Goal: Information Seeking & Learning: Learn about a topic

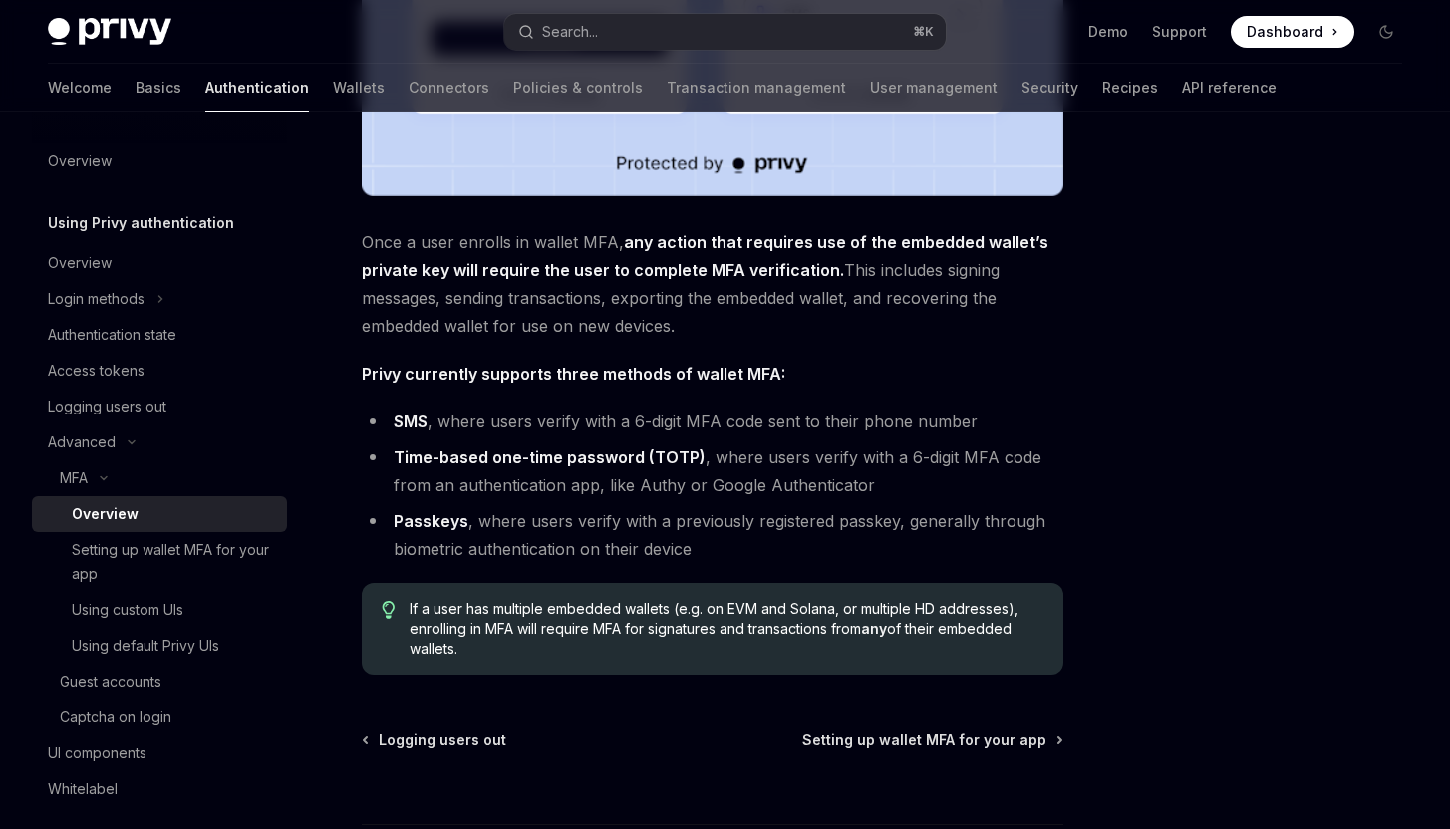
scroll to position [754, 0]
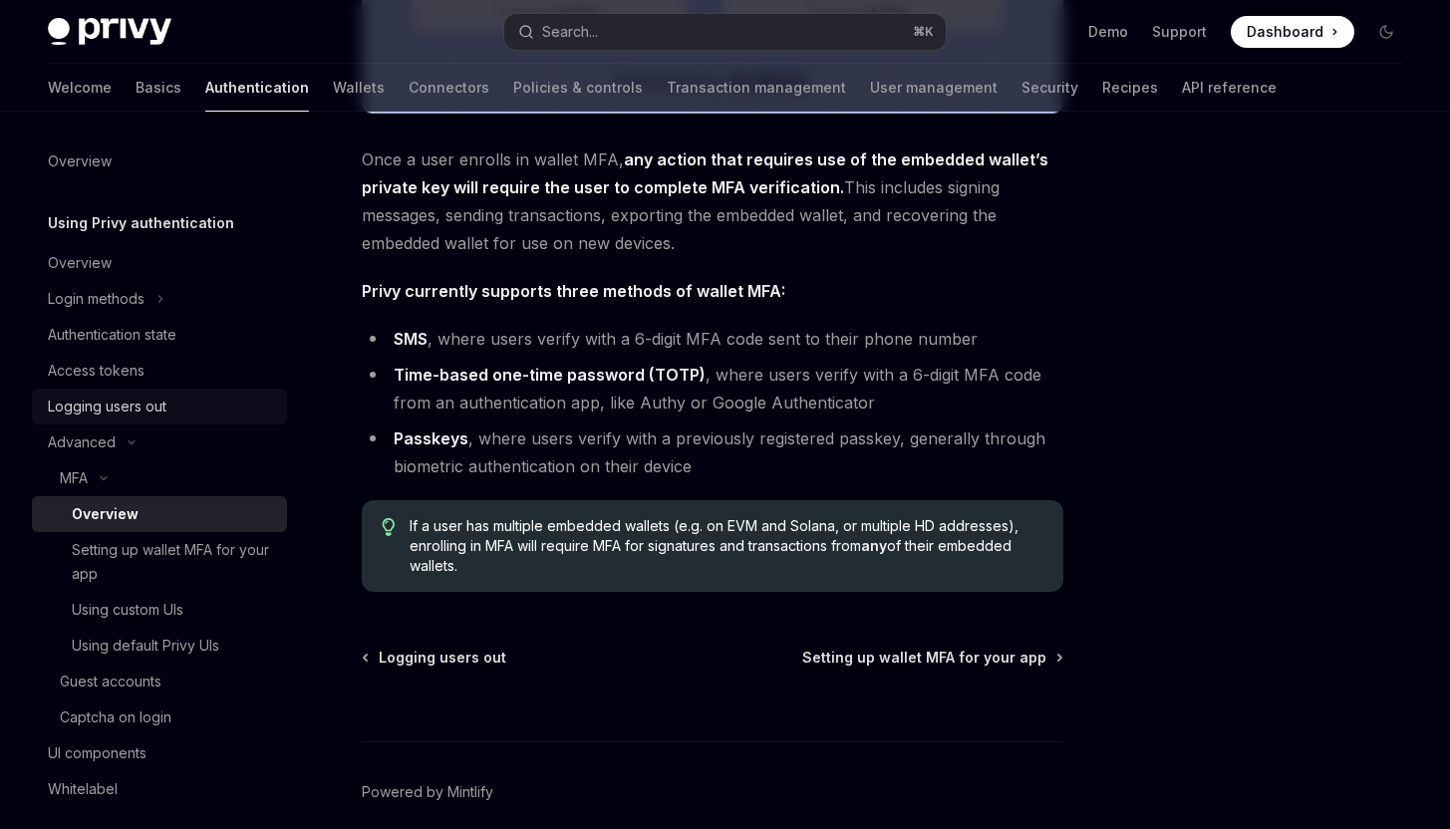
click at [208, 407] on div "Logging users out" at bounding box center [161, 407] width 227 height 24
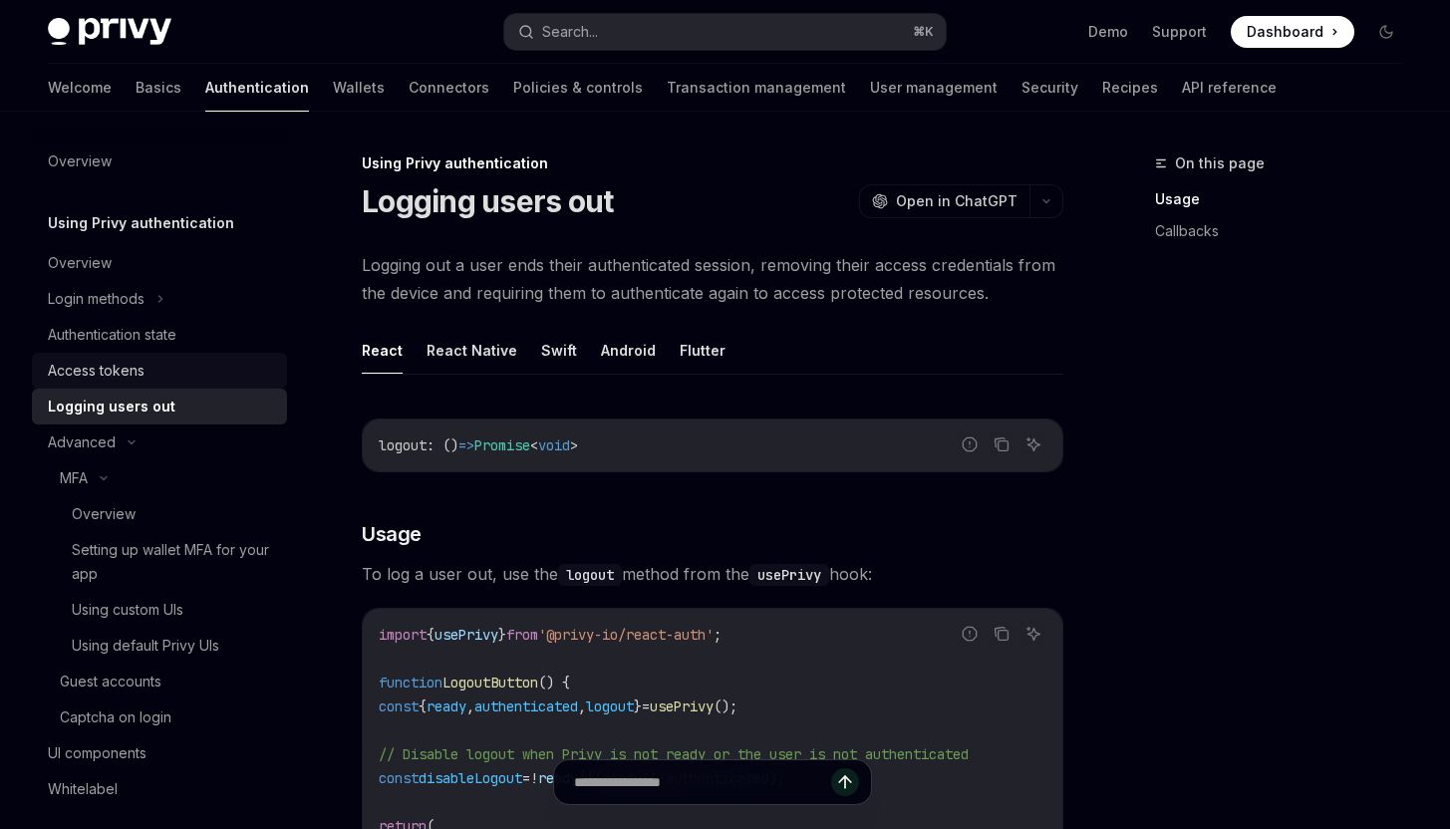
click at [191, 355] on link "Access tokens" at bounding box center [159, 371] width 255 height 36
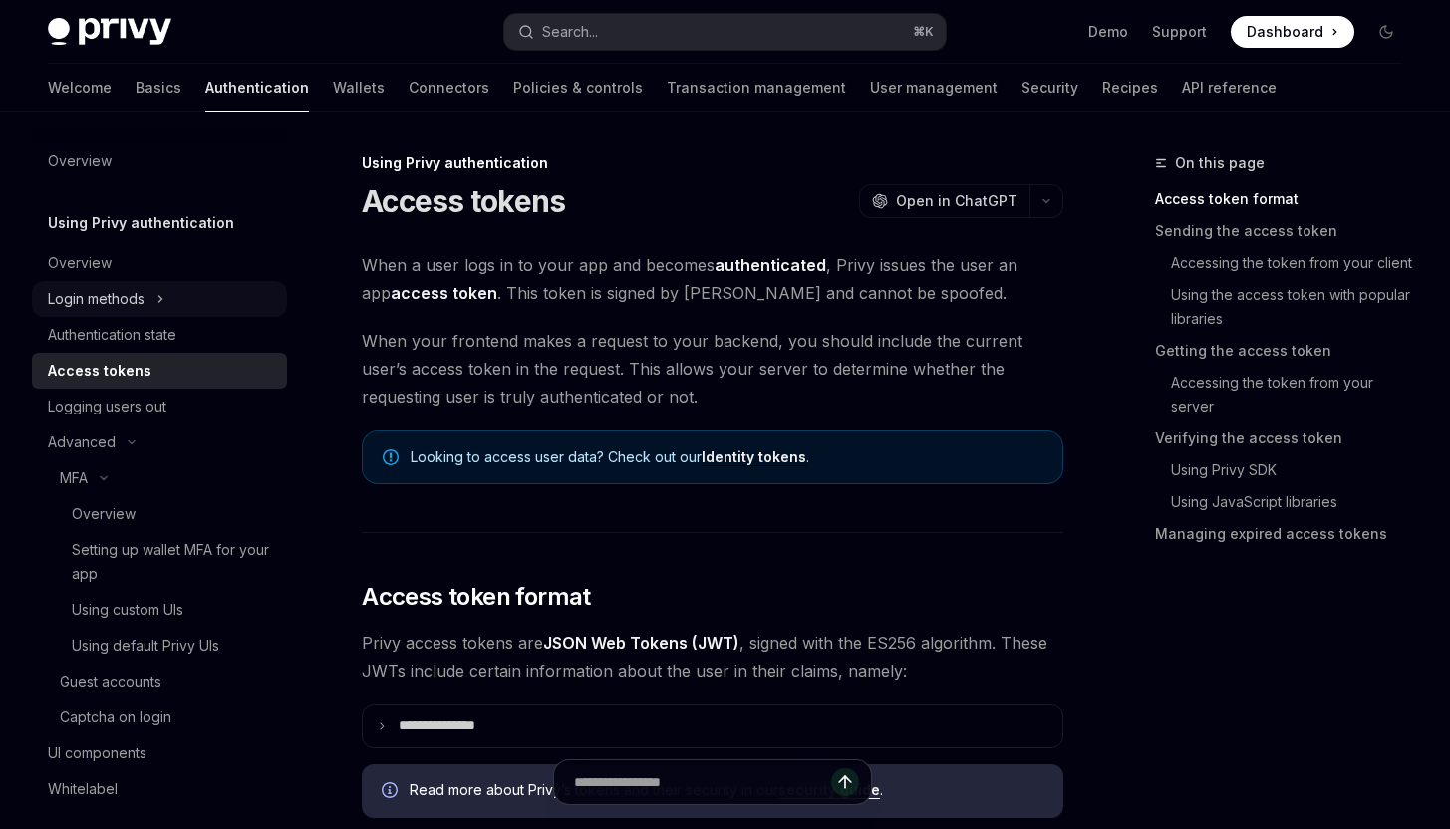
click at [193, 313] on button "Login methods" at bounding box center [159, 299] width 255 height 36
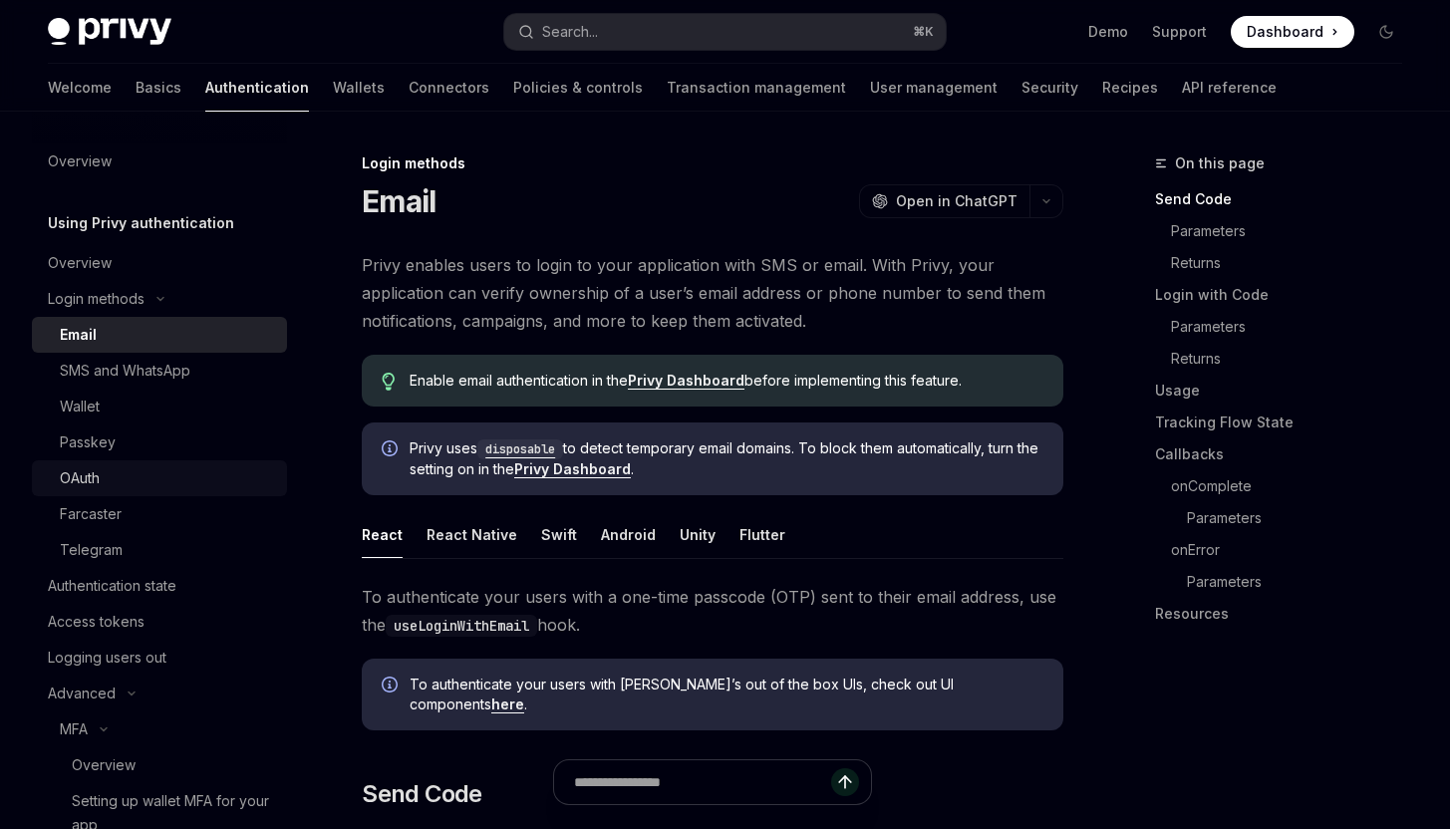
click at [181, 477] on div "OAuth" at bounding box center [167, 478] width 215 height 24
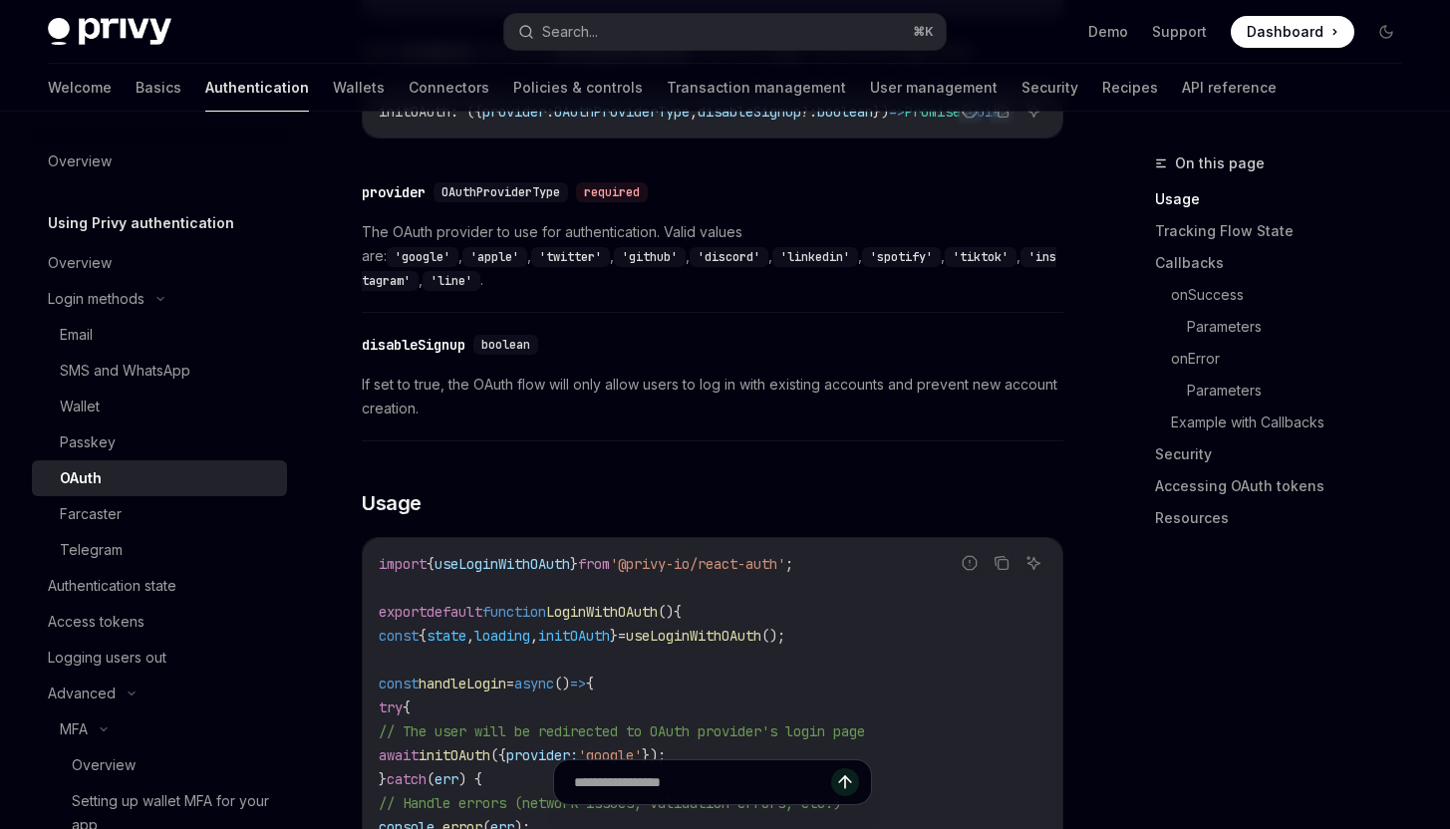
scroll to position [958, 0]
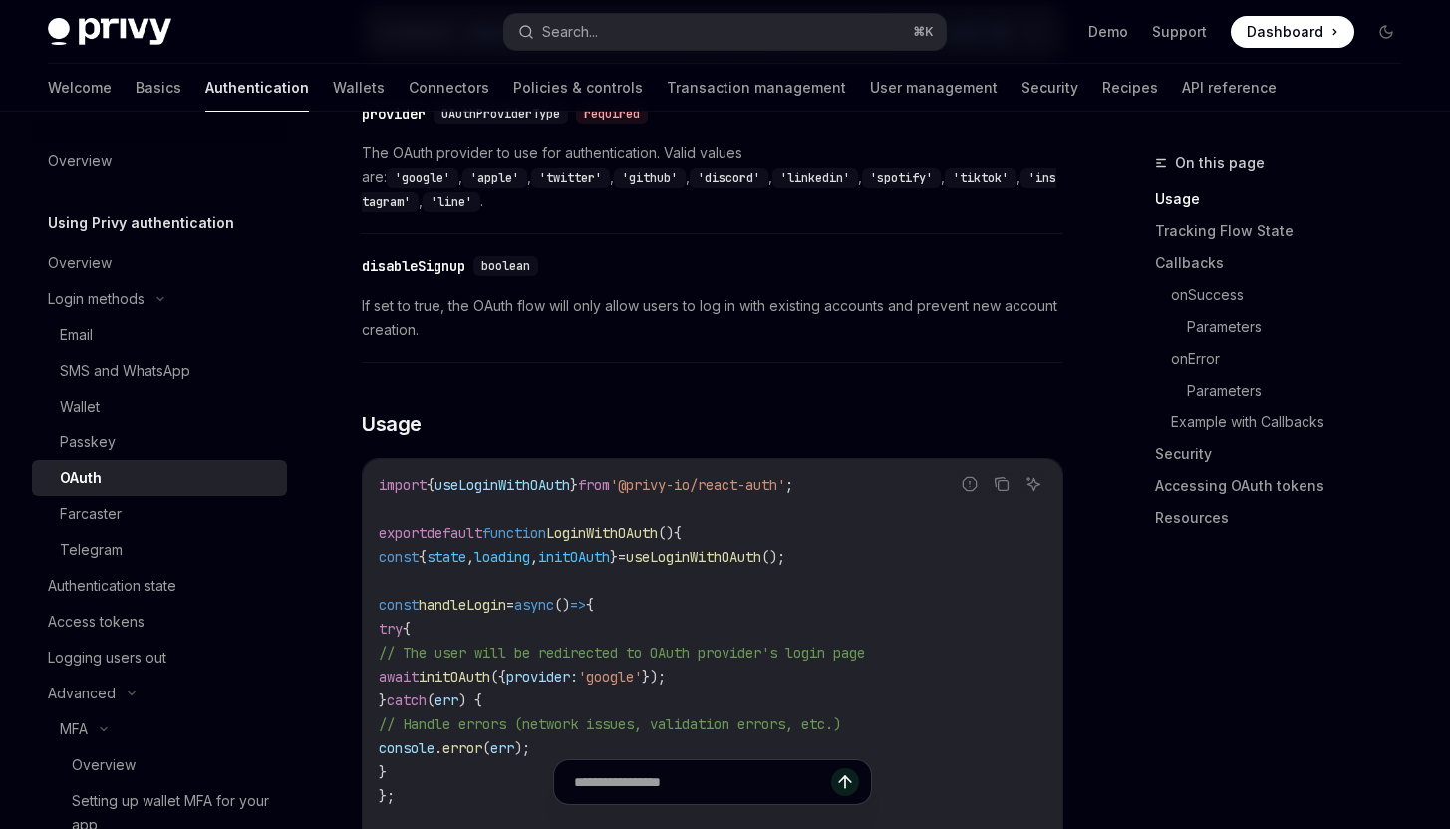
click at [846, 649] on code "import { useLoginWithOAuth } from '@privy-io/react-auth' ; export default funct…" at bounding box center [713, 748] width 668 height 550
drag, startPoint x: 846, startPoint y: 649, endPoint x: 538, endPoint y: 633, distance: 308.3
click at [538, 633] on code "import { useLoginWithOAuth } from '@privy-io/react-auth' ; export default funct…" at bounding box center [713, 748] width 668 height 550
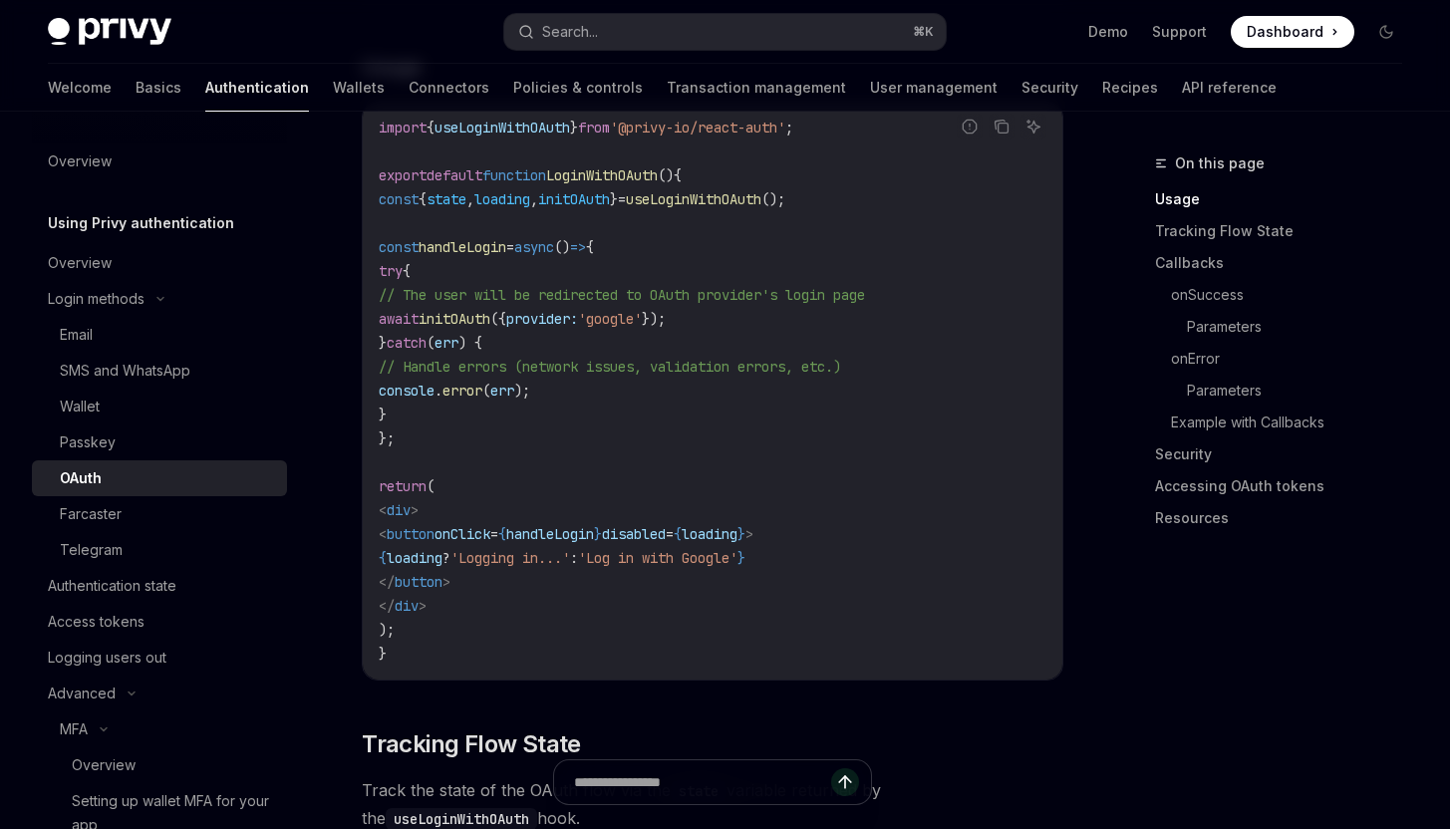
scroll to position [1100, 0]
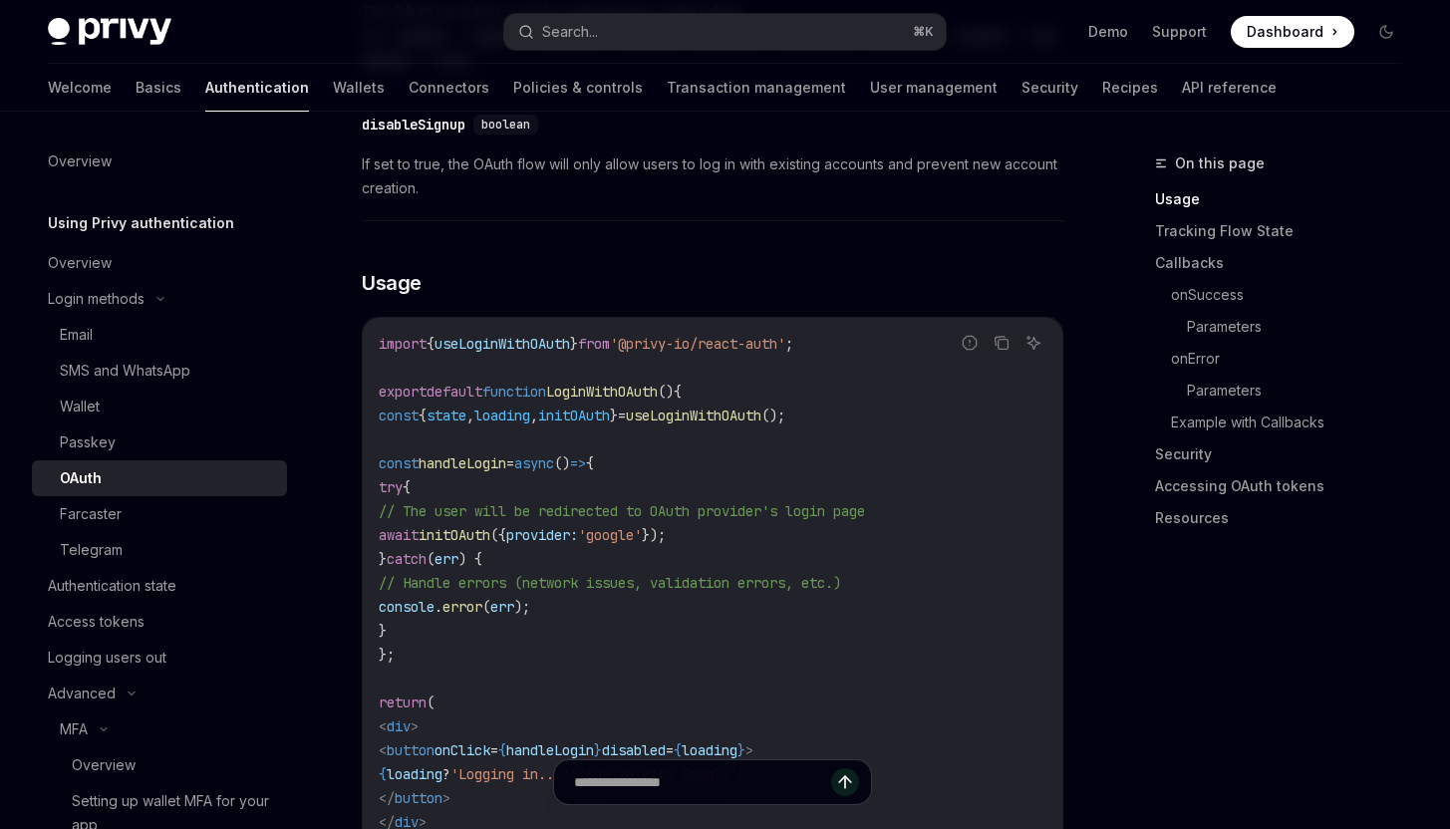
click at [808, 492] on code "import { useLoginWithOAuth } from '@privy-io/react-auth' ; export default funct…" at bounding box center [713, 607] width 668 height 550
drag, startPoint x: 808, startPoint y: 492, endPoint x: 466, endPoint y: 491, distance: 341.7
click at [466, 491] on code "import { useLoginWithOAuth } from '@privy-io/react-auth' ; export default funct…" at bounding box center [713, 607] width 668 height 550
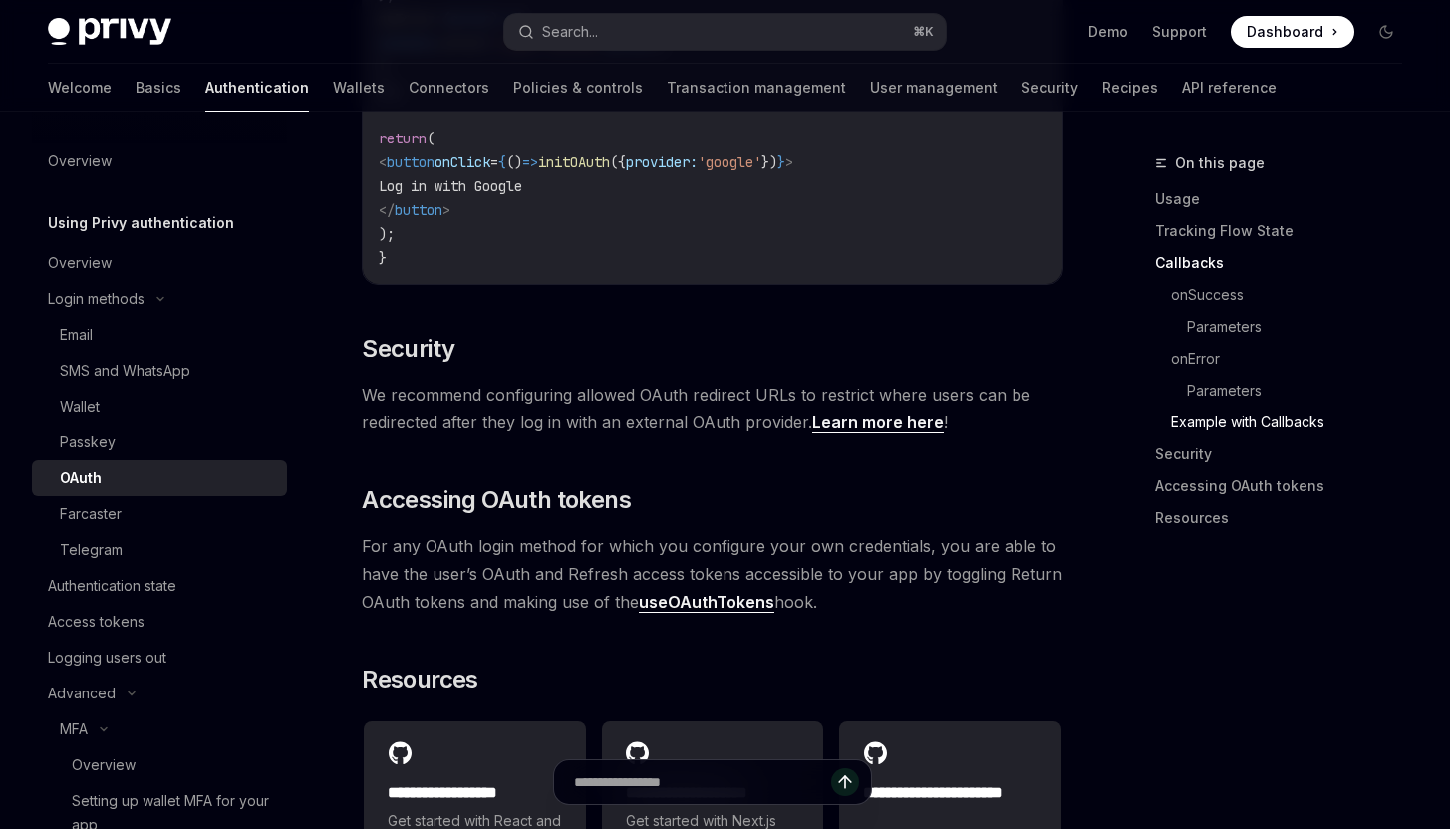
scroll to position [4385, 0]
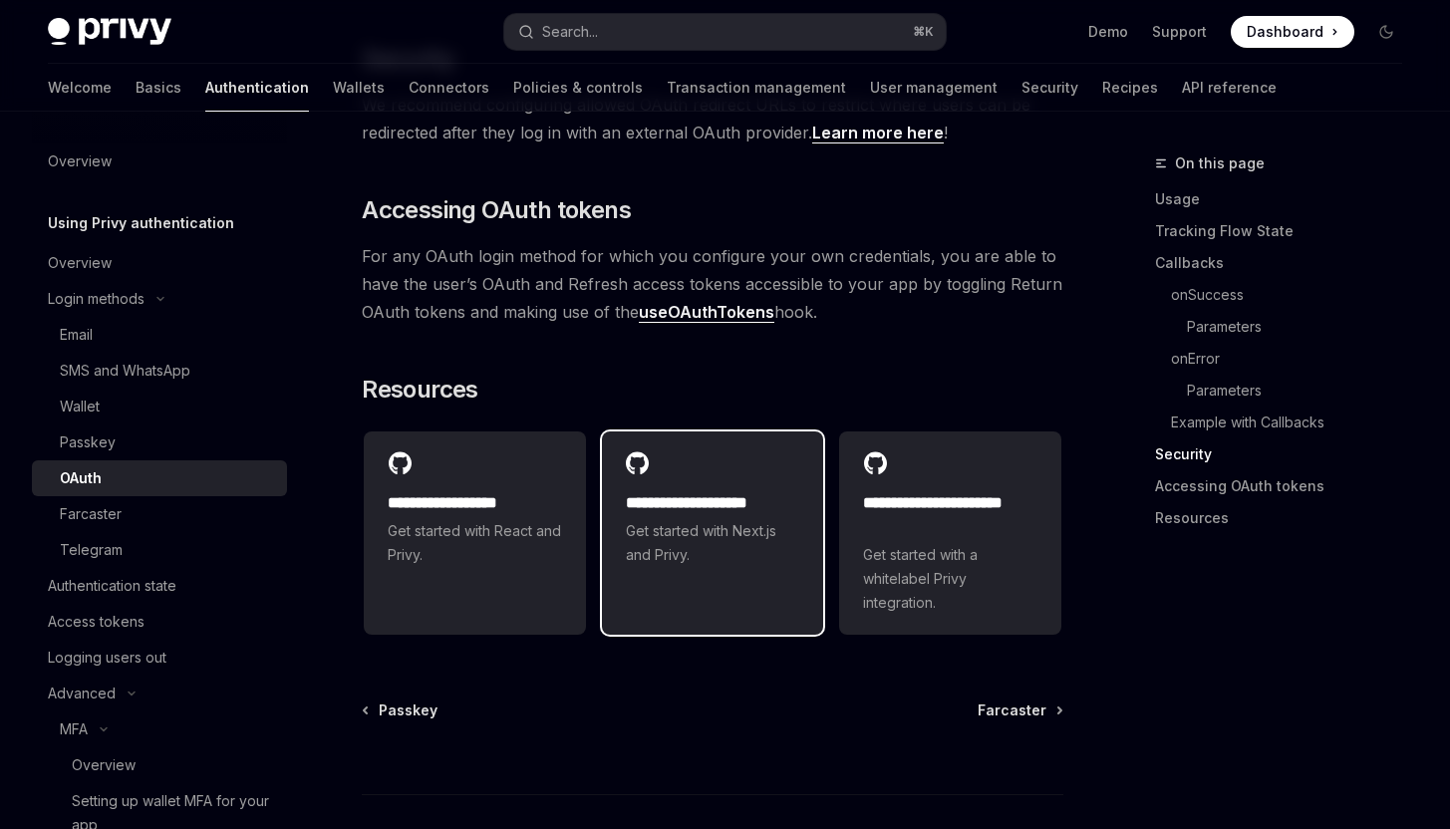
click at [807, 571] on link "**********" at bounding box center [713, 532] width 222 height 203
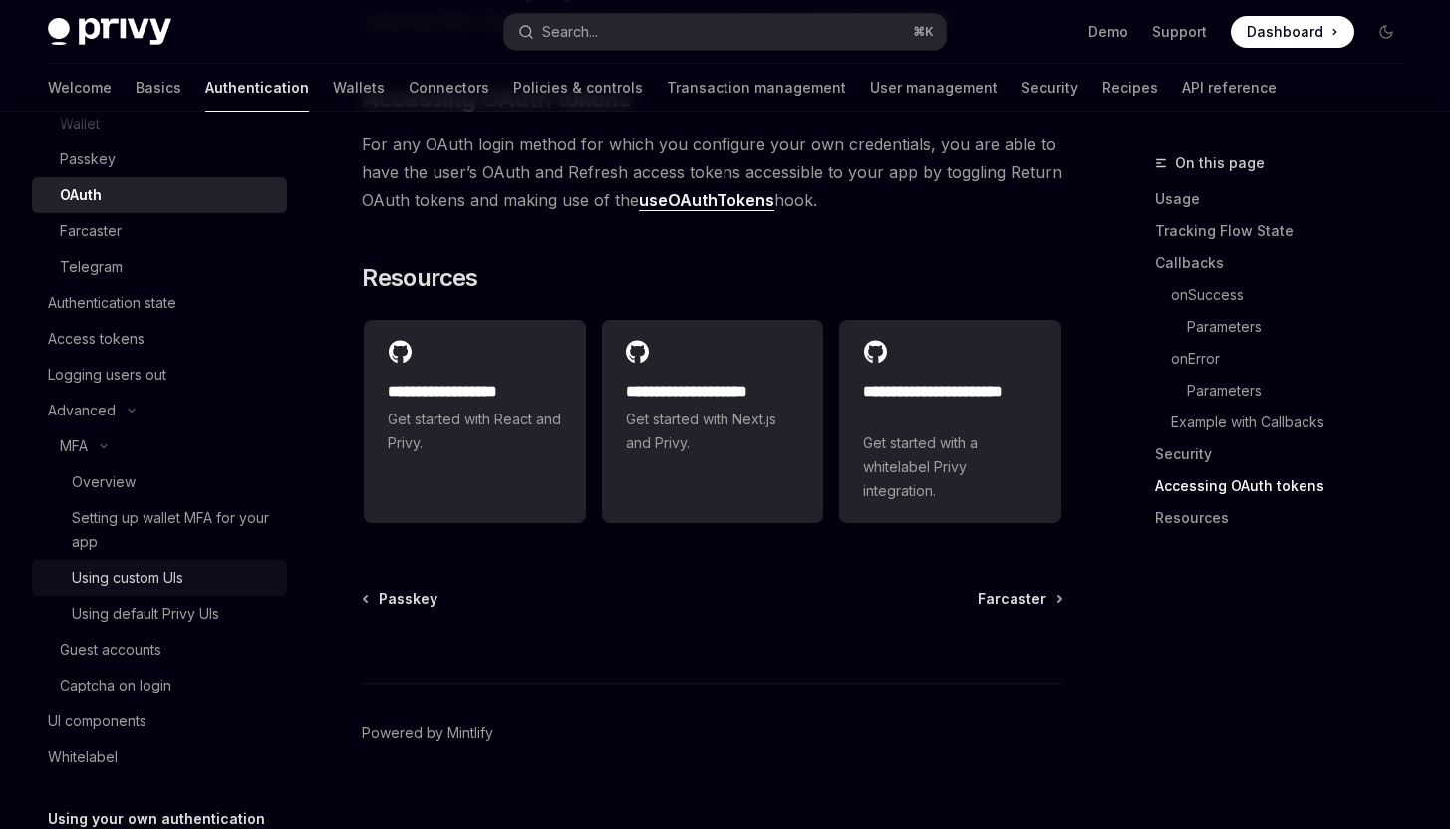
scroll to position [313, 0]
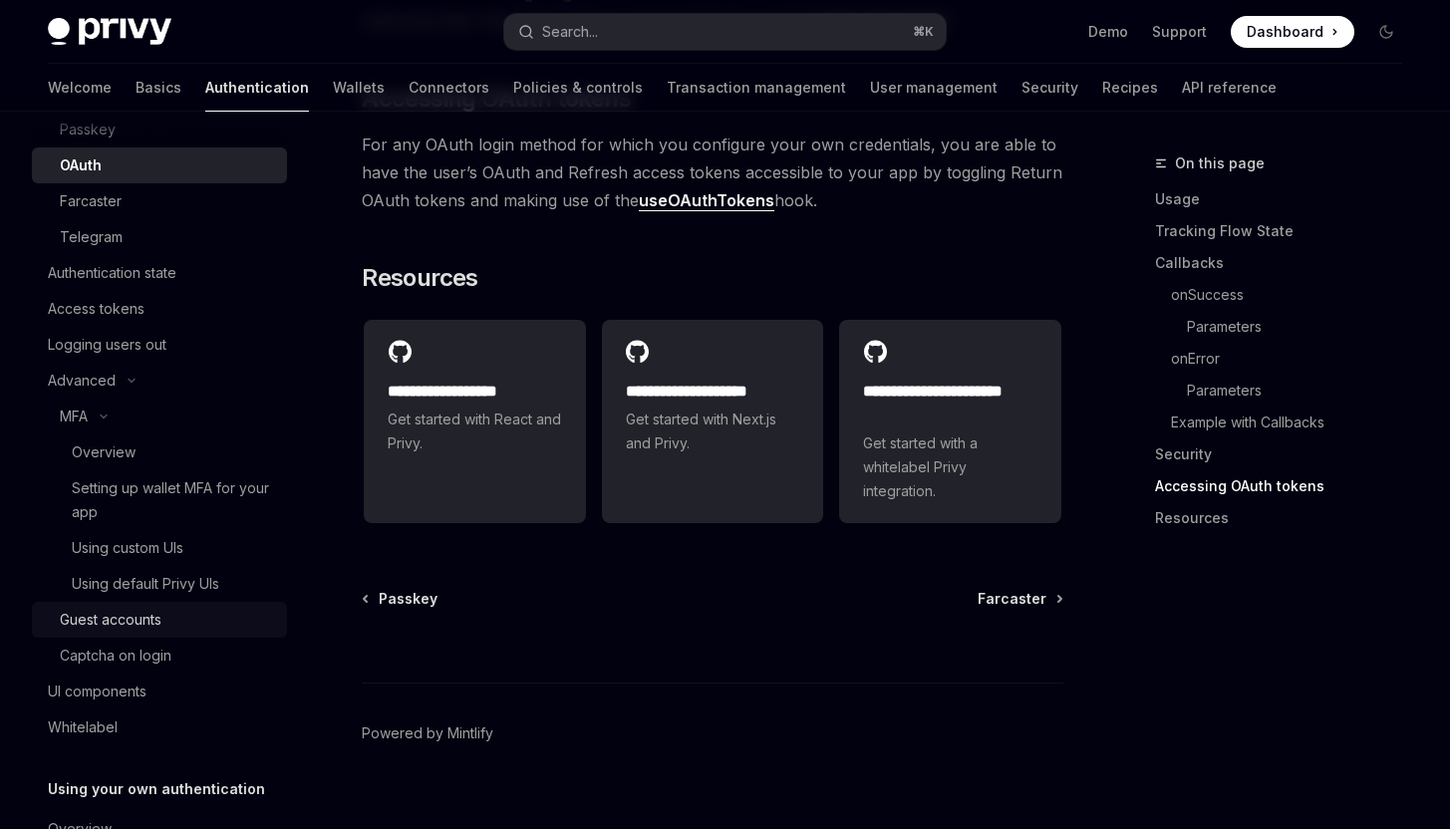
click at [167, 631] on div "Guest accounts" at bounding box center [167, 620] width 215 height 24
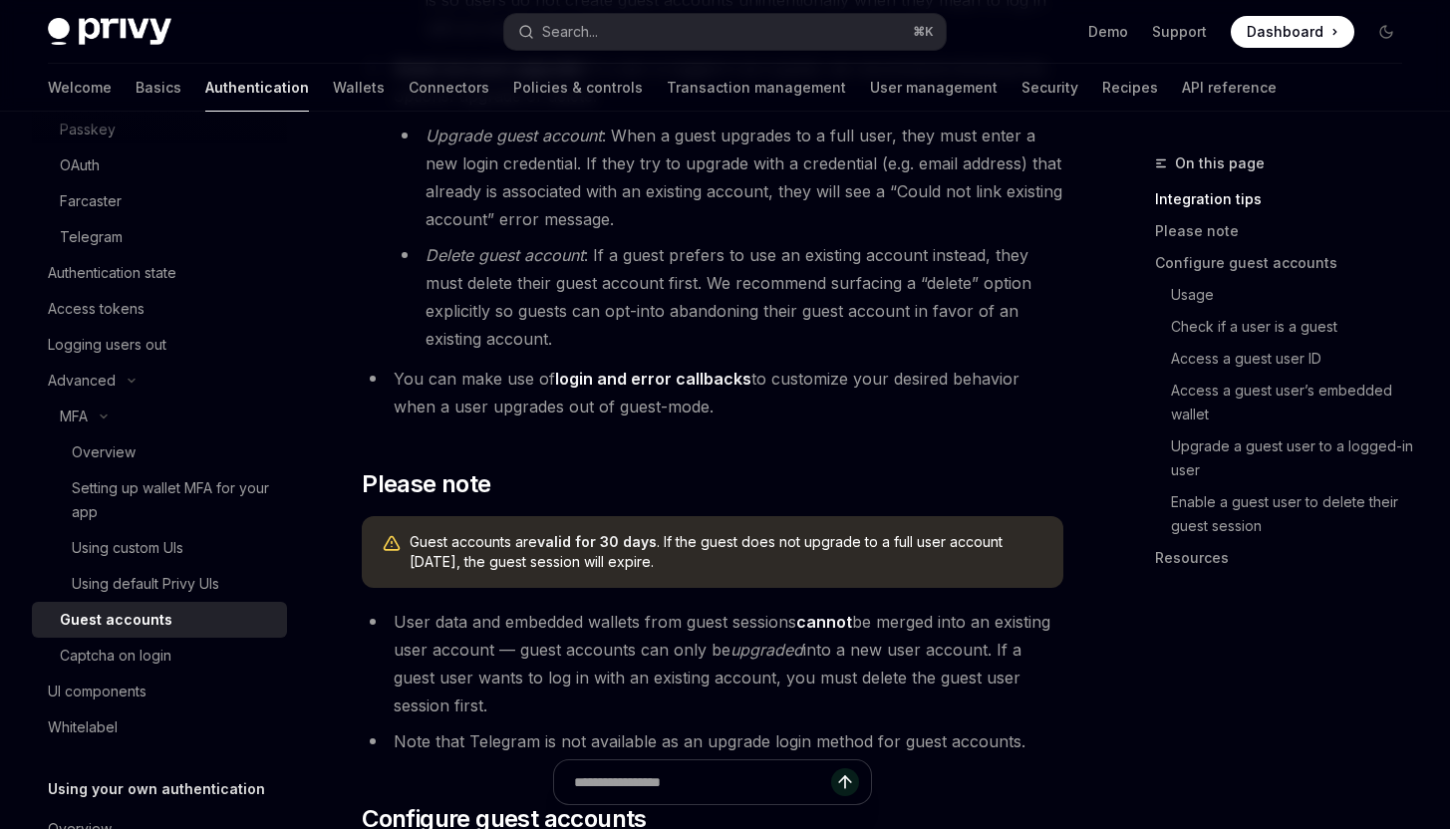
scroll to position [934, 0]
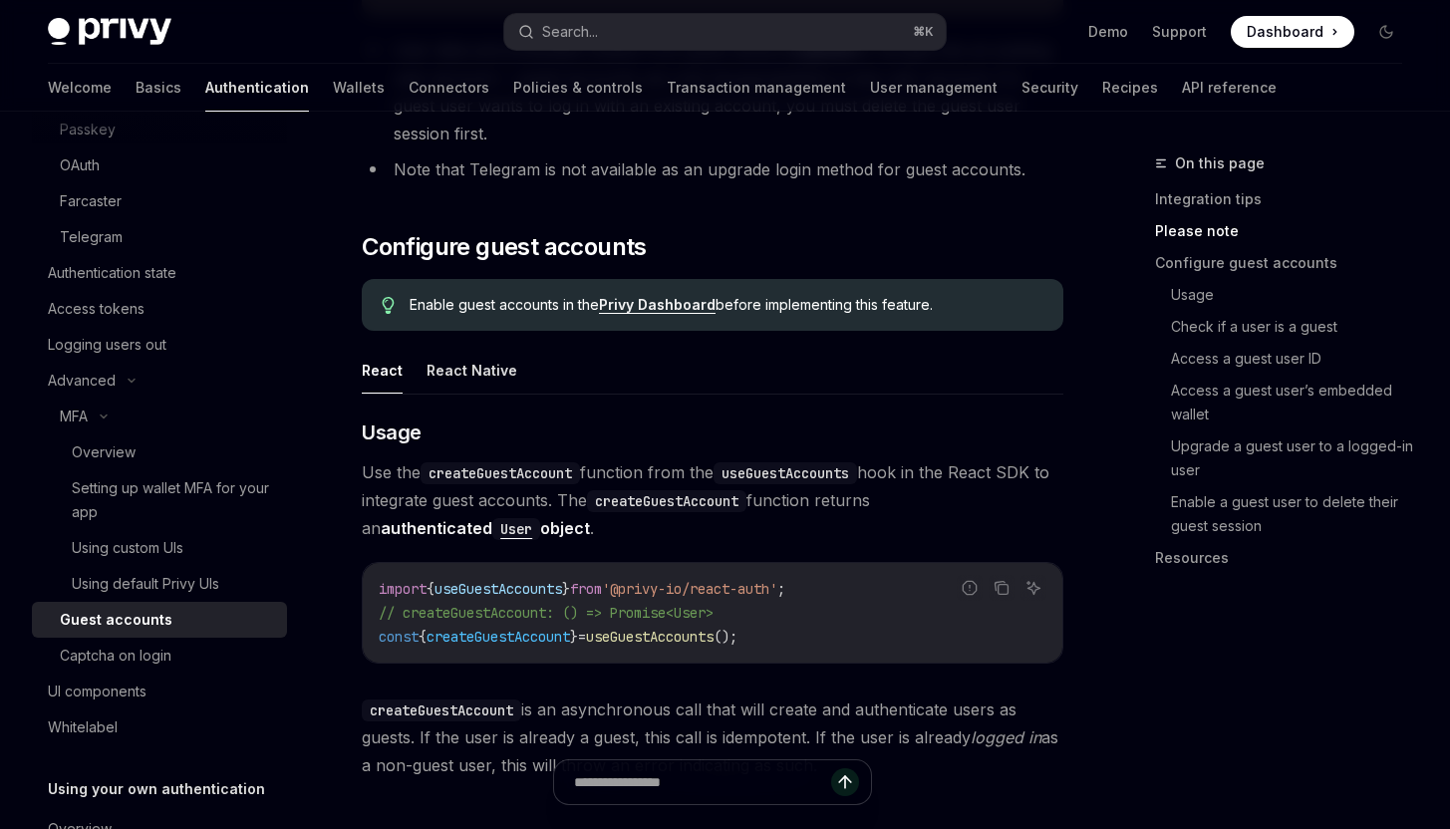
click at [801, 640] on code "import { useGuestAccounts } from '@privy-io/react-auth' ; // createGuestAccount…" at bounding box center [713, 613] width 668 height 72
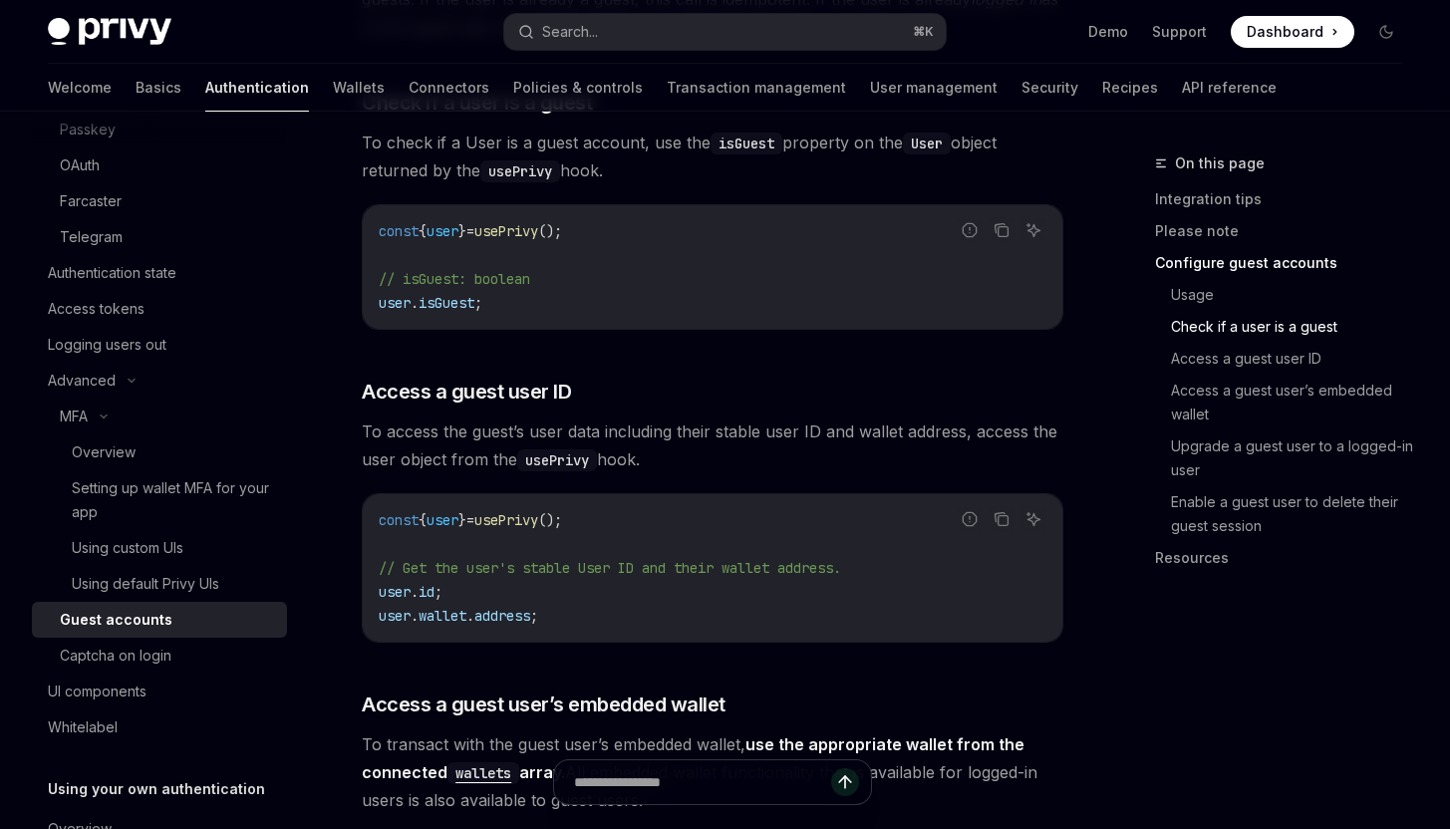
scroll to position [2210, 0]
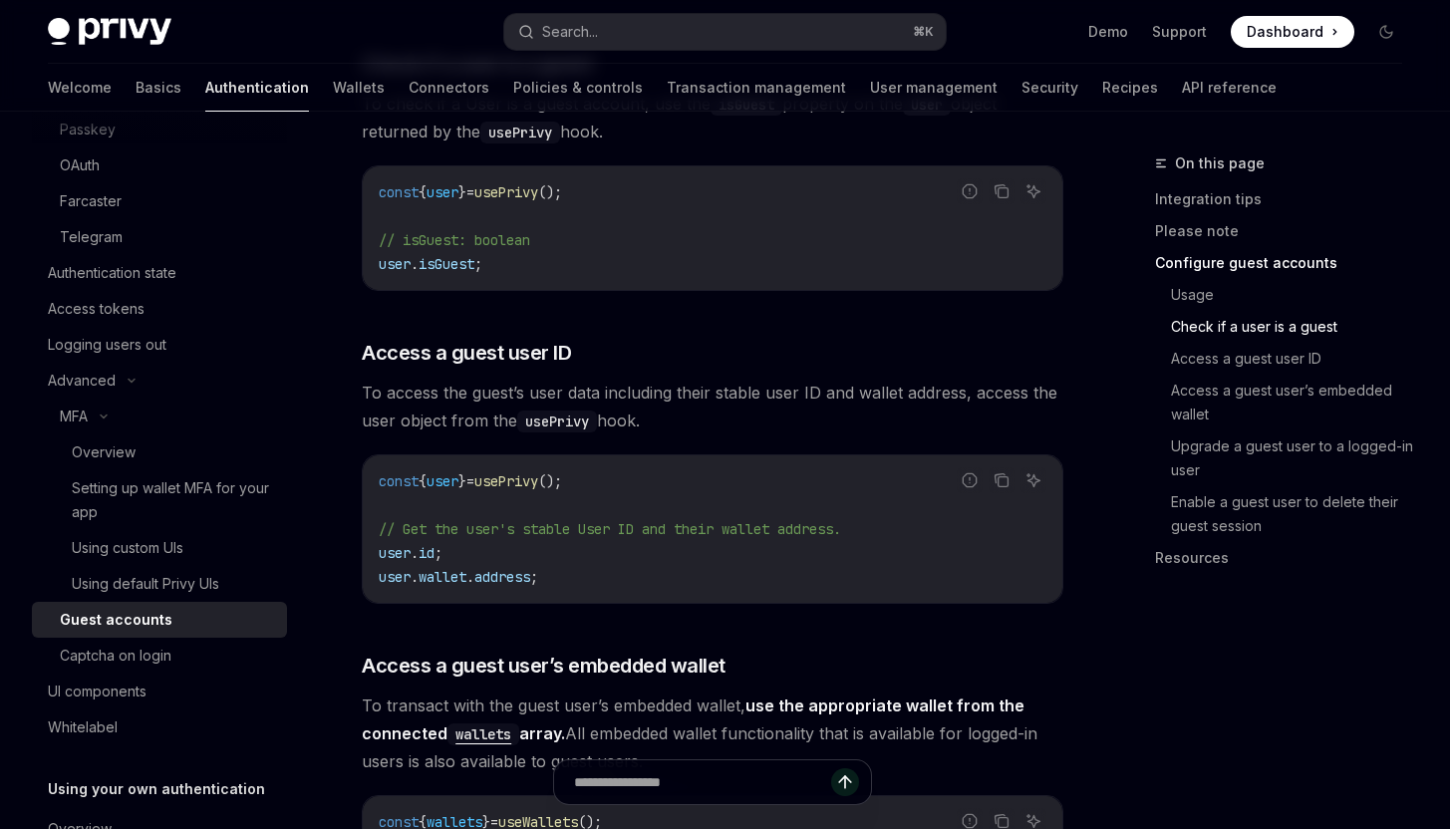
click at [819, 484] on code "const { user } = usePrivy (); // Get the user's stable User ID and their wallet…" at bounding box center [713, 529] width 668 height 120
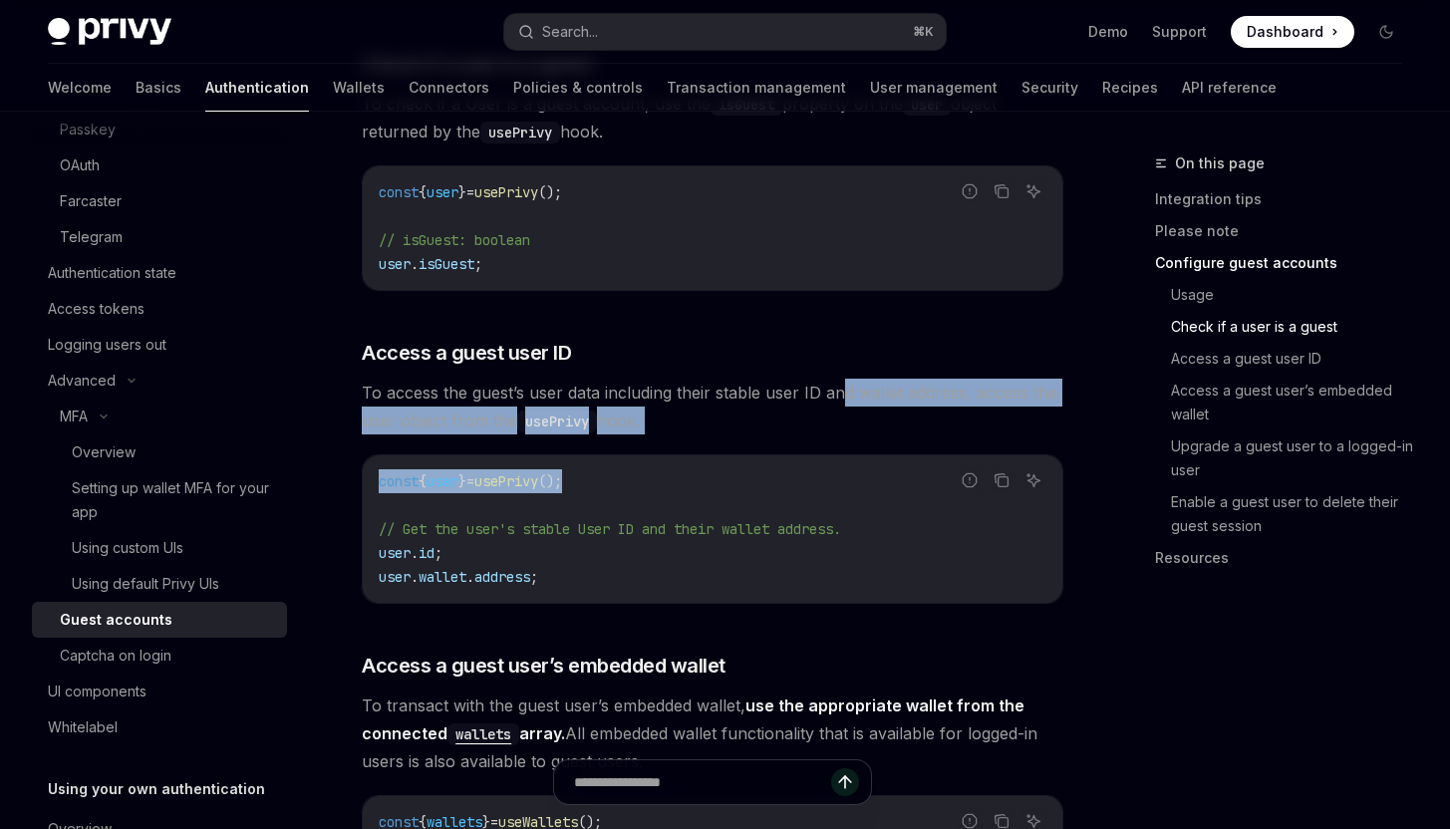
drag, startPoint x: 819, startPoint y: 484, endPoint x: 846, endPoint y: 386, distance: 102.2
click at [846, 386] on div "​ Usage Use the createGuestAccount function from the useGuestAccounts hook in t…" at bounding box center [712, 731] width 701 height 2180
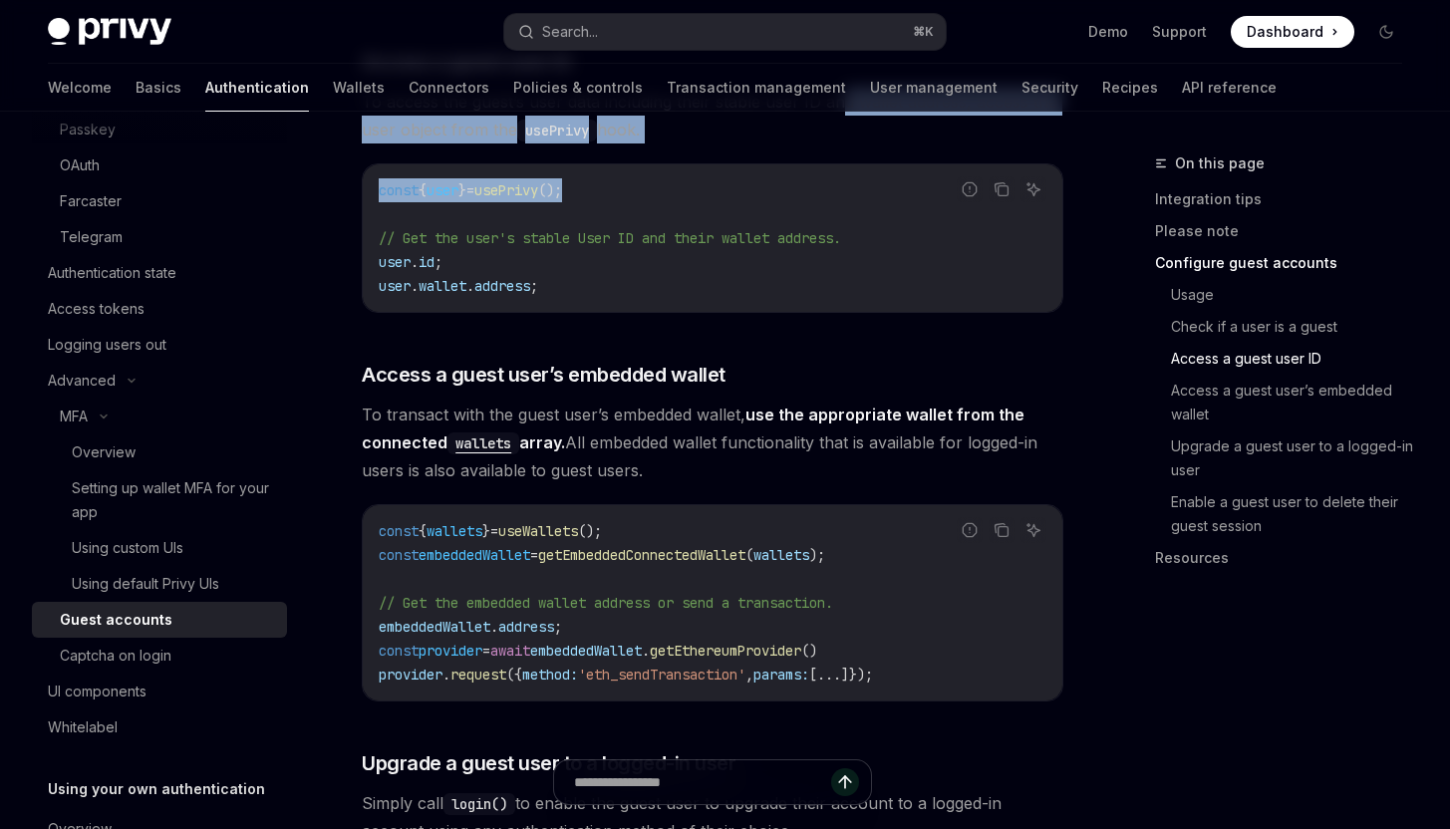
scroll to position [2506, 0]
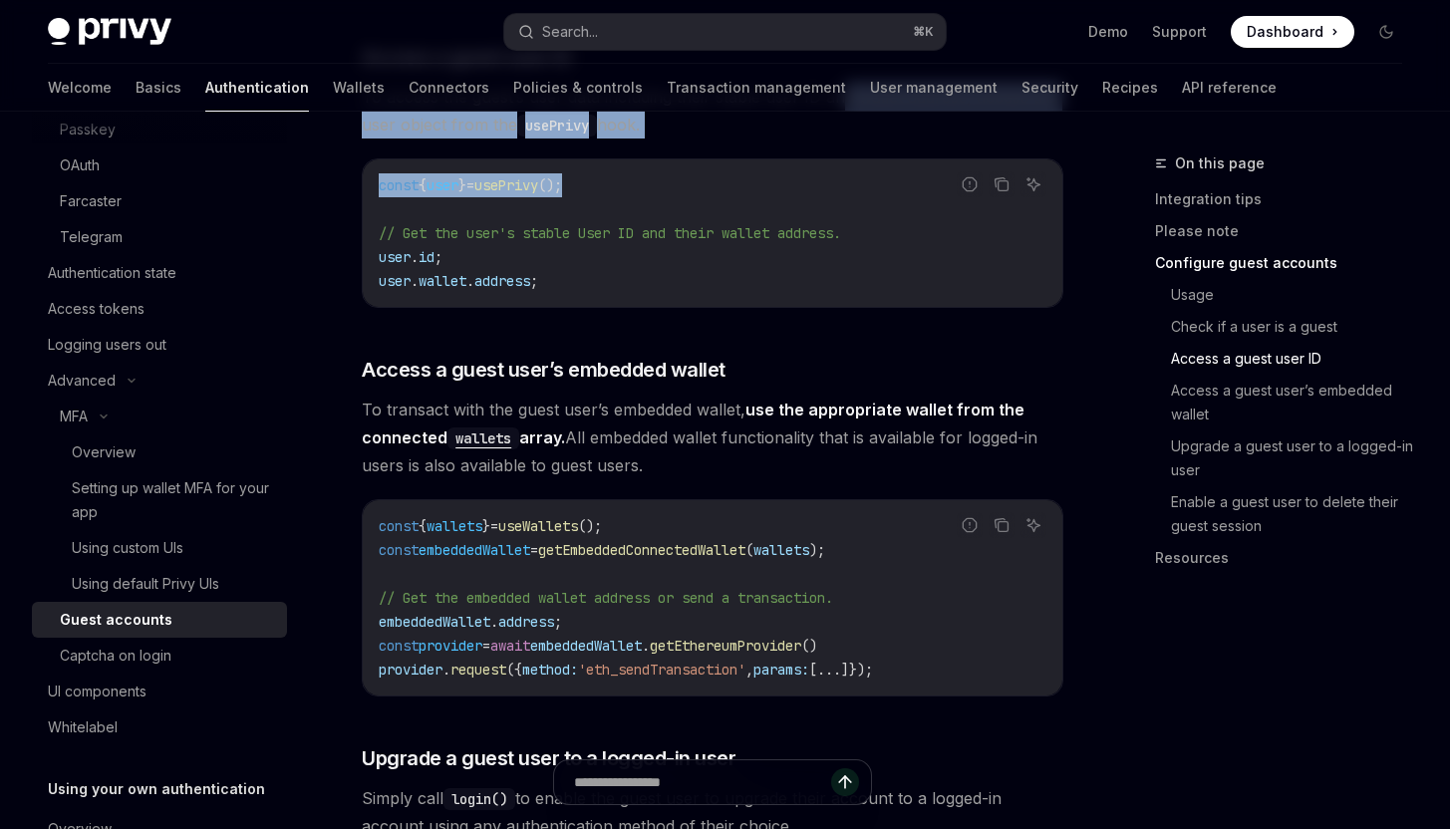
click at [846, 386] on div "​ Usage Use the createGuestAccount function from the useGuestAccounts hook in t…" at bounding box center [712, 435] width 701 height 2180
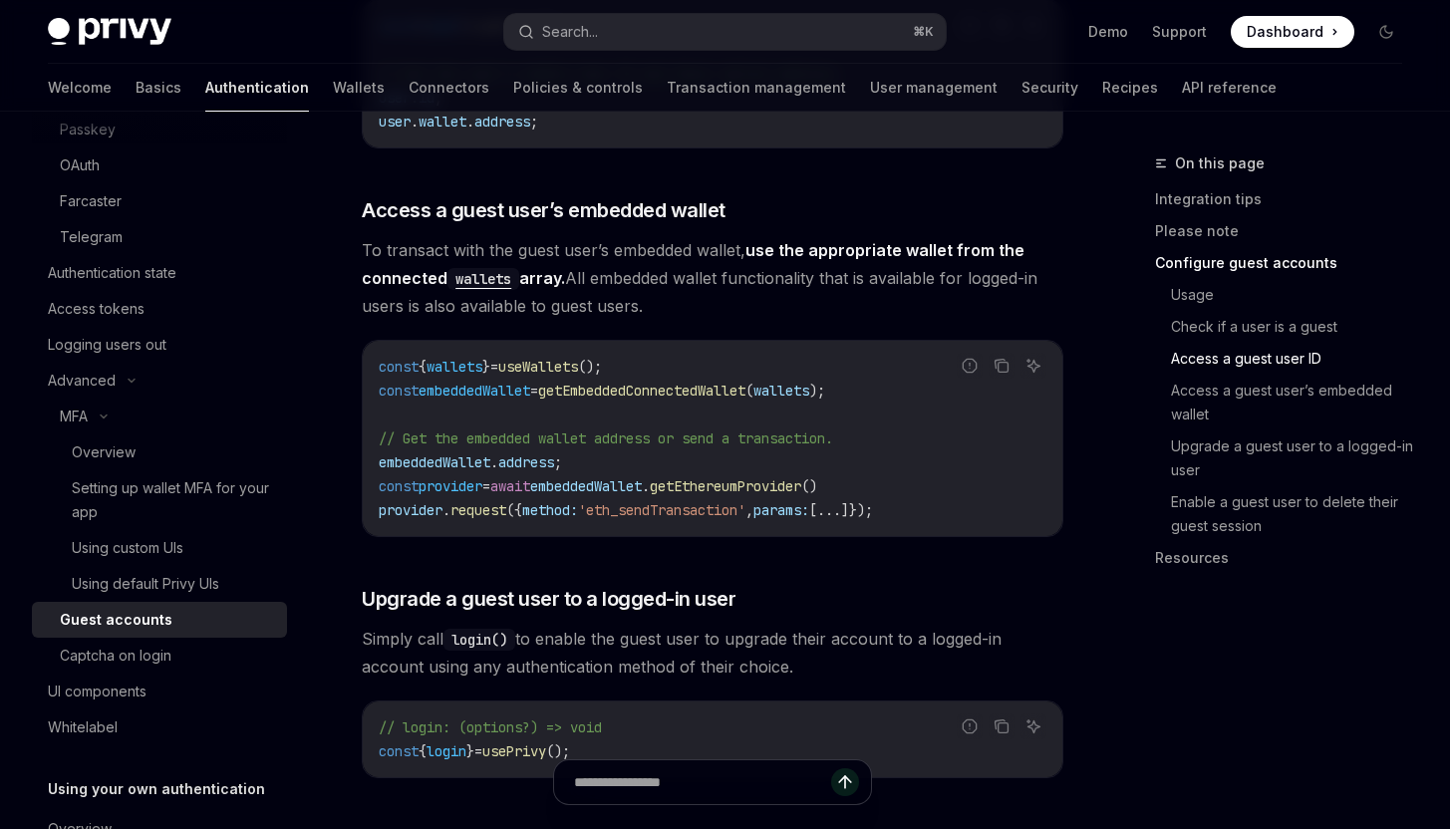
scroll to position [2670, 0]
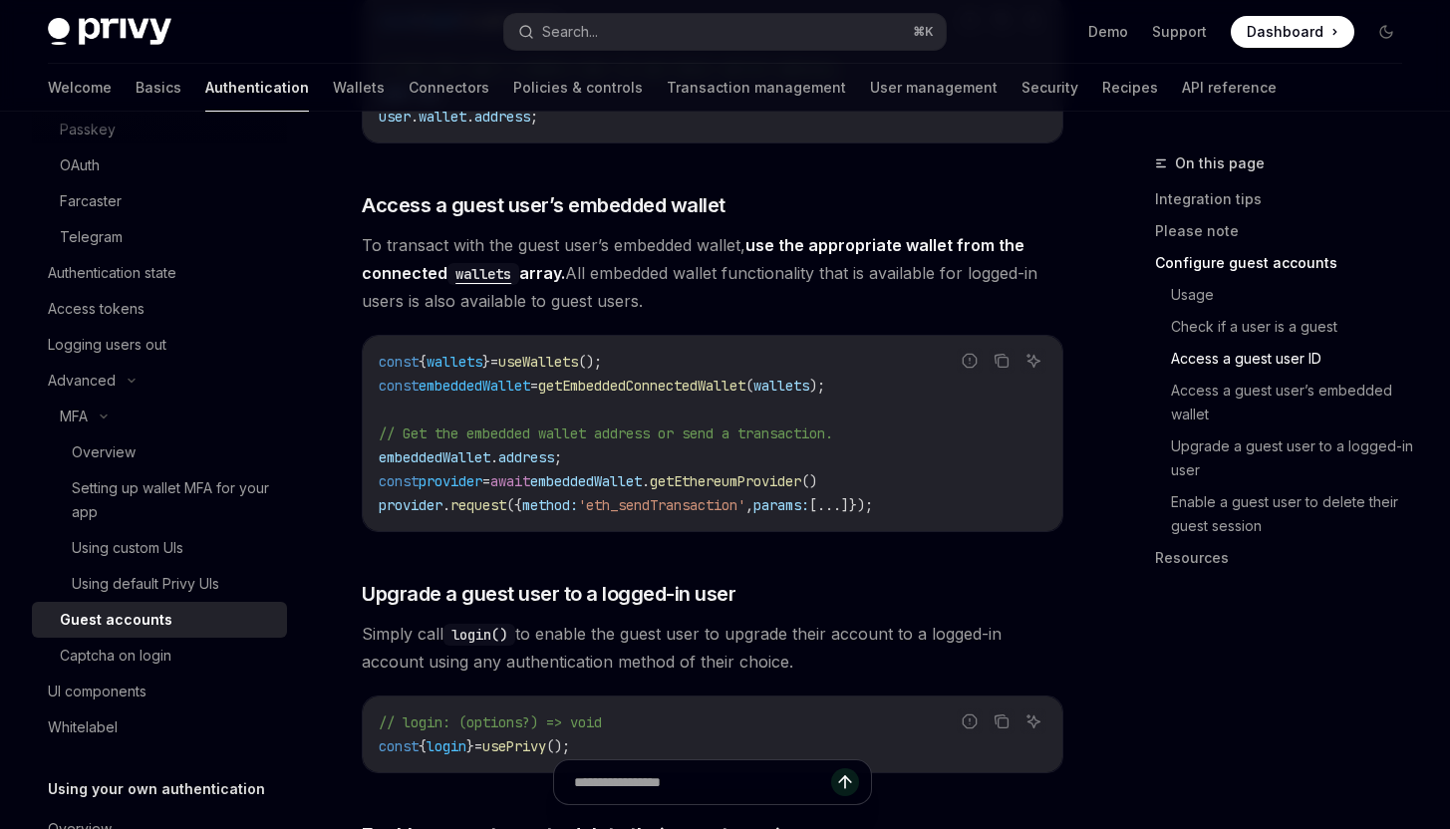
click at [742, 380] on span "getEmbeddedConnectedWallet" at bounding box center [641, 386] width 207 height 18
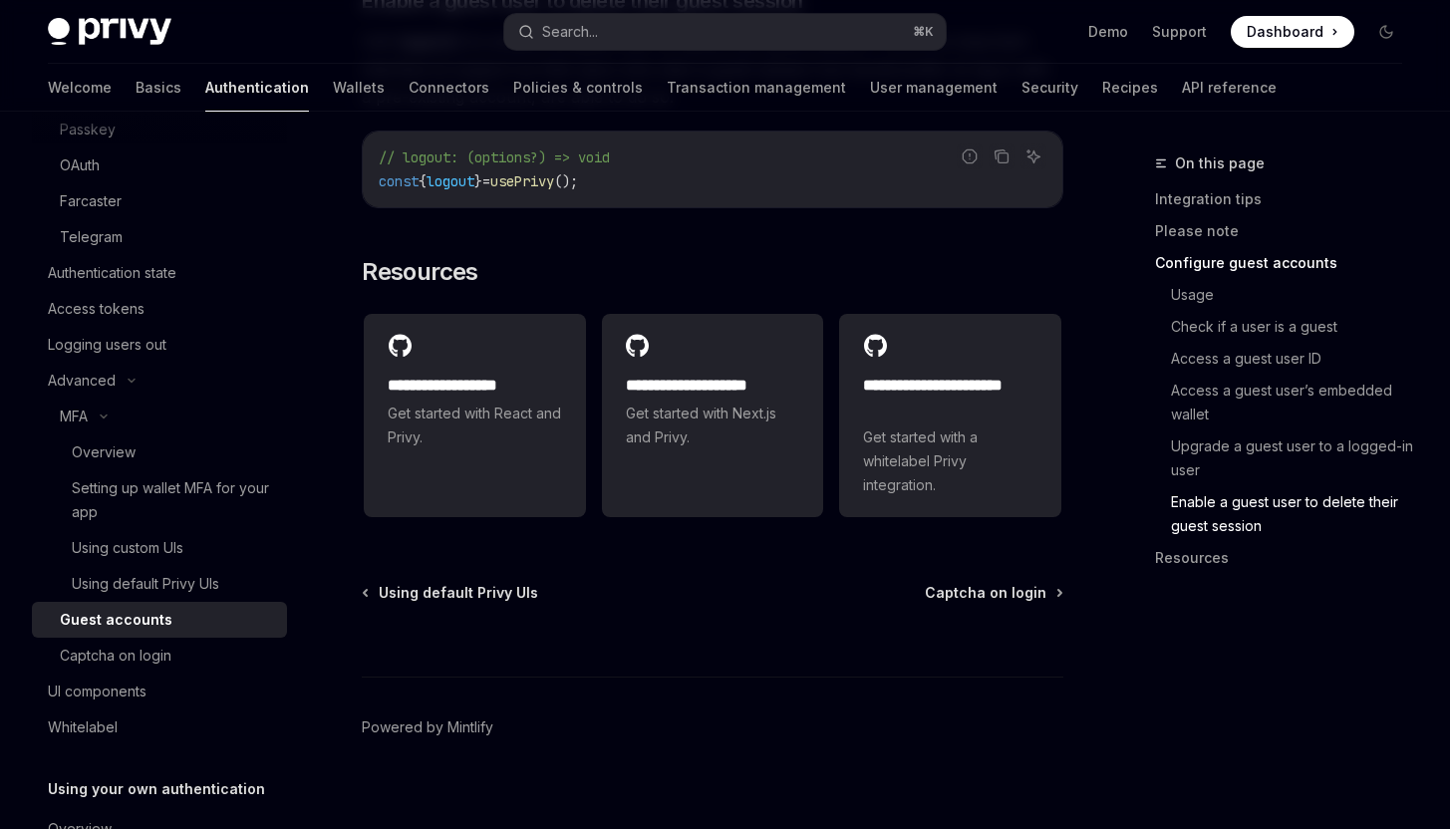
scroll to position [3523, 0]
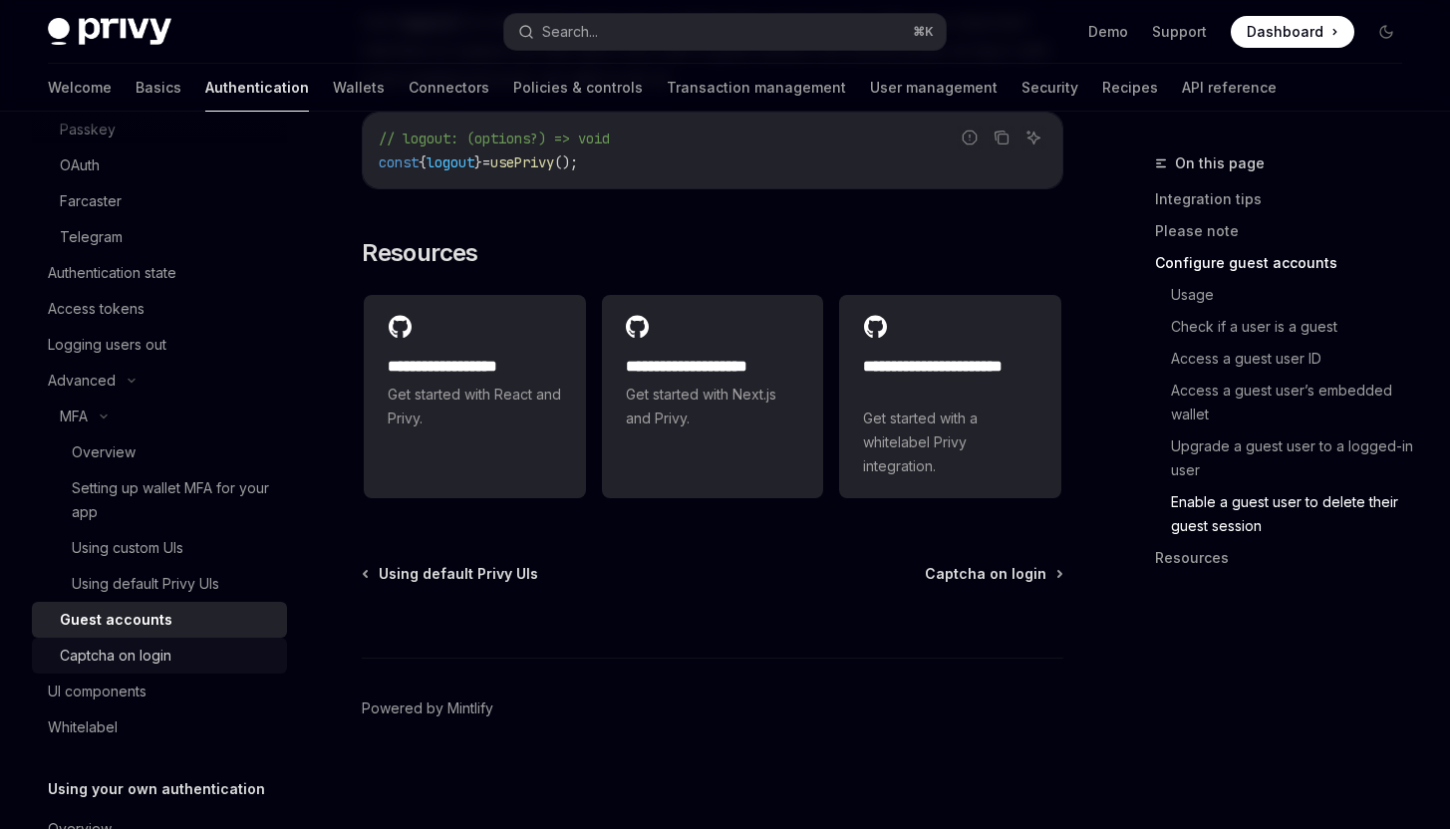
click at [171, 649] on div "Captcha on login" at bounding box center [167, 656] width 215 height 24
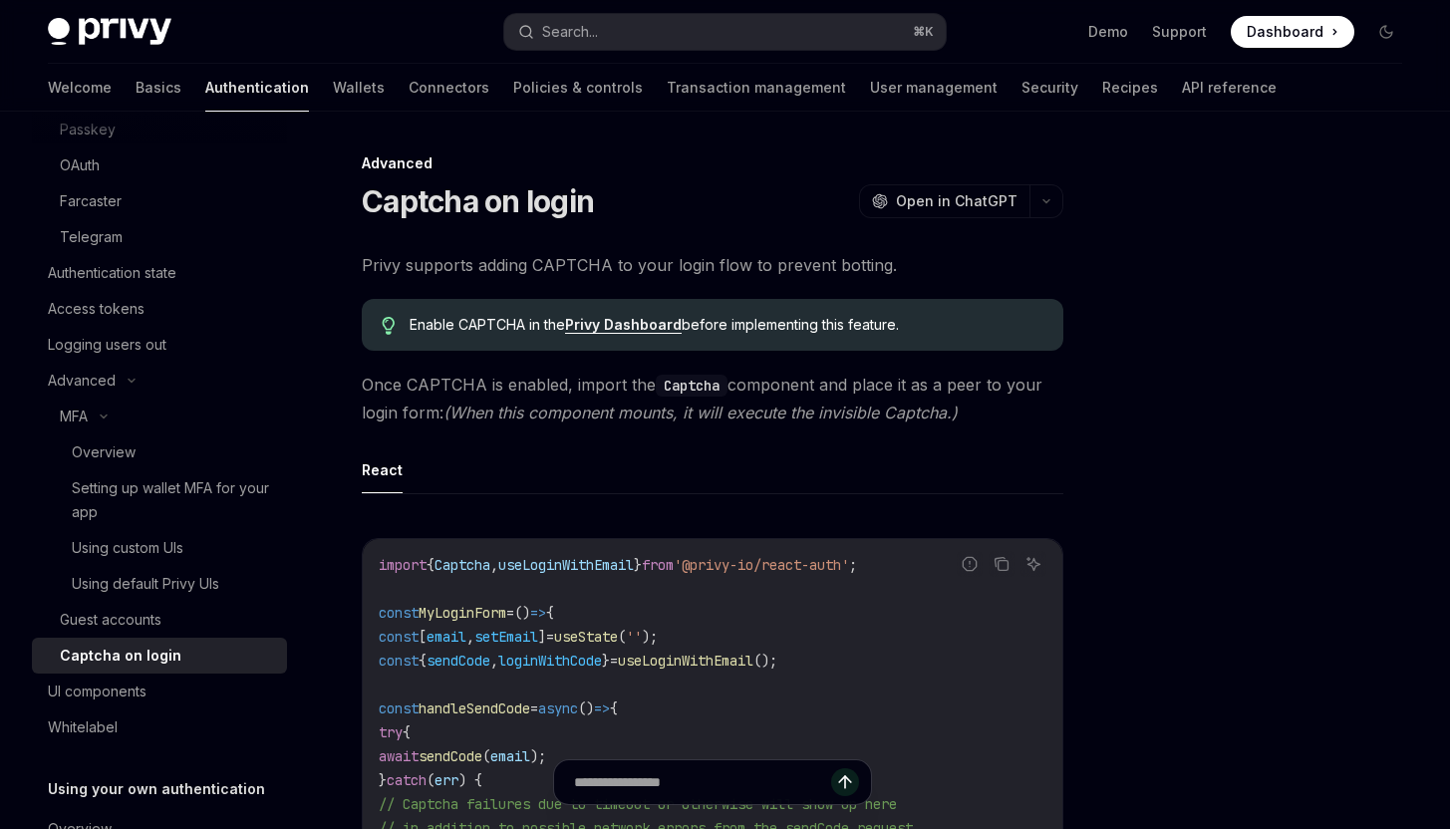
scroll to position [442, 0]
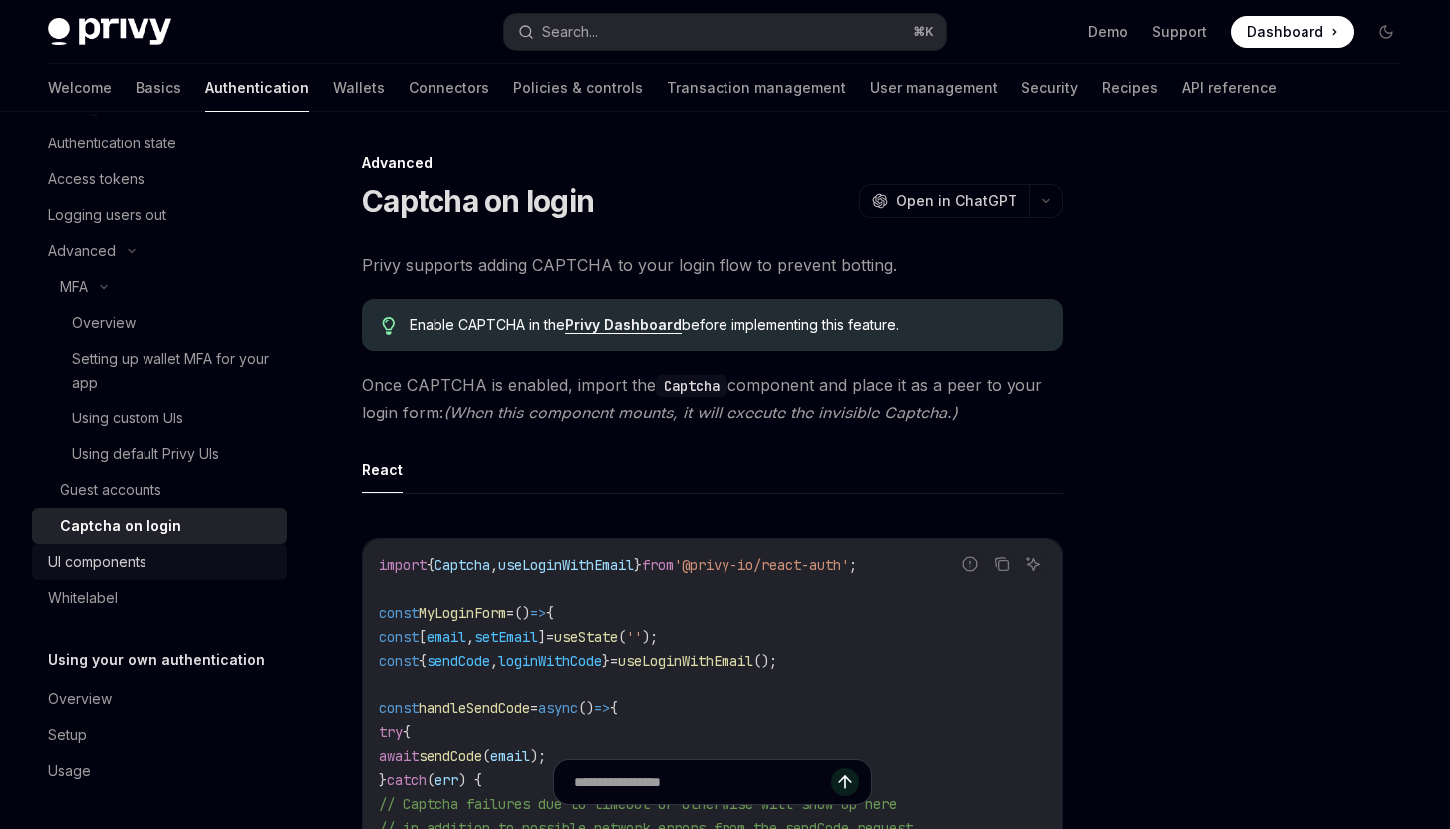
click at [236, 569] on div "UI components" at bounding box center [161, 562] width 227 height 24
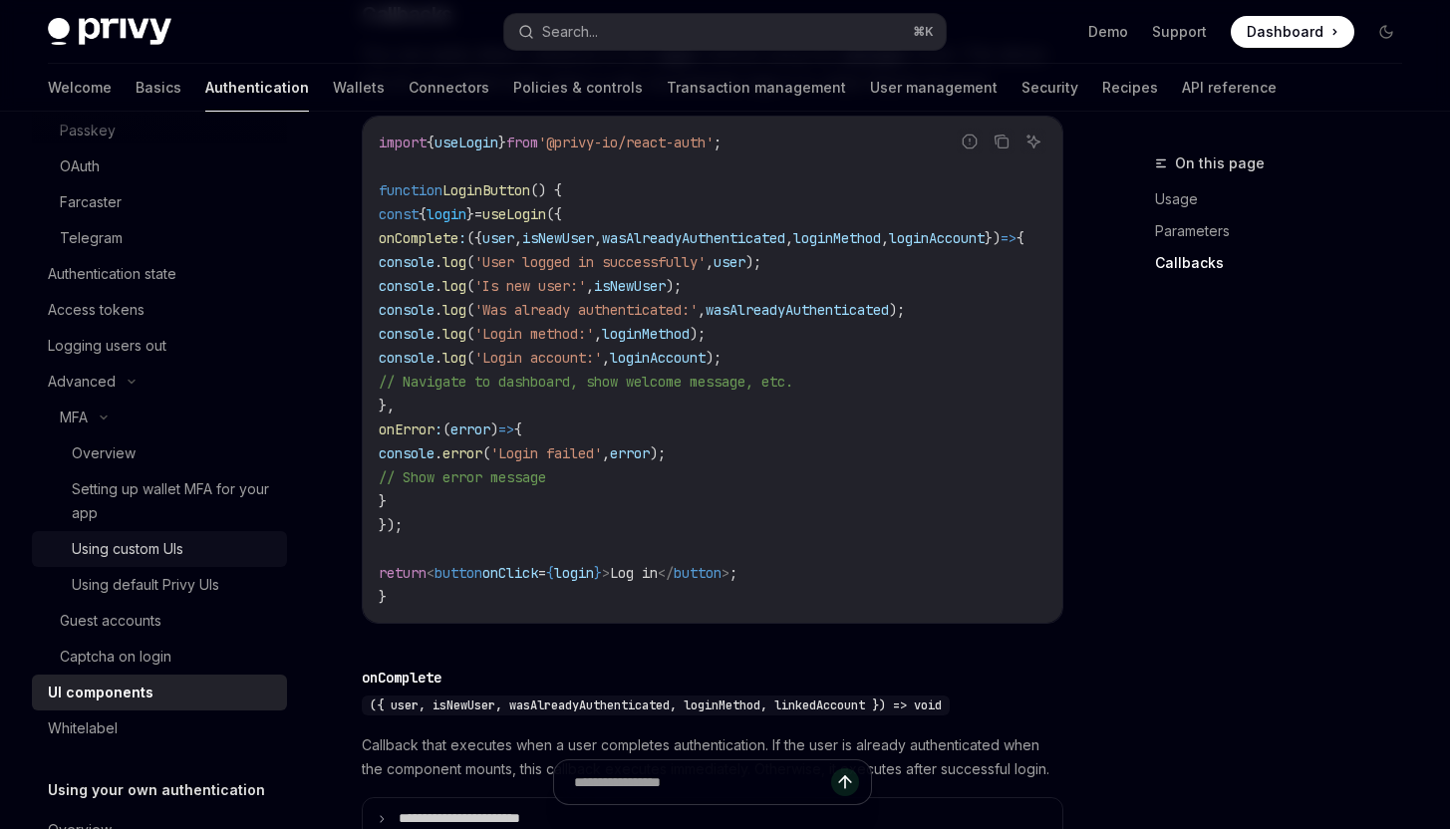
scroll to position [271, 0]
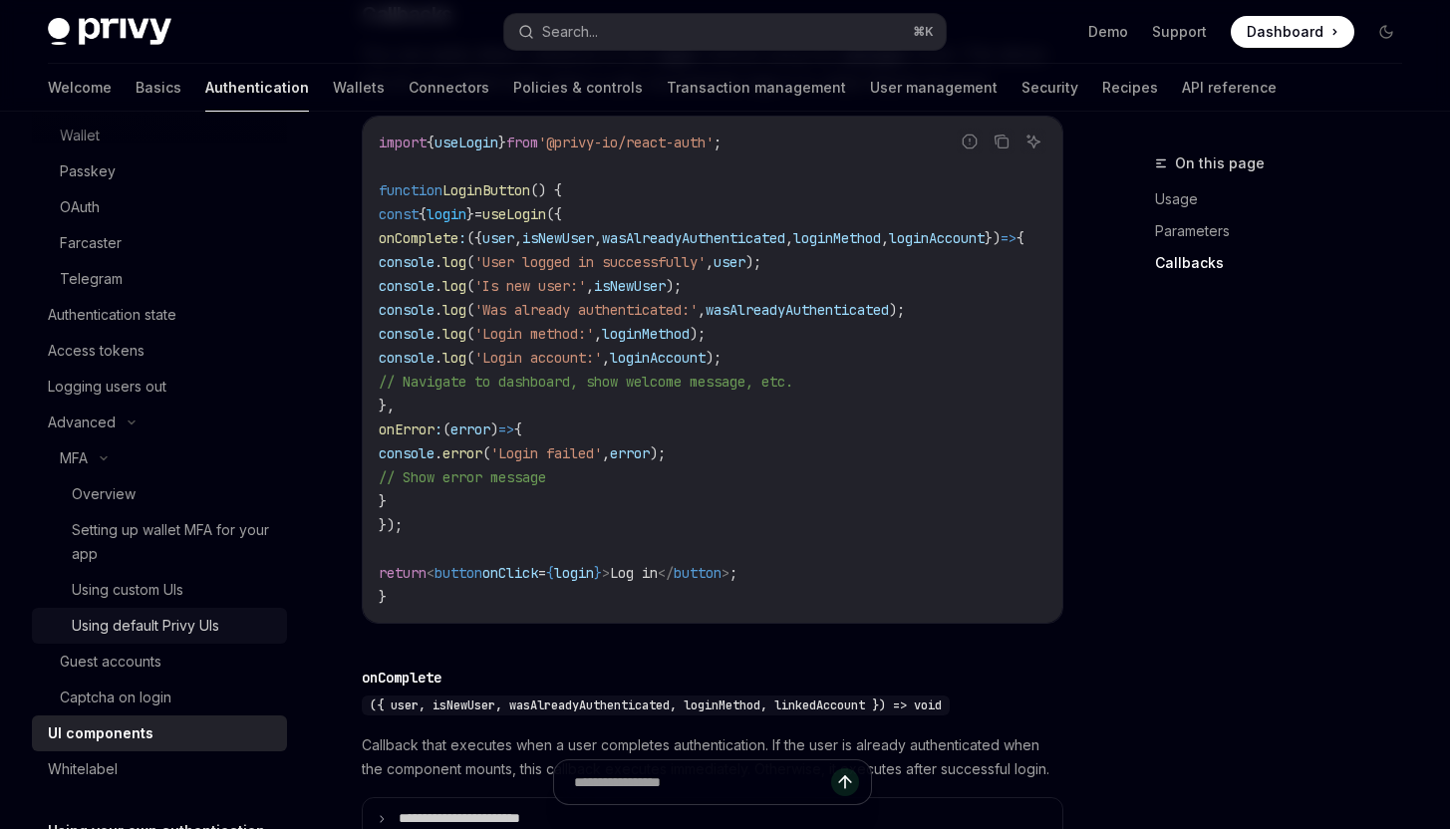
click at [248, 622] on div "Using default Privy UIs" at bounding box center [173, 626] width 203 height 24
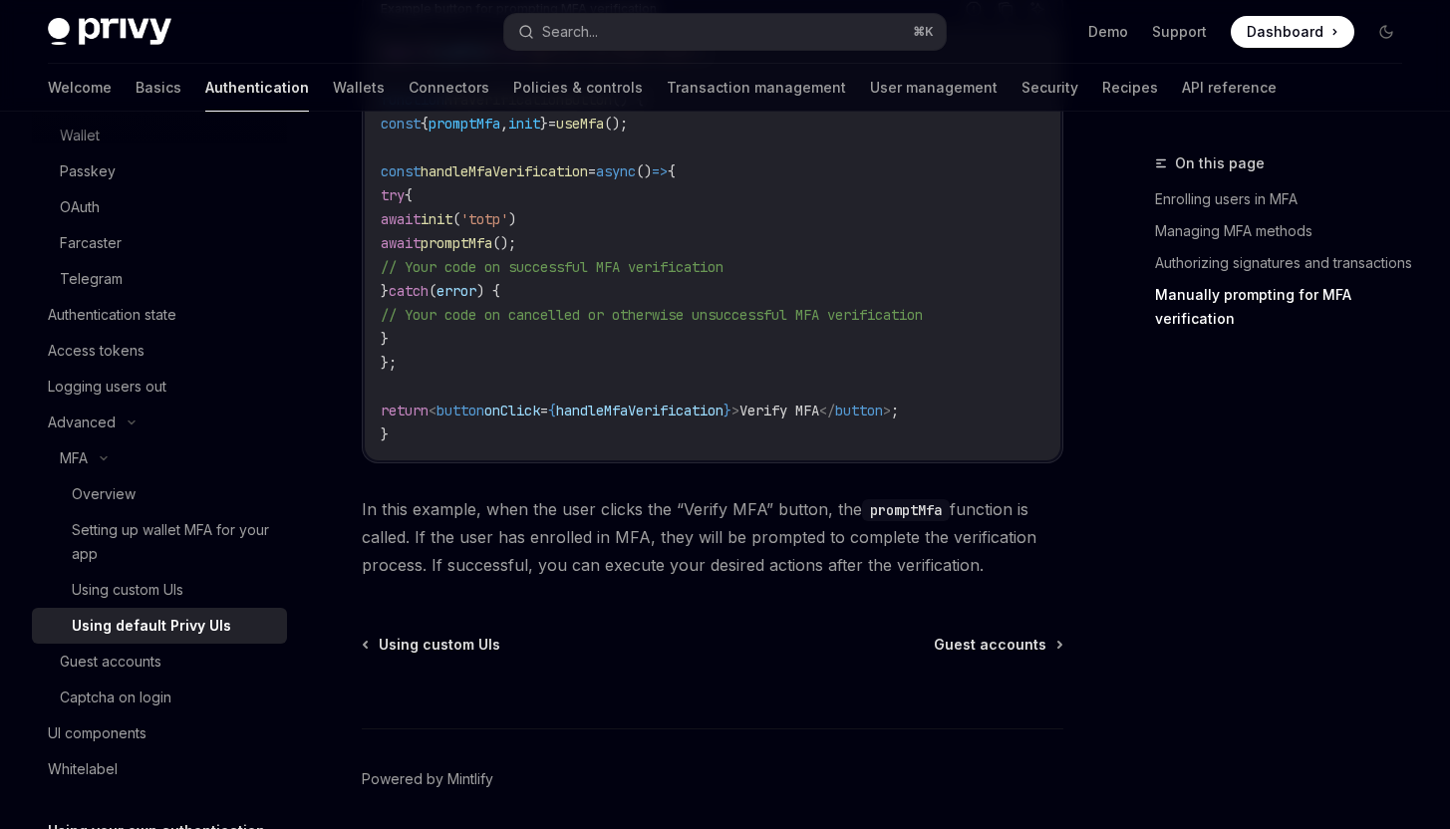
scroll to position [4011, 0]
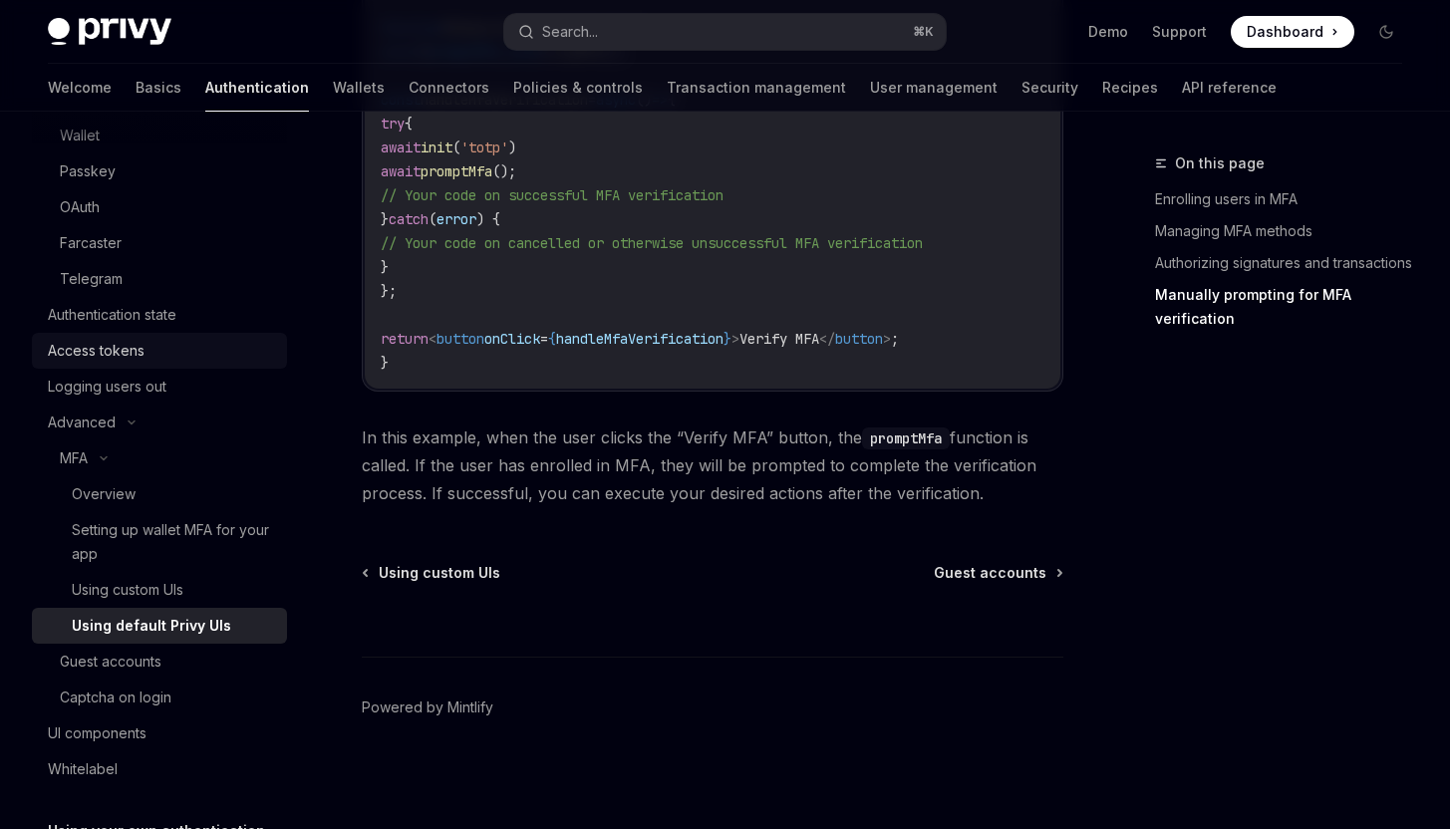
click at [139, 360] on div "Access tokens" at bounding box center [96, 351] width 97 height 24
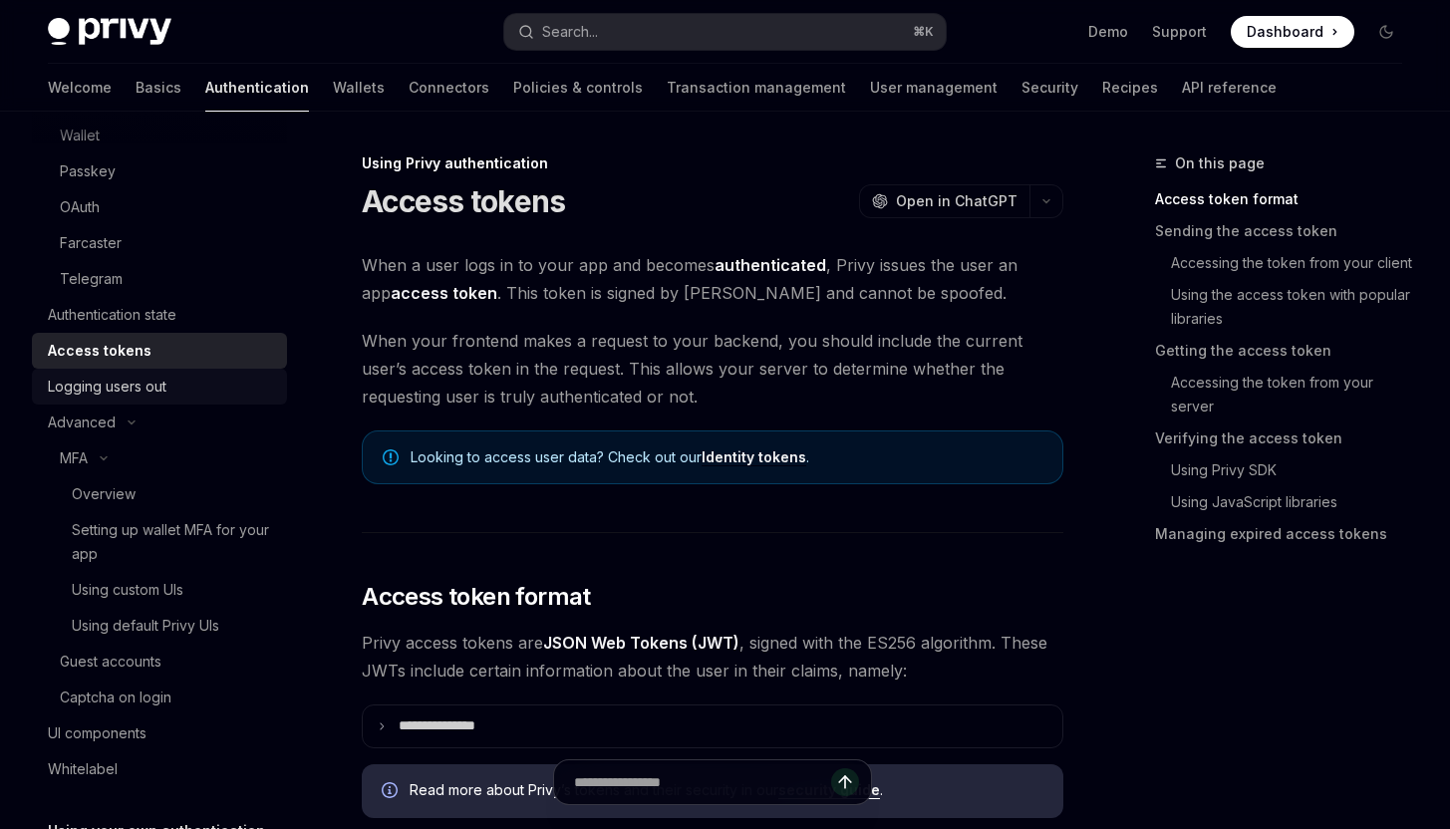
click at [149, 386] on div "Logging users out" at bounding box center [107, 387] width 119 height 24
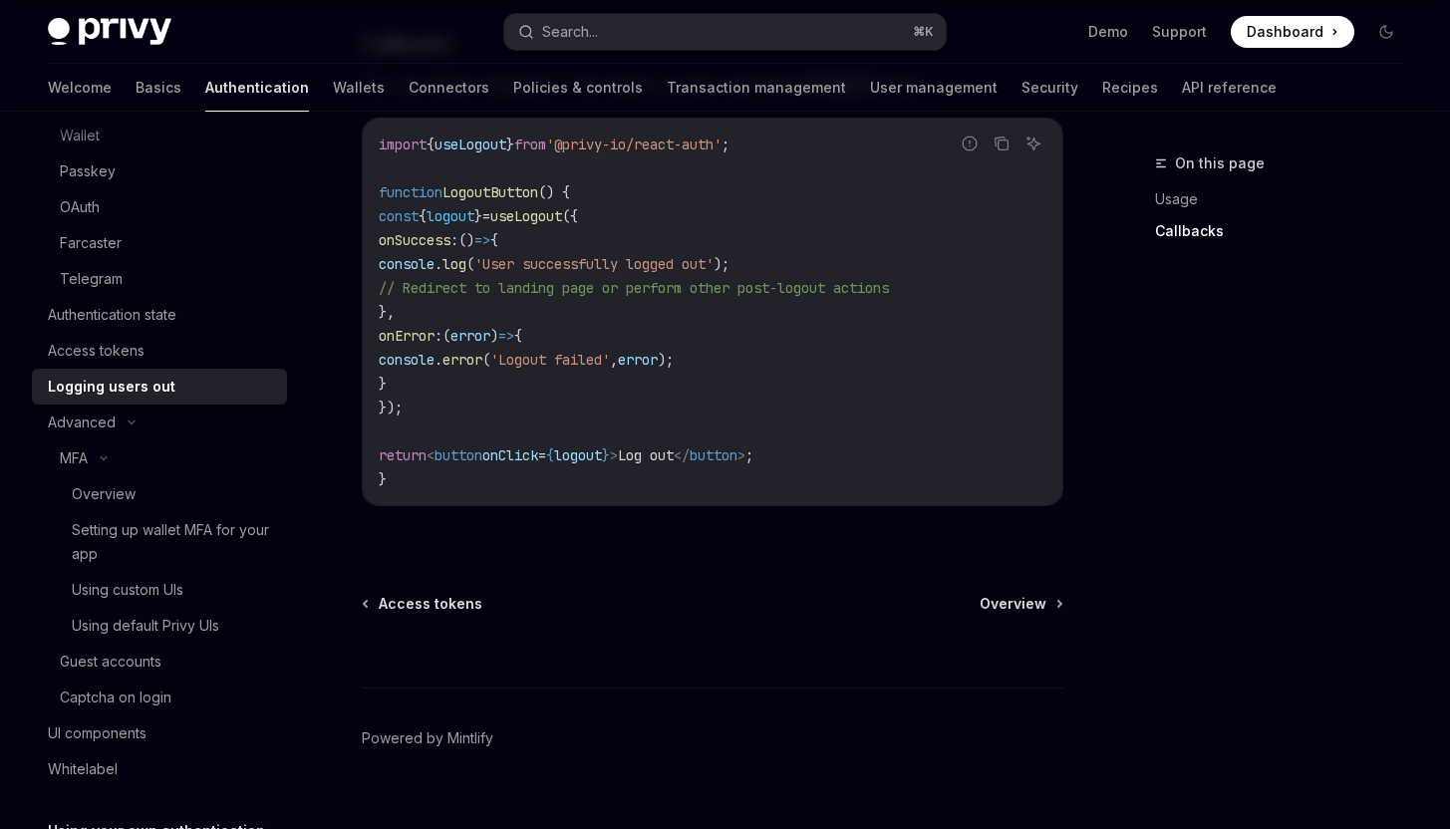
scroll to position [1029, 0]
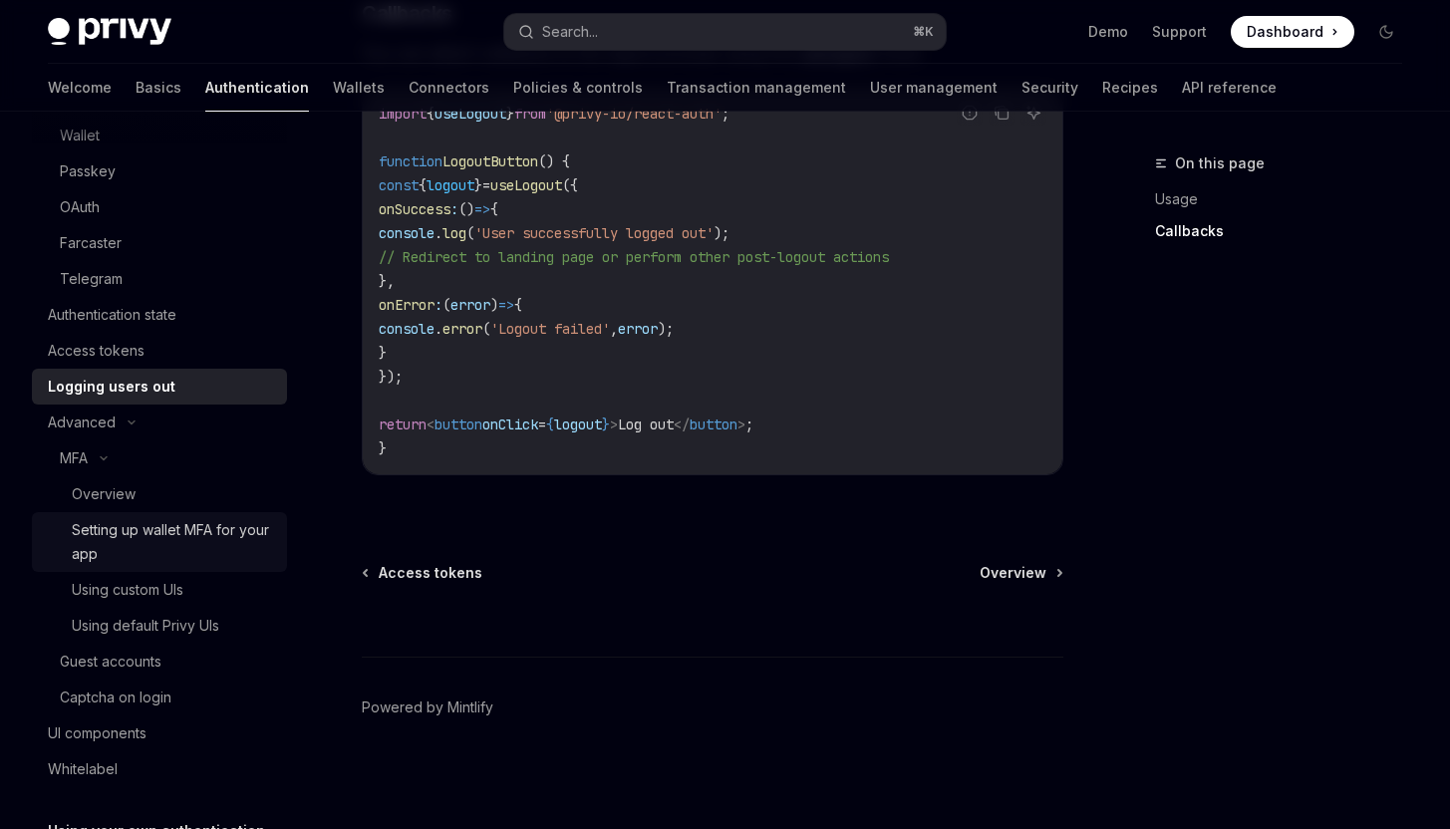
click at [167, 514] on link "Setting up wallet MFA for your app" at bounding box center [159, 542] width 255 height 60
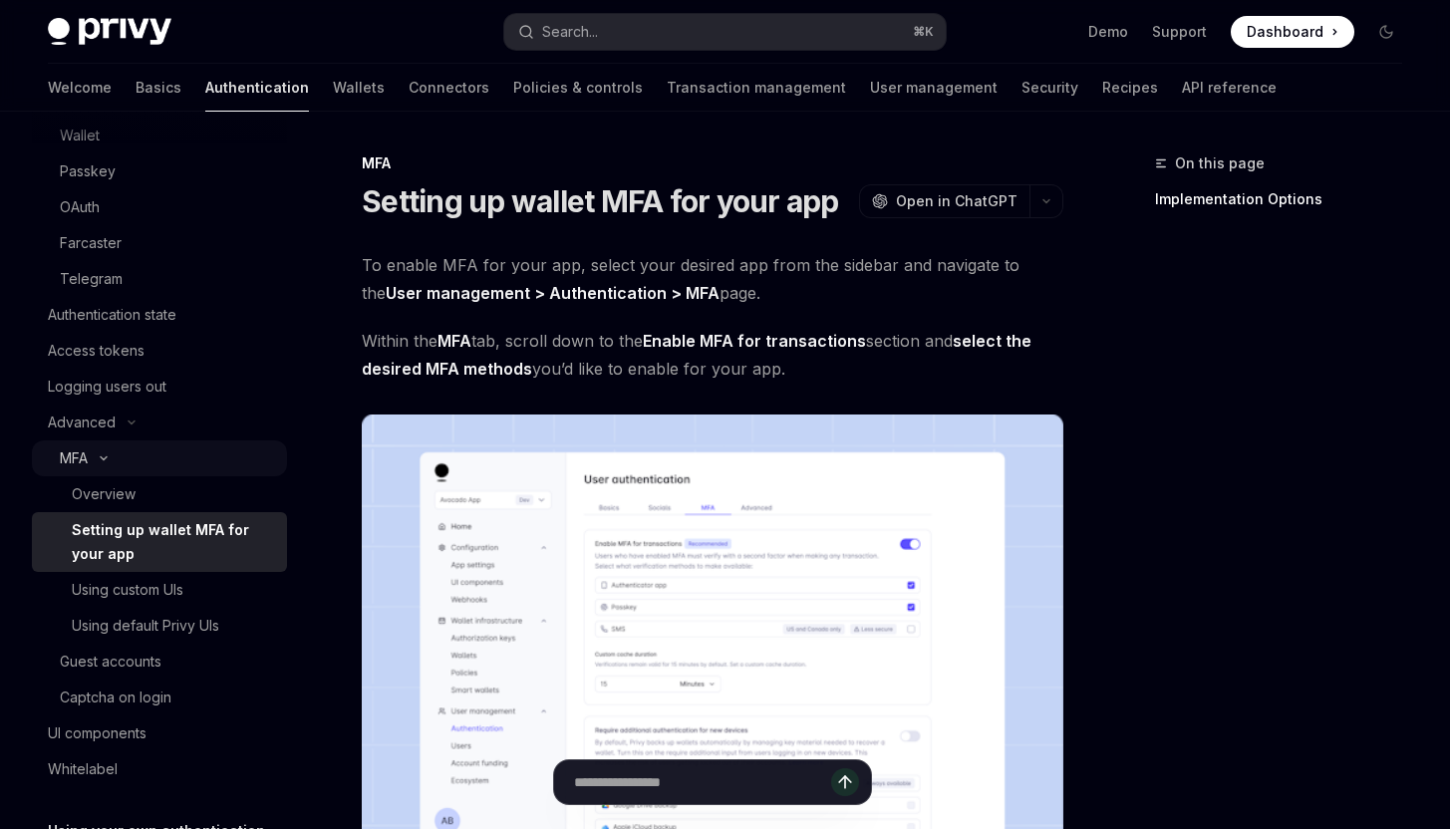
click at [203, 472] on button "MFA" at bounding box center [159, 458] width 255 height 36
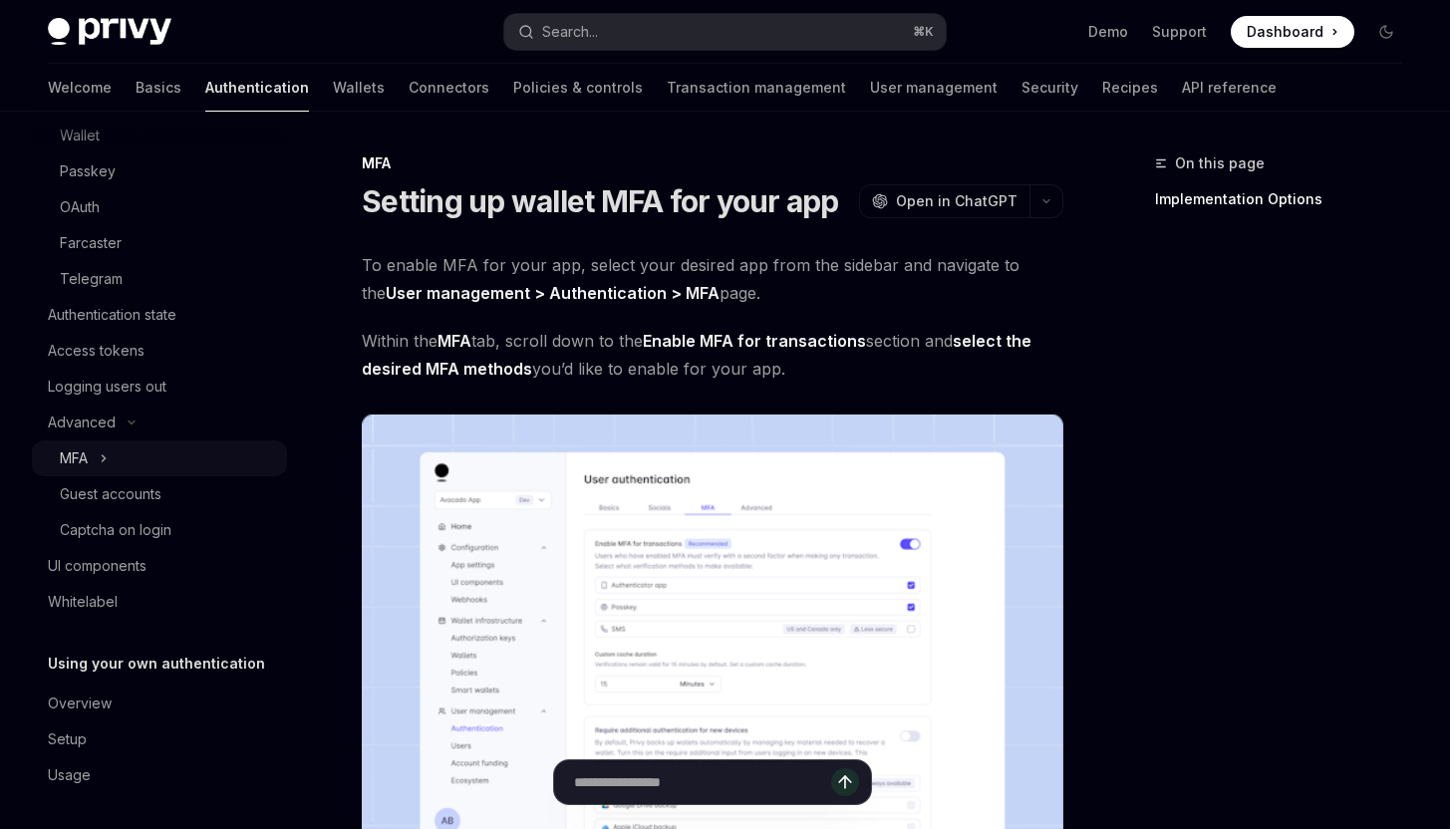
click at [203, 472] on button "MFA" at bounding box center [159, 458] width 255 height 36
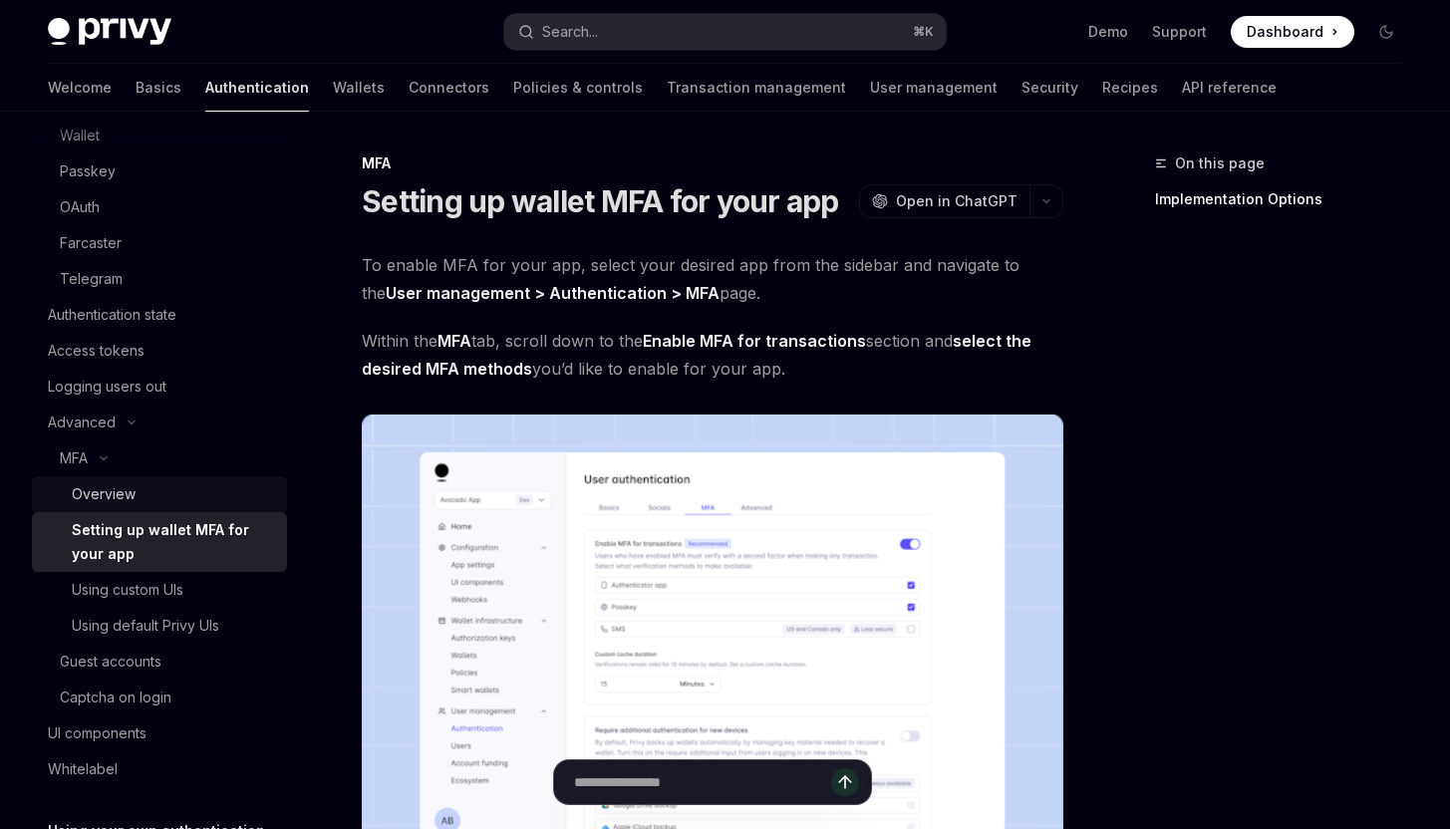
click at [212, 494] on div "Overview" at bounding box center [173, 494] width 203 height 24
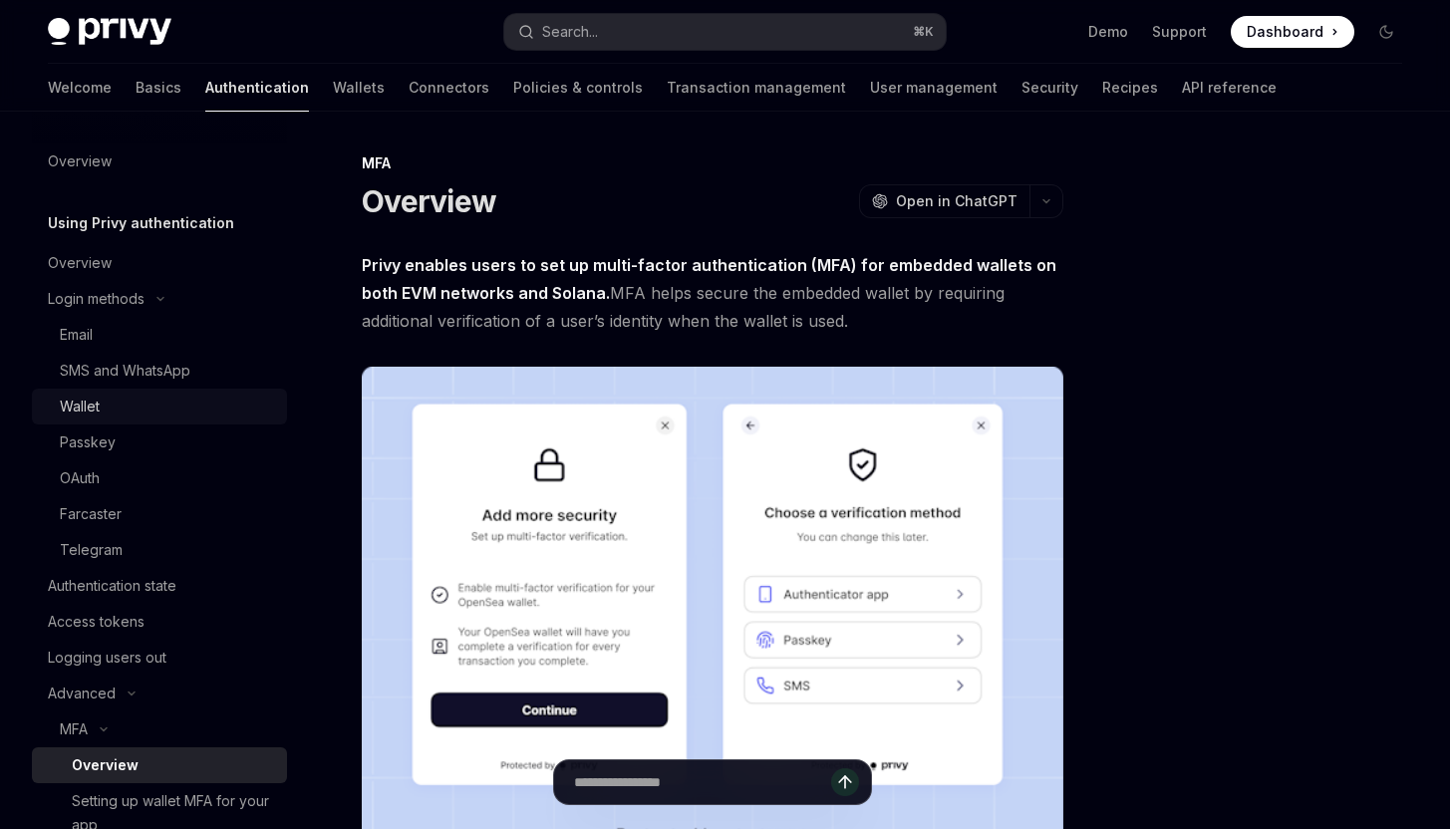
click at [225, 396] on div "Wallet" at bounding box center [167, 407] width 215 height 24
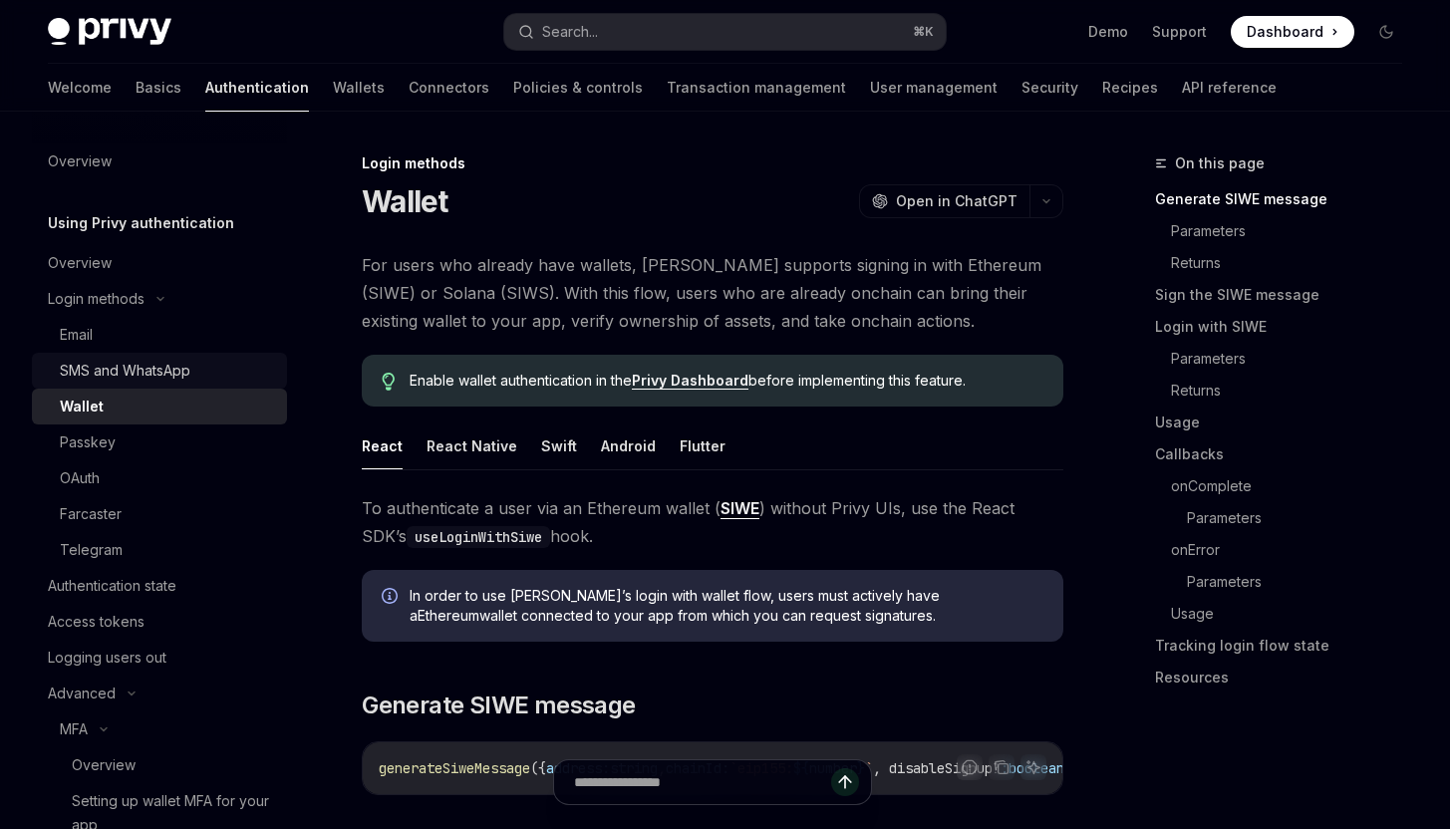
click at [237, 372] on div "SMS and WhatsApp" at bounding box center [167, 371] width 215 height 24
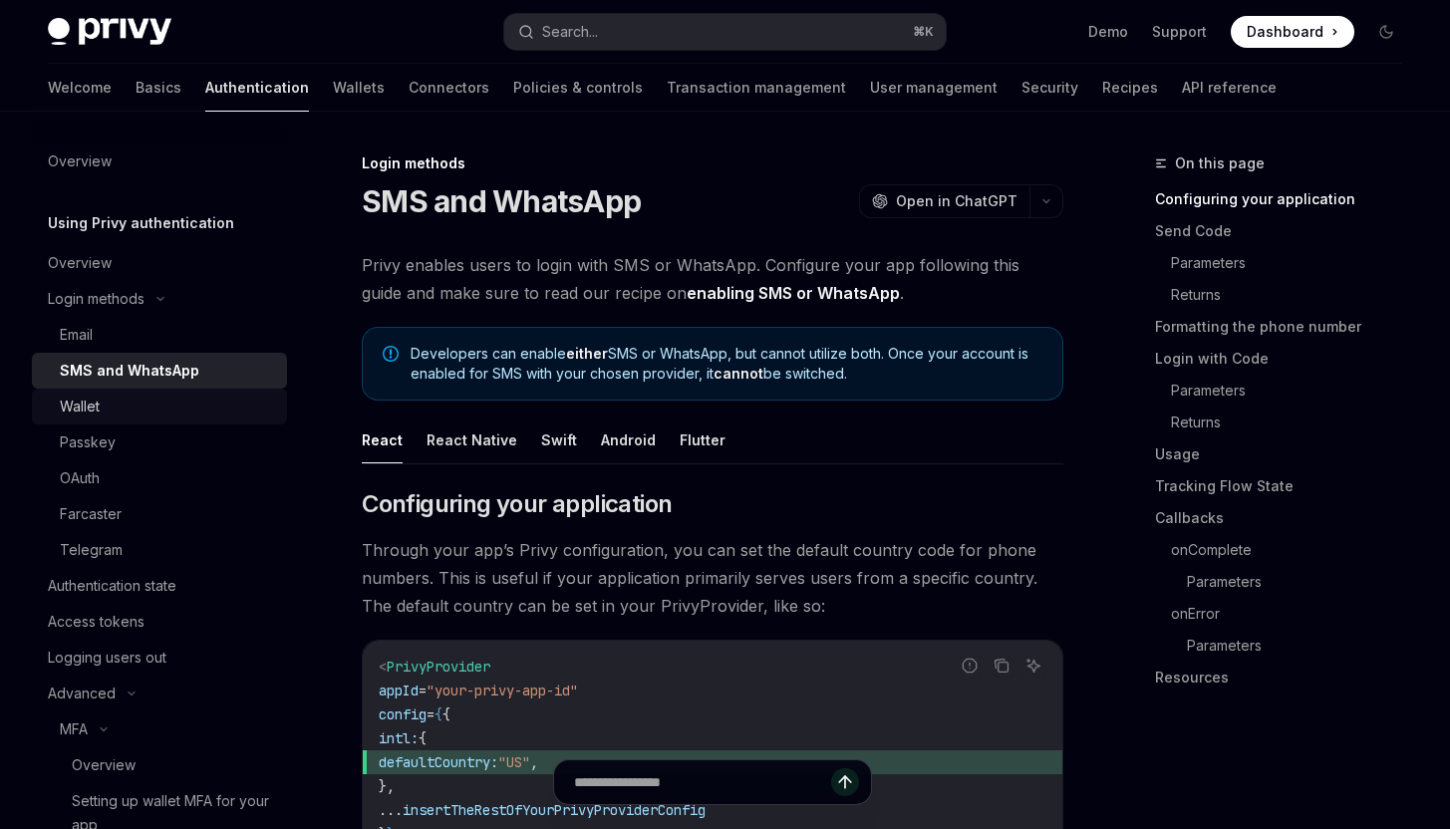
click at [214, 410] on div "Wallet" at bounding box center [167, 407] width 215 height 24
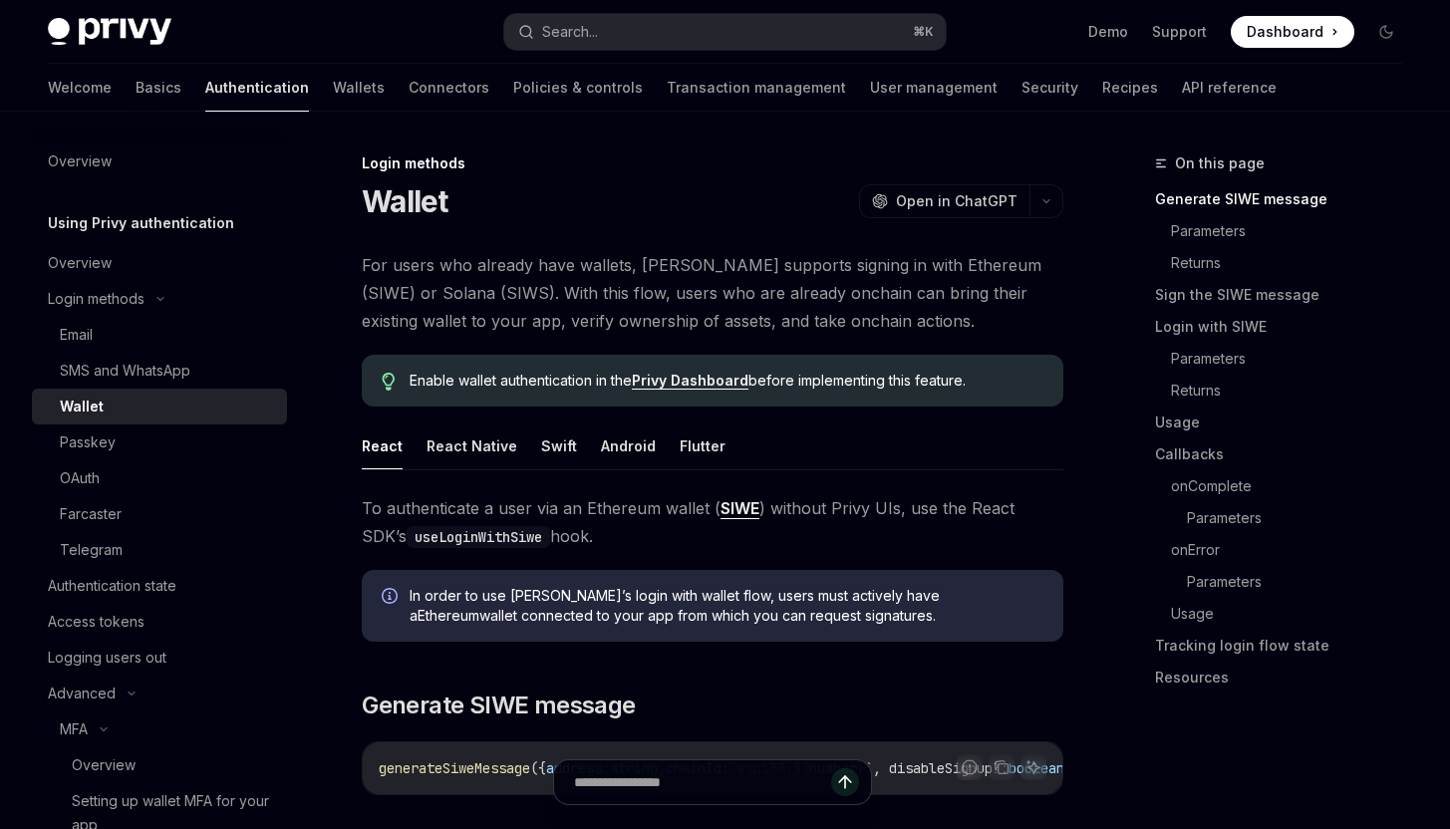
click at [214, 410] on div "Wallet" at bounding box center [167, 407] width 215 height 24
click at [201, 442] on div "Passkey" at bounding box center [167, 442] width 215 height 24
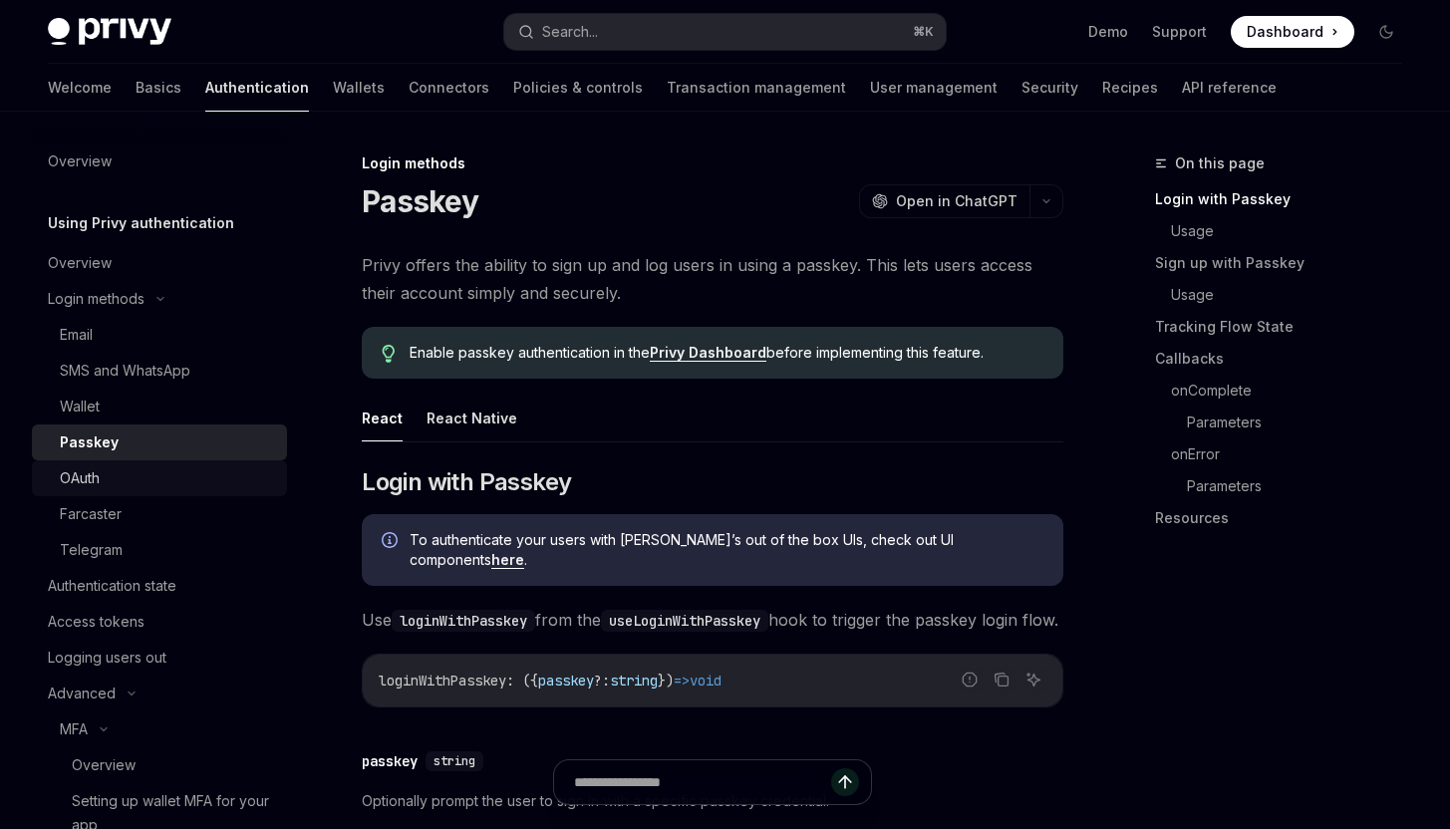
click at [200, 489] on div "OAuth" at bounding box center [167, 478] width 215 height 24
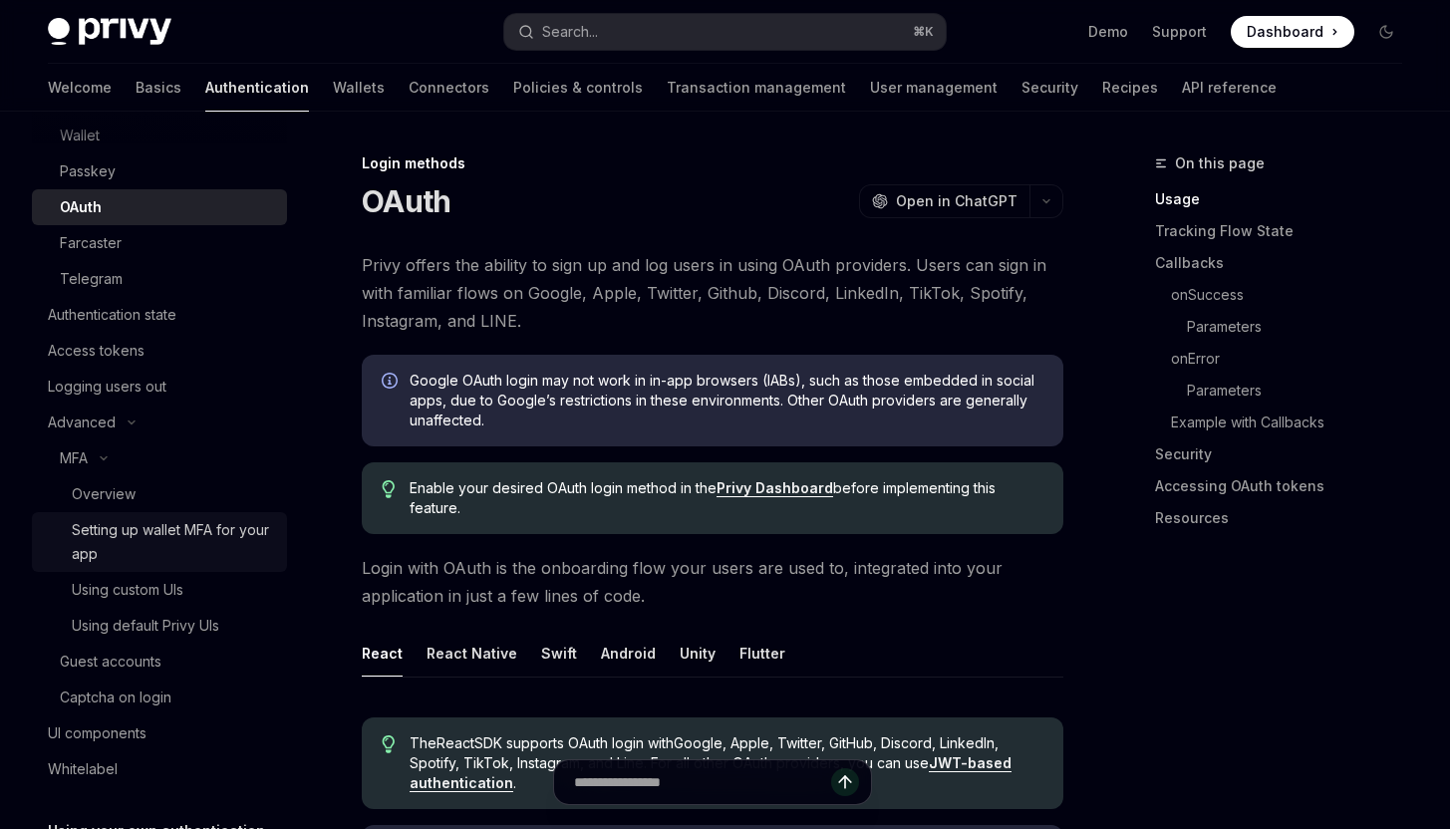
scroll to position [190, 0]
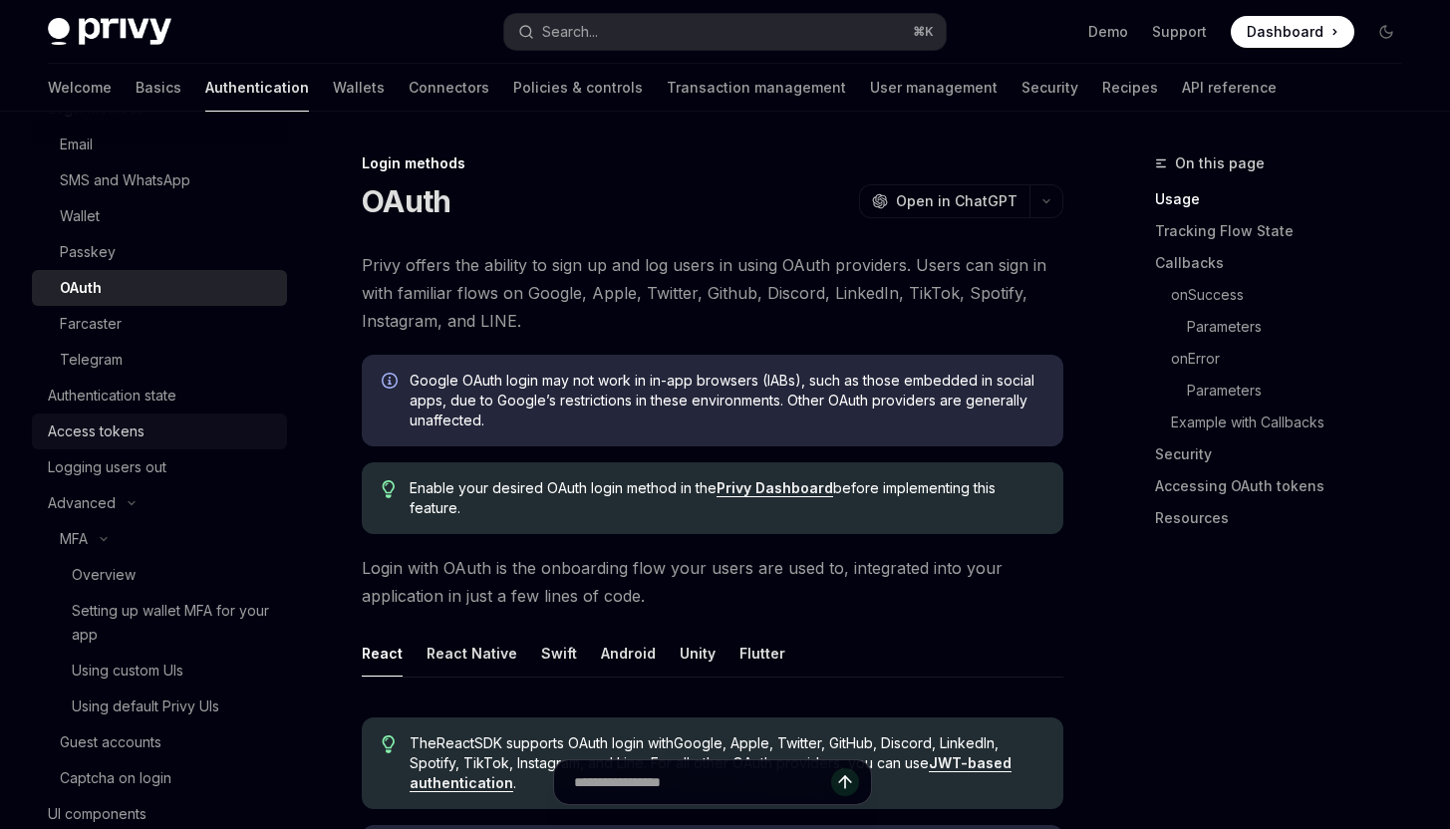
click at [132, 433] on div "Access tokens" at bounding box center [96, 431] width 97 height 24
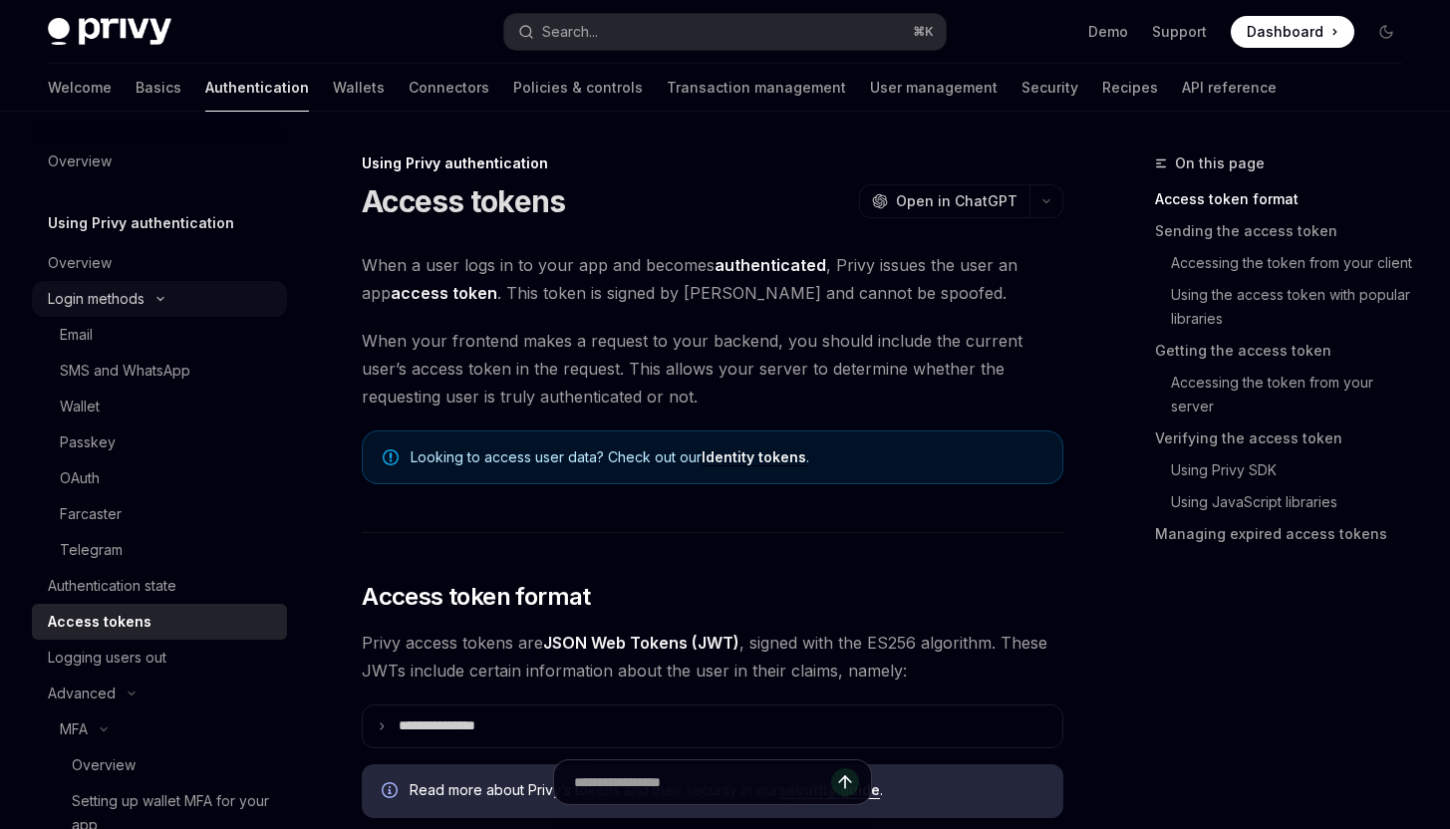
click at [129, 302] on div "Login methods" at bounding box center [96, 299] width 97 height 24
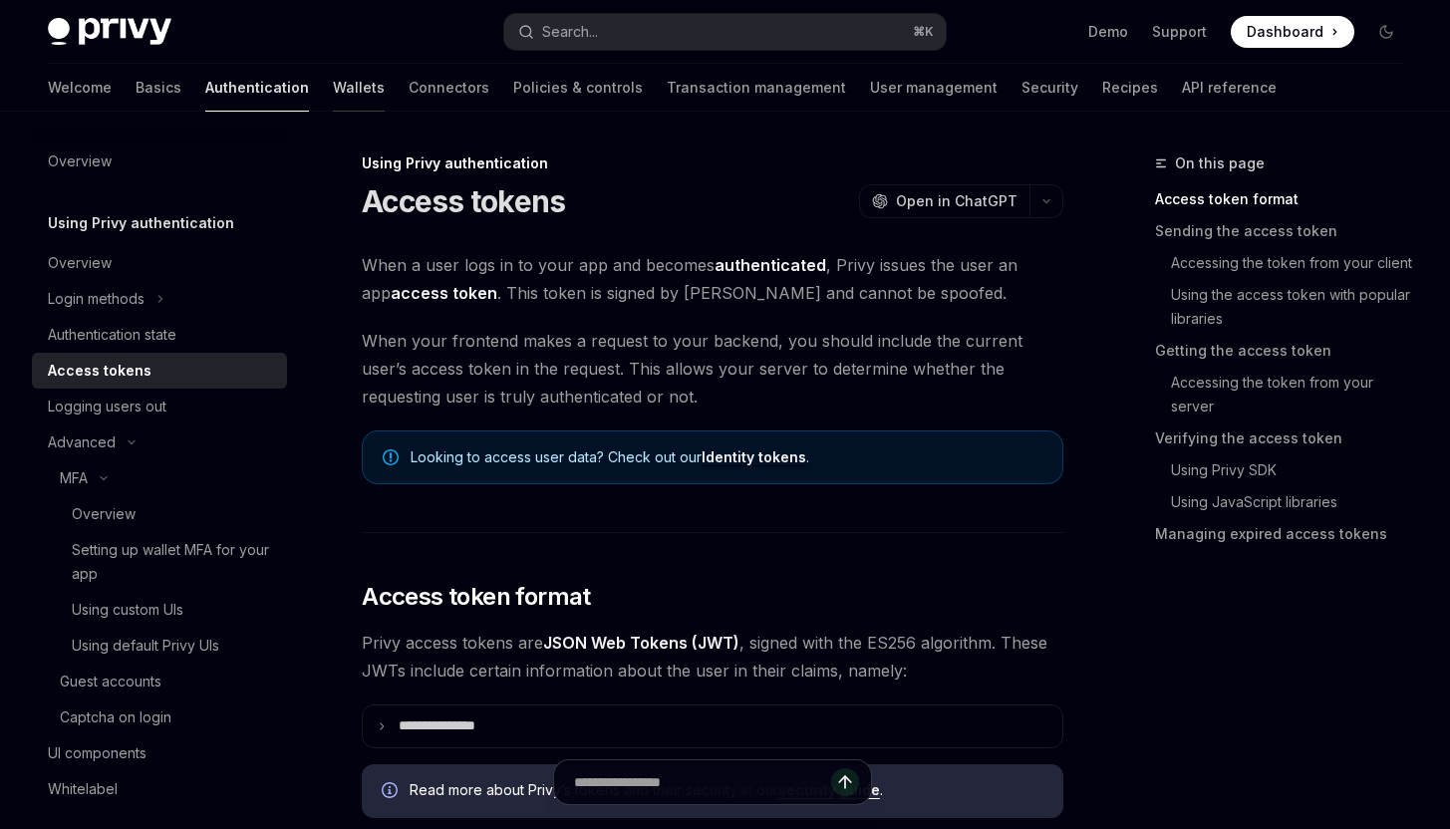
click at [333, 79] on link "Wallets" at bounding box center [359, 88] width 52 height 48
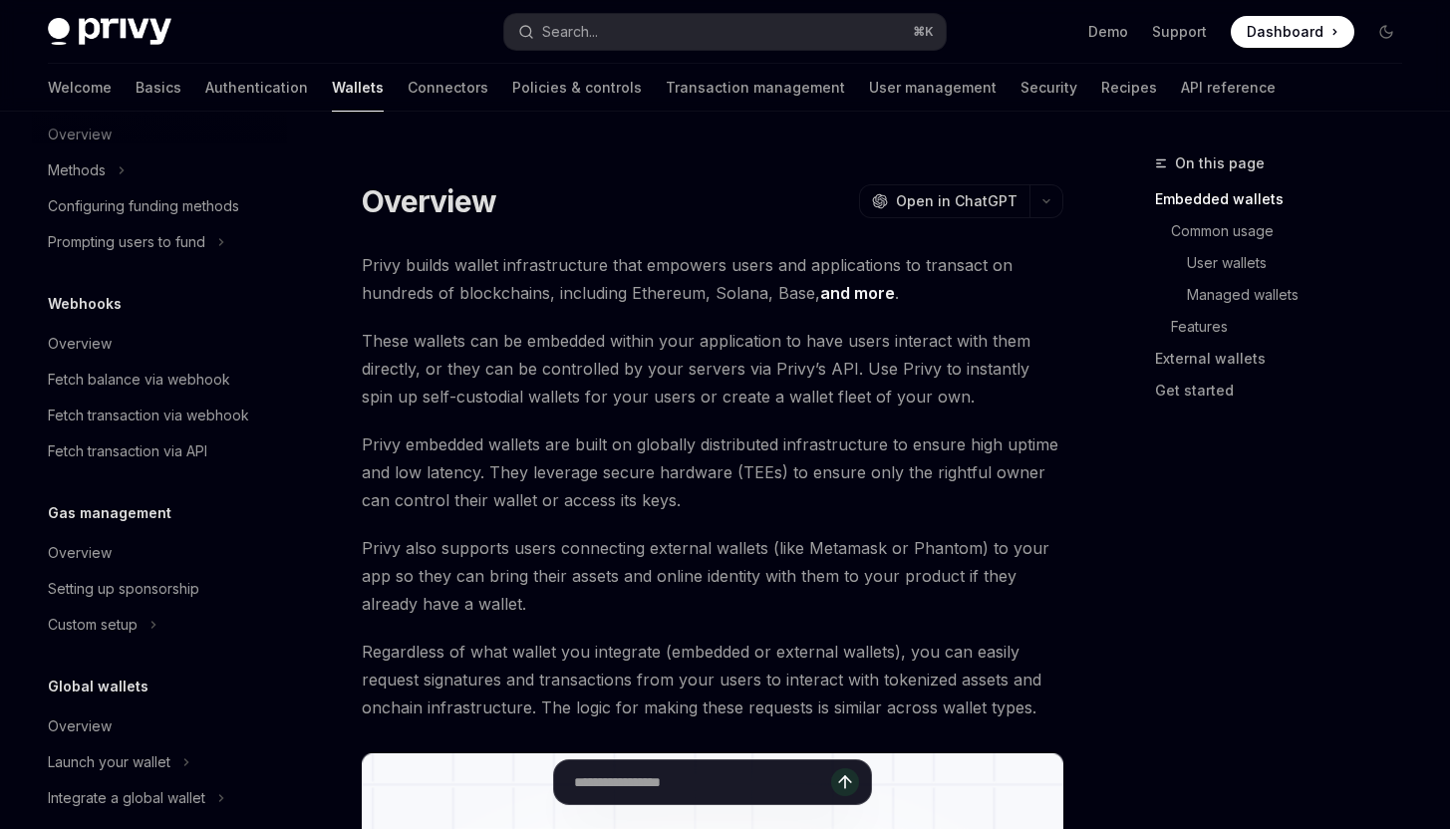
scroll to position [883, 0]
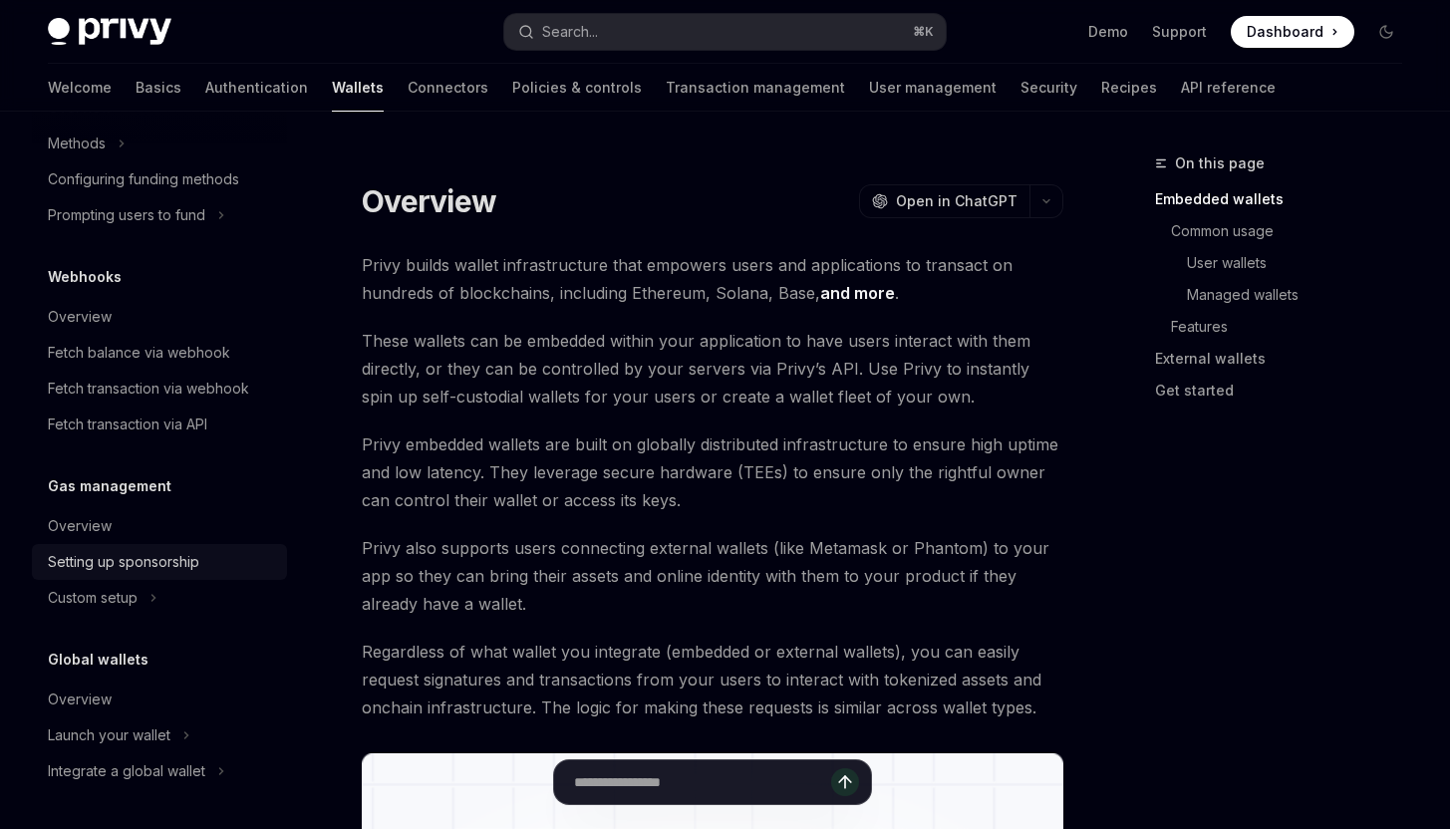
click at [149, 575] on link "Setting up sponsorship" at bounding box center [159, 562] width 255 height 36
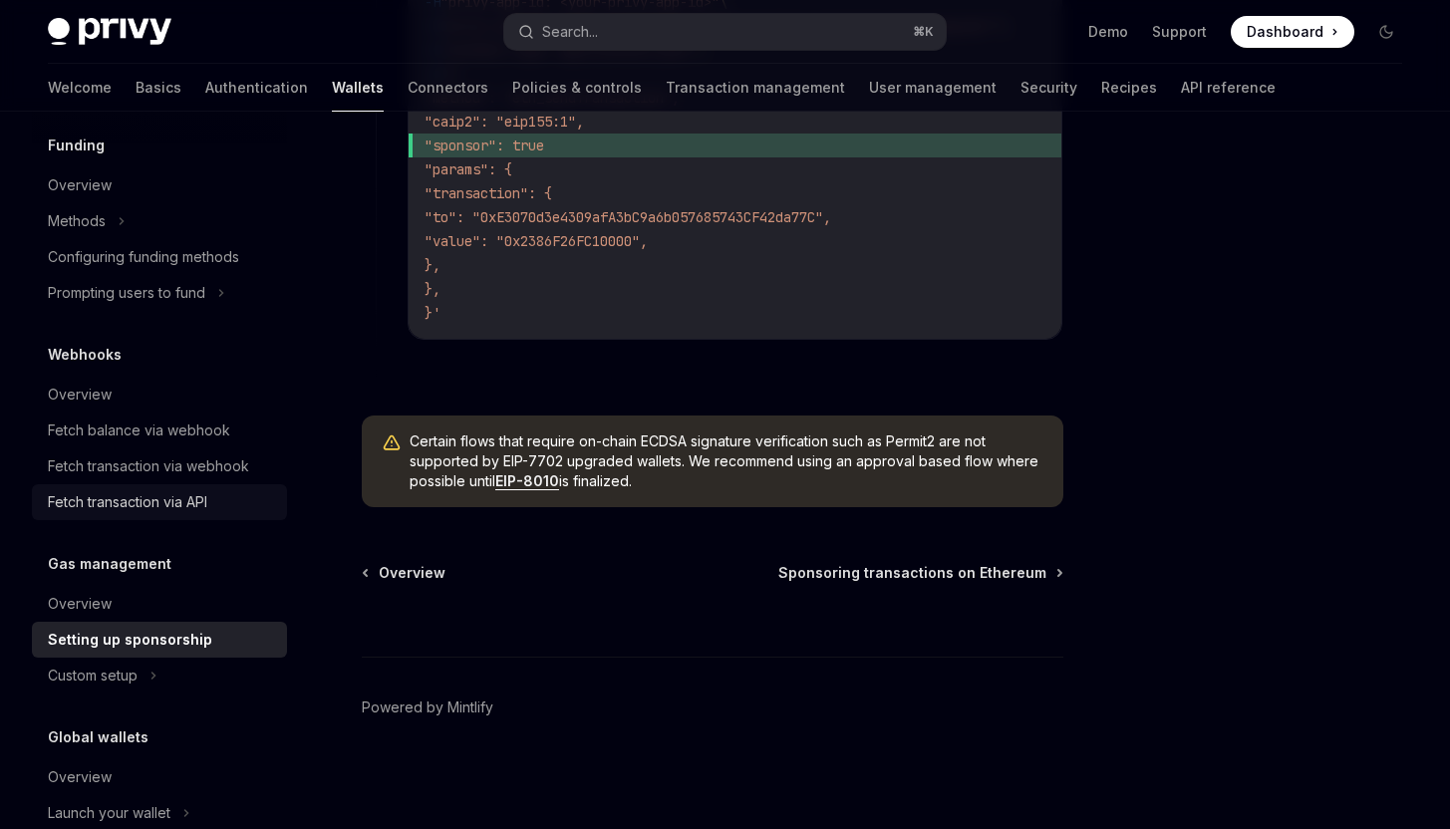
scroll to position [755, 0]
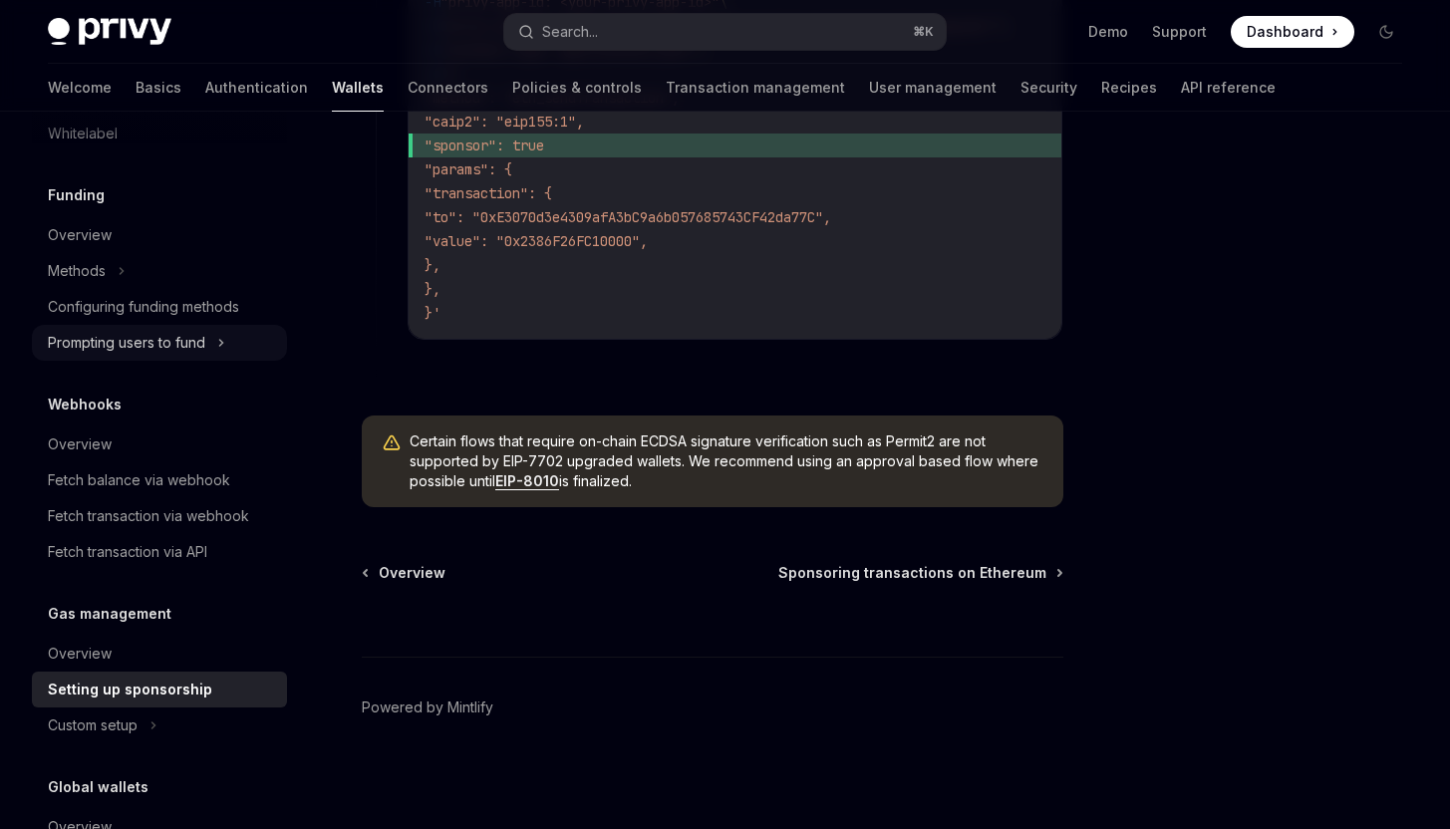
click at [154, 353] on div "Prompting users to fund" at bounding box center [126, 343] width 157 height 24
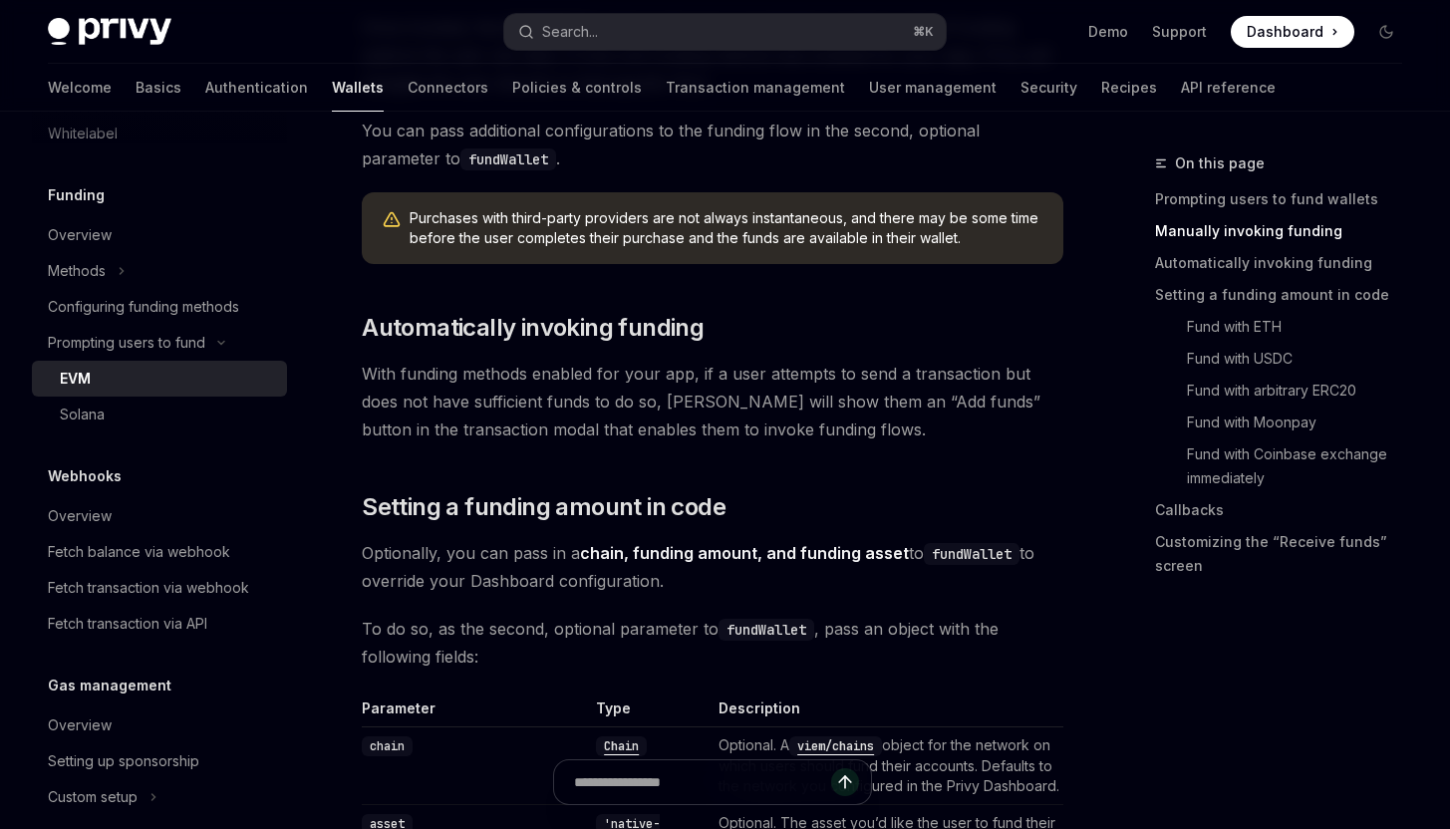
scroll to position [1316, 0]
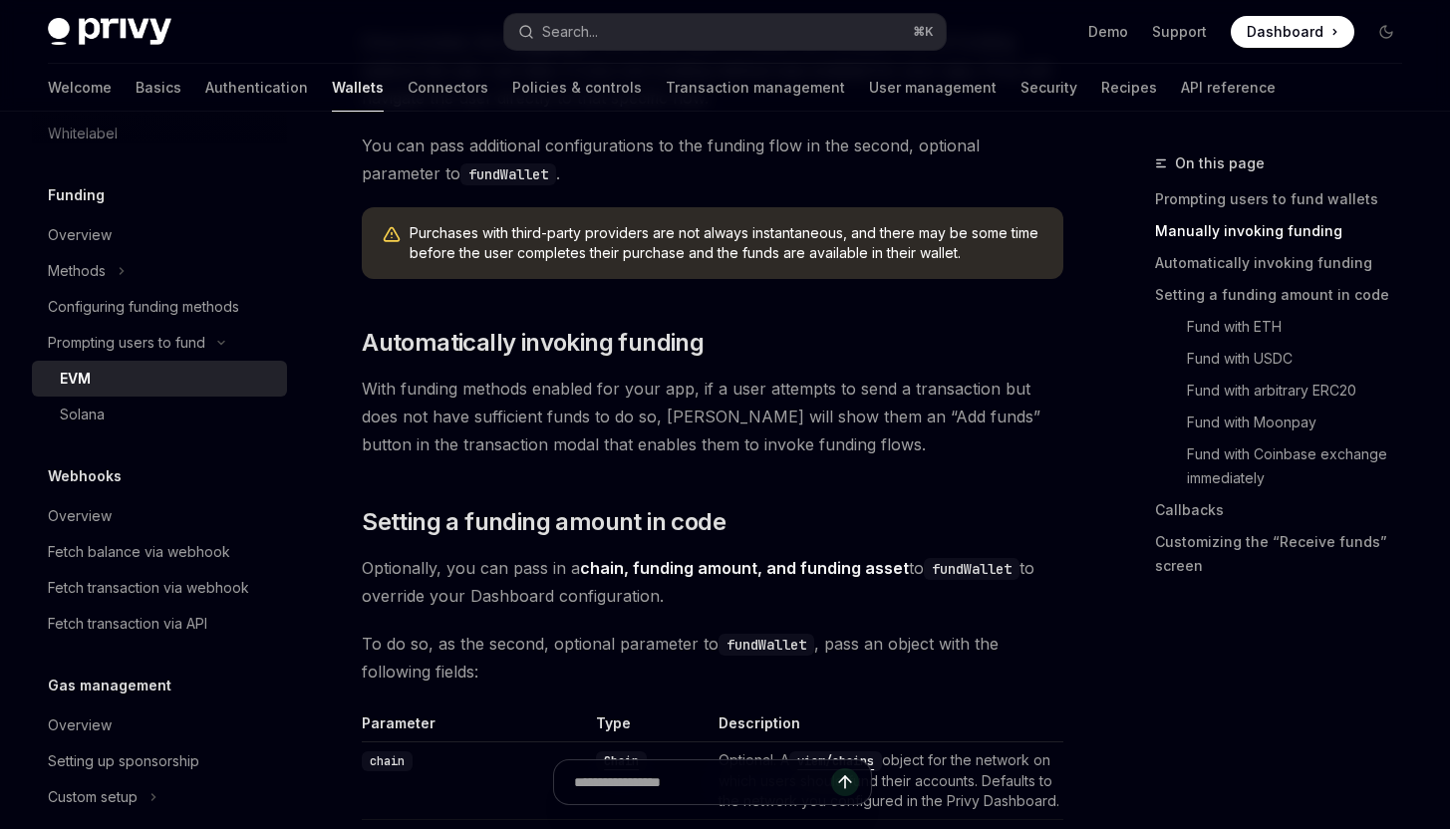
click at [850, 454] on span "With funding methods enabled for your app, if a user attempts to send a transac…" at bounding box center [712, 417] width 701 height 84
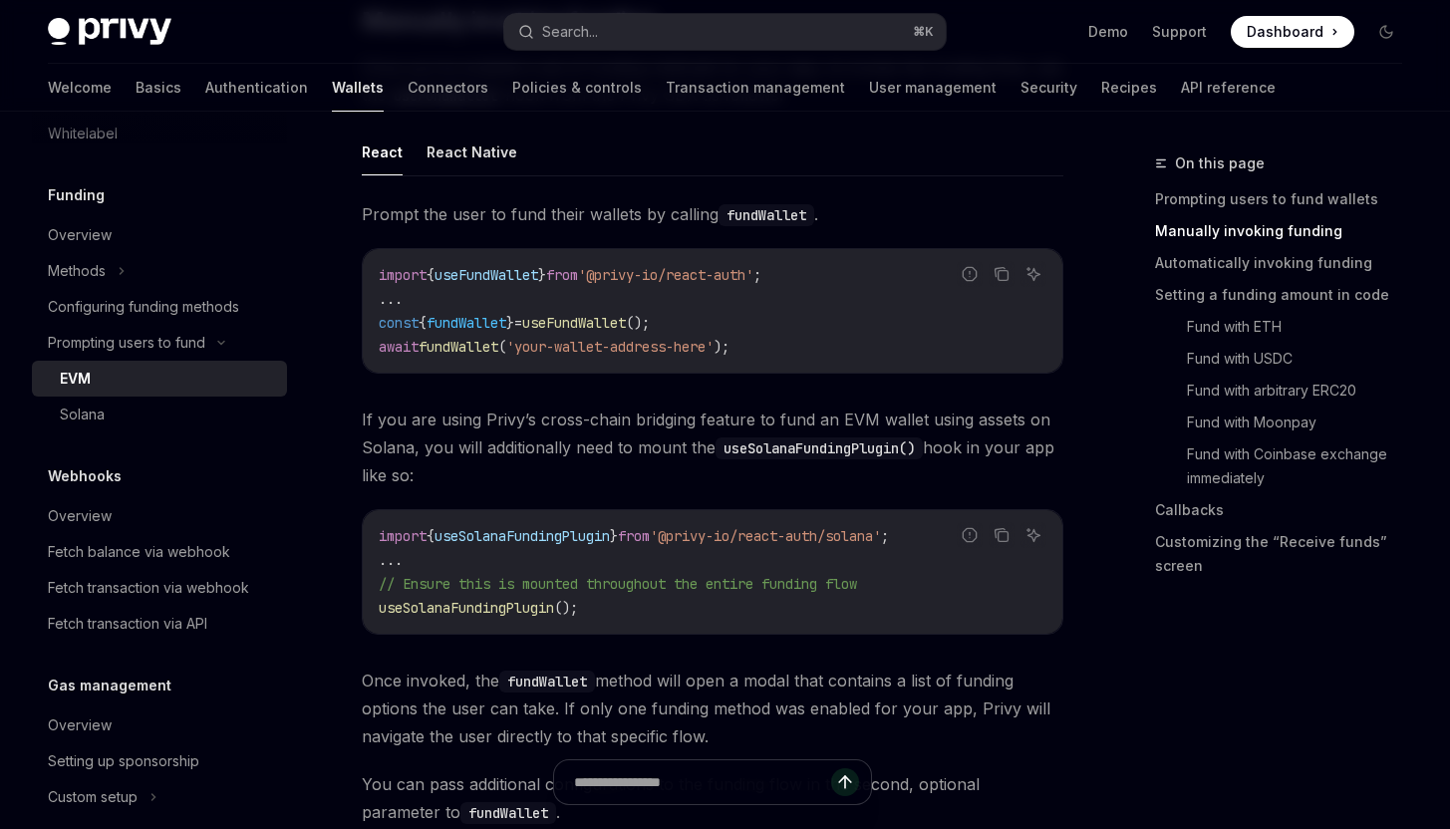
scroll to position [636, 0]
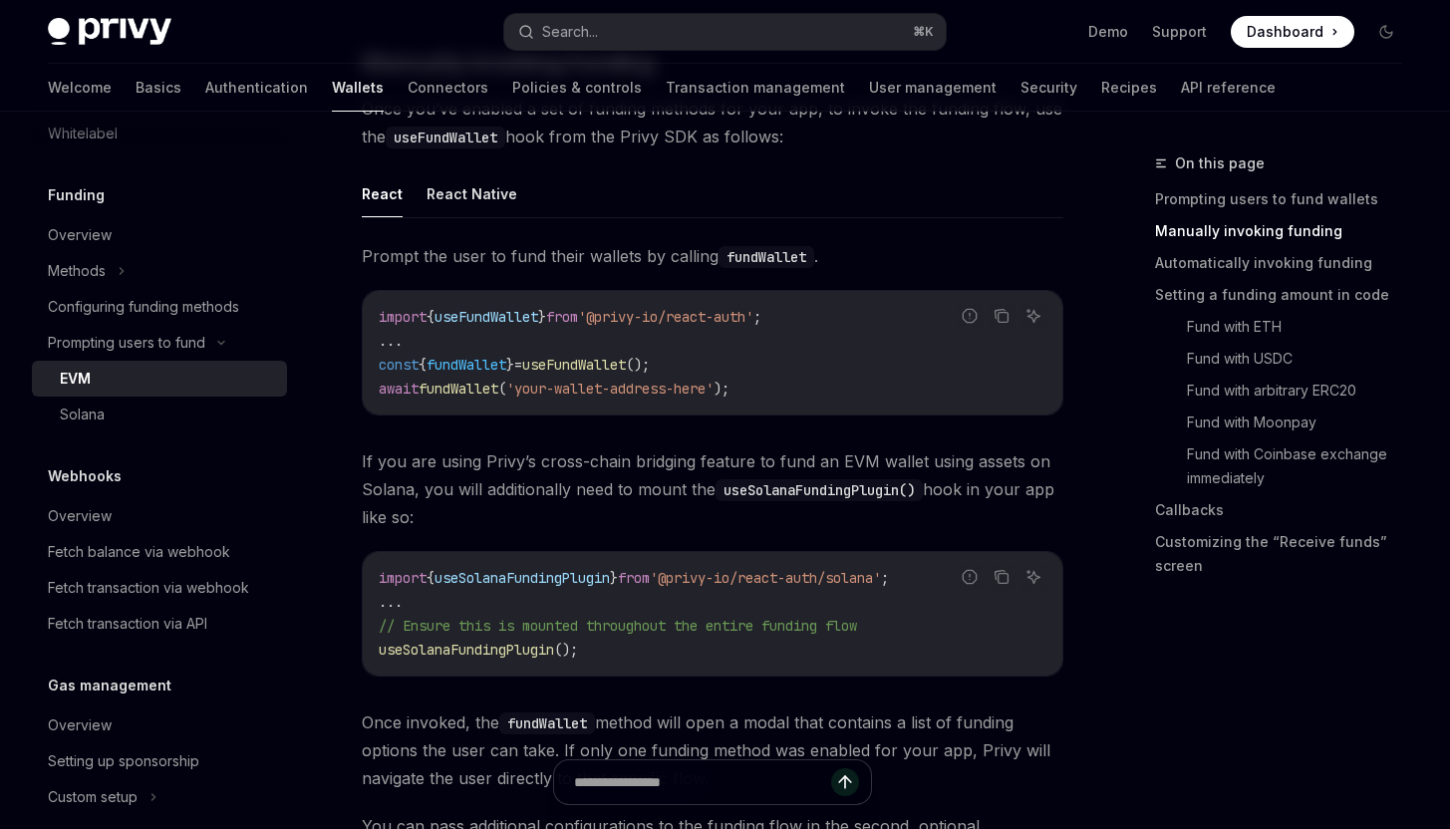
click at [841, 388] on code "import { useFundWallet } from '@privy-io/react-auth' ; ... const { fundWallet }…" at bounding box center [713, 353] width 668 height 96
click at [729, 386] on span ");" at bounding box center [721, 389] width 16 height 18
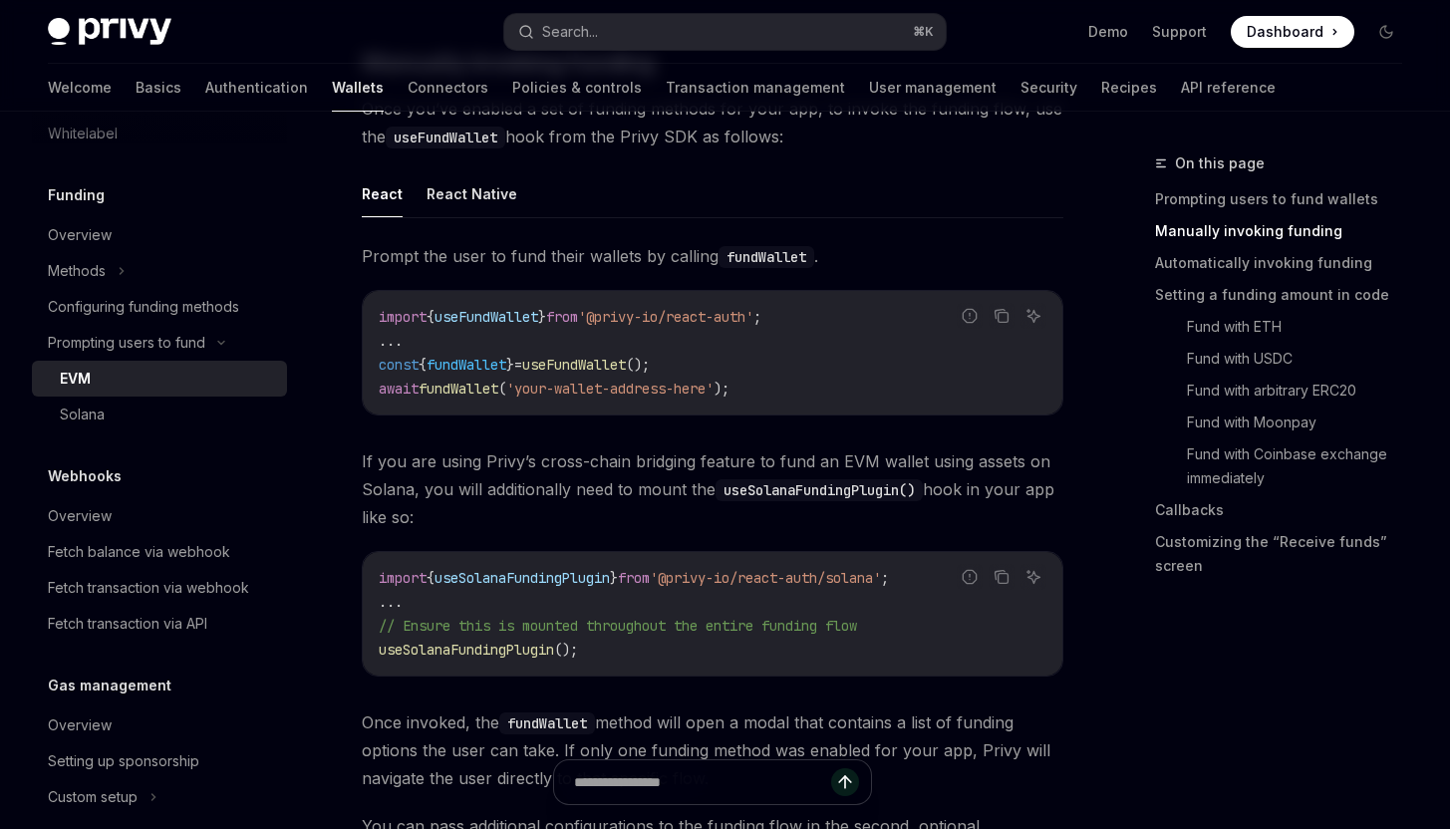
click at [729, 386] on span ");" at bounding box center [721, 389] width 16 height 18
click at [713, 386] on span "'your-wallet-address-here'" at bounding box center [609, 389] width 207 height 18
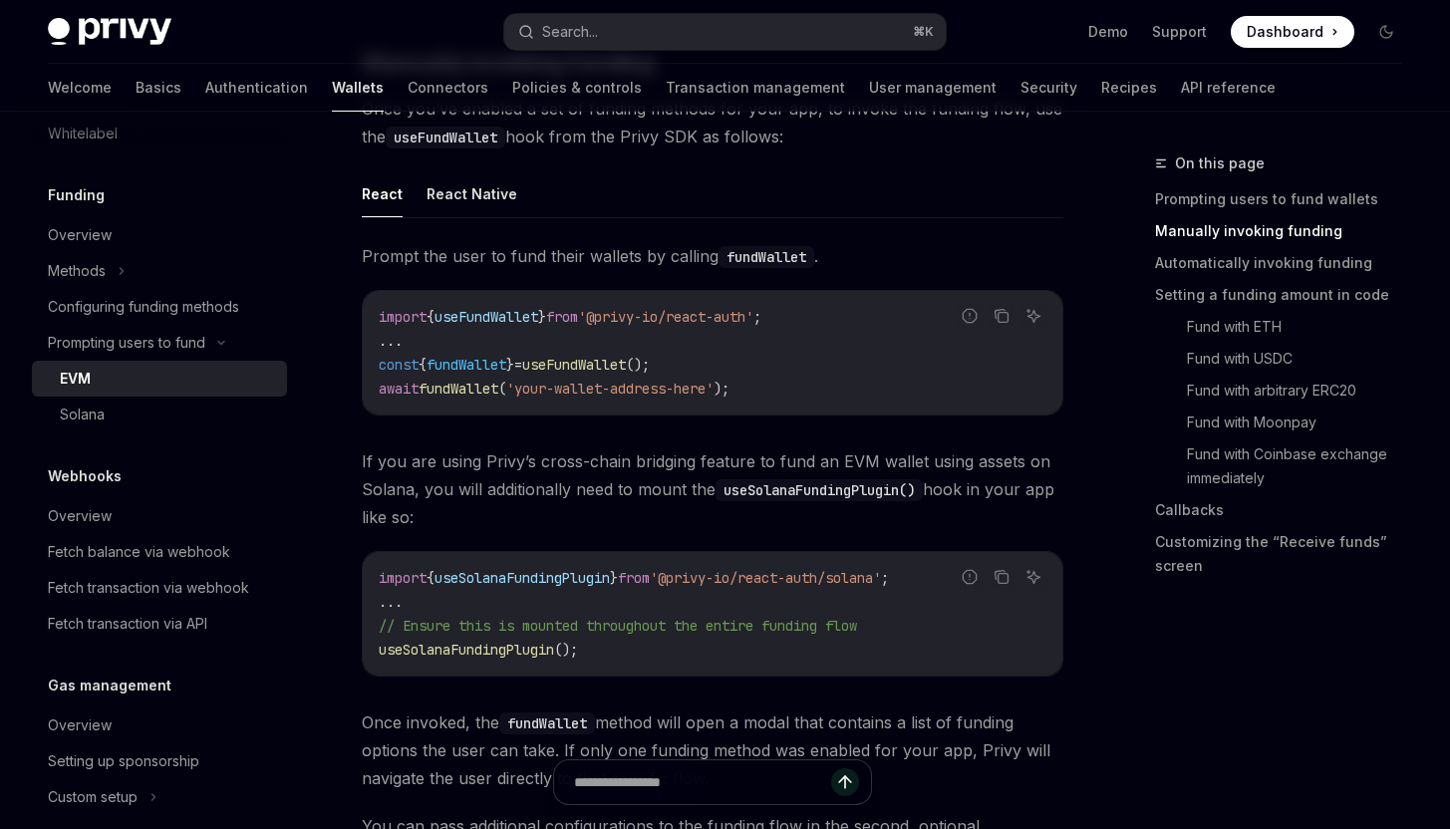
click at [713, 386] on span "'your-wallet-address-here'" at bounding box center [609, 389] width 207 height 18
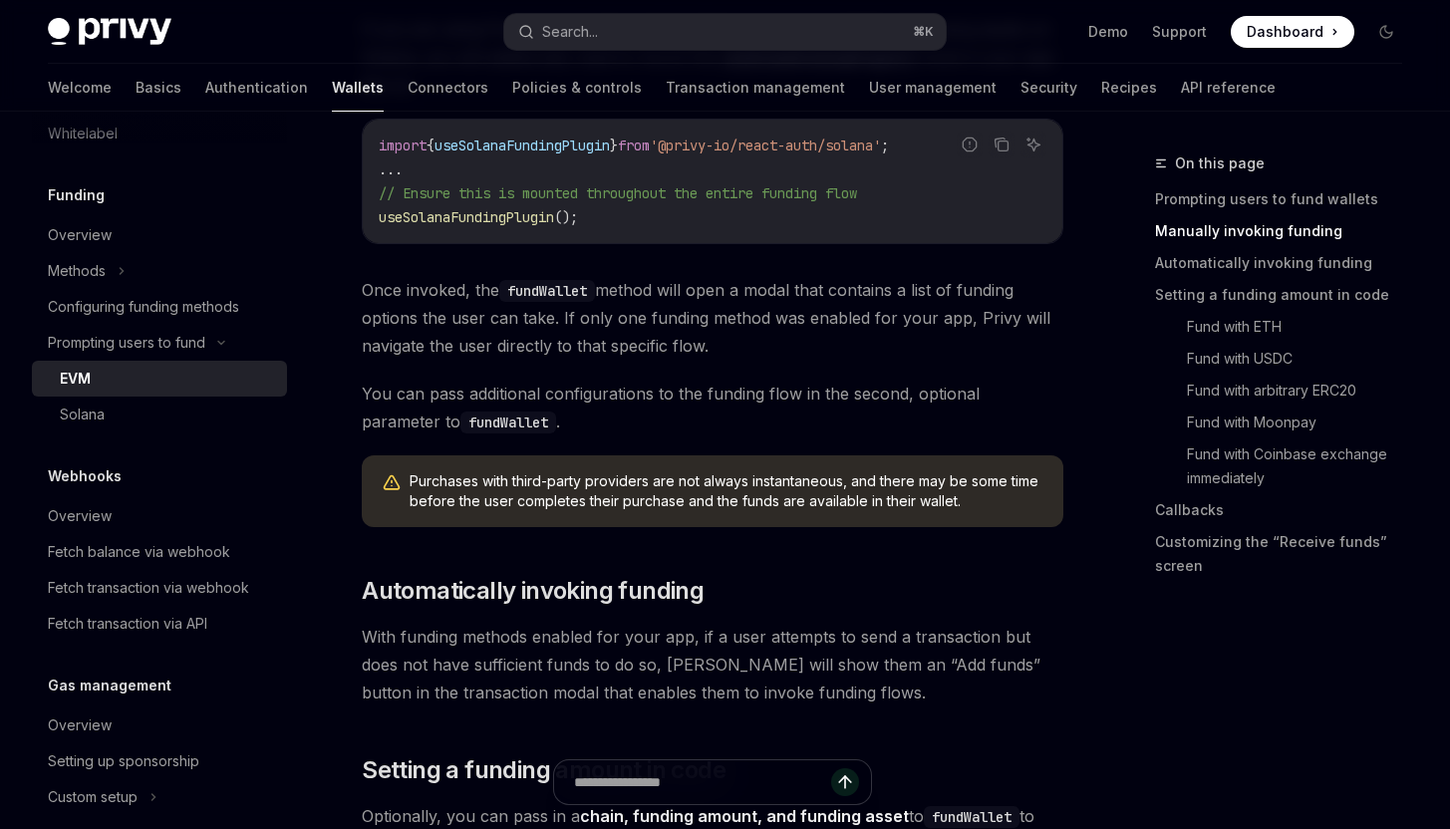
scroll to position [1102, 0]
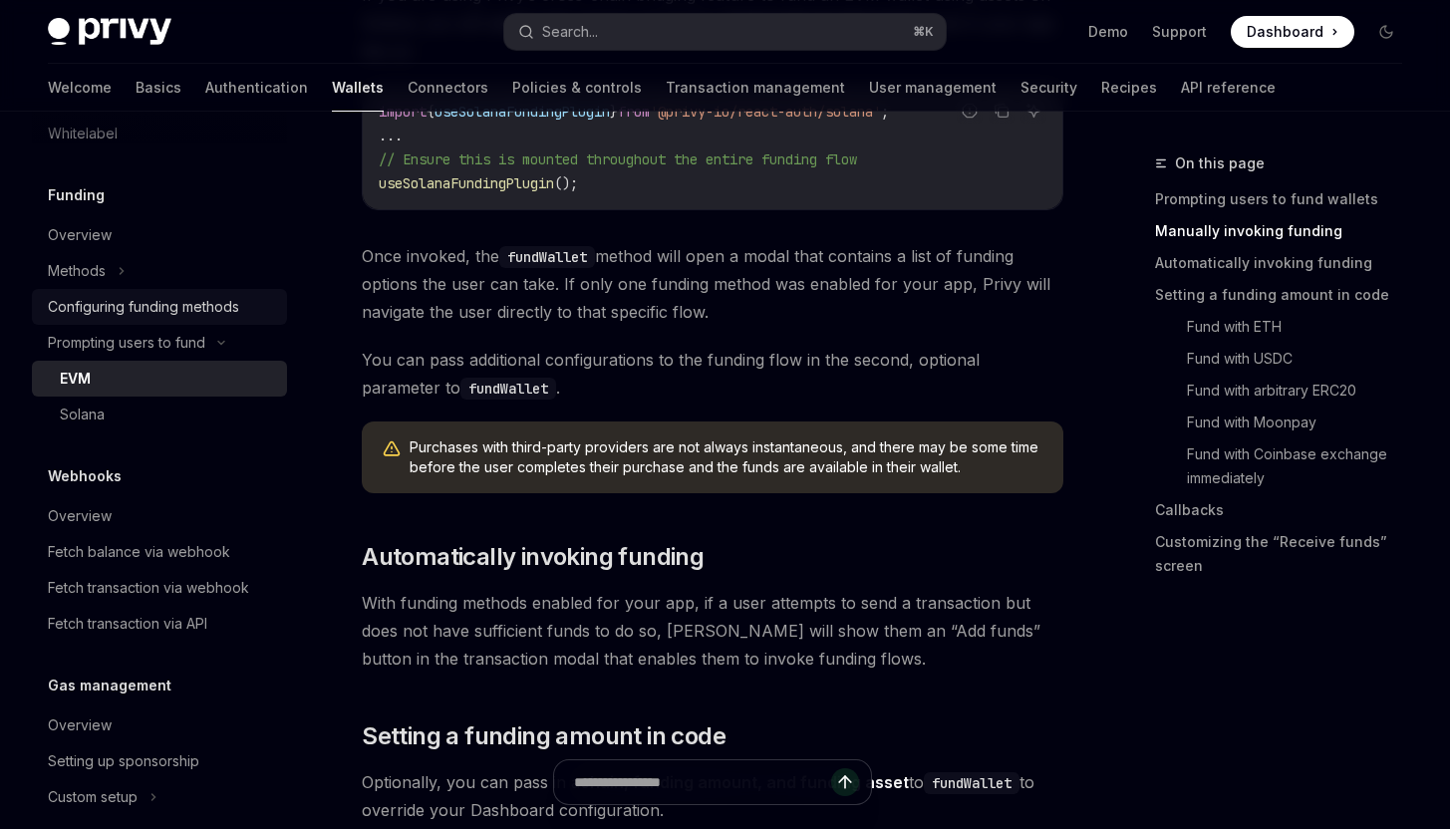
click at [127, 304] on div "Configuring funding methods" at bounding box center [143, 307] width 191 height 24
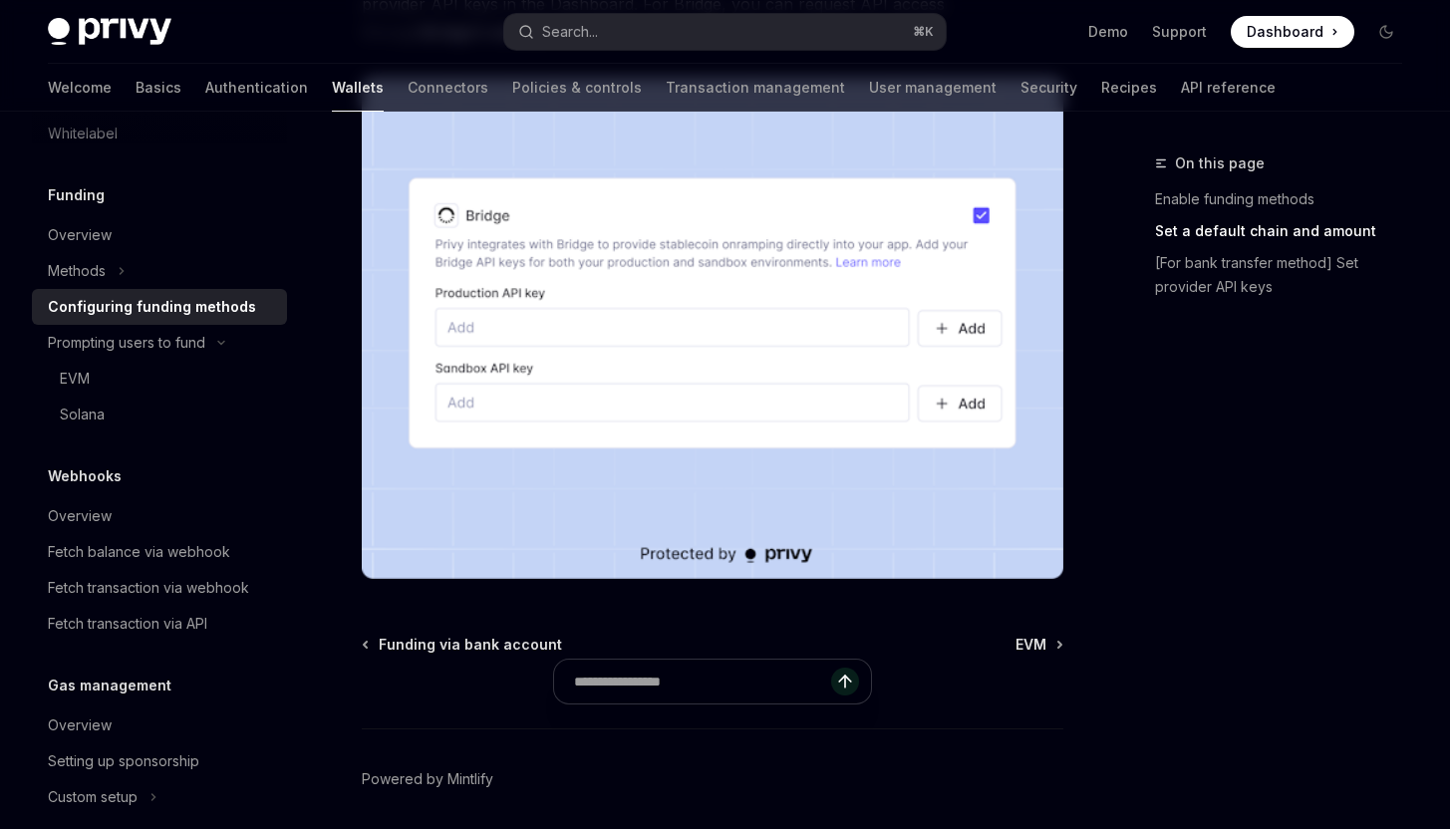
scroll to position [1982, 0]
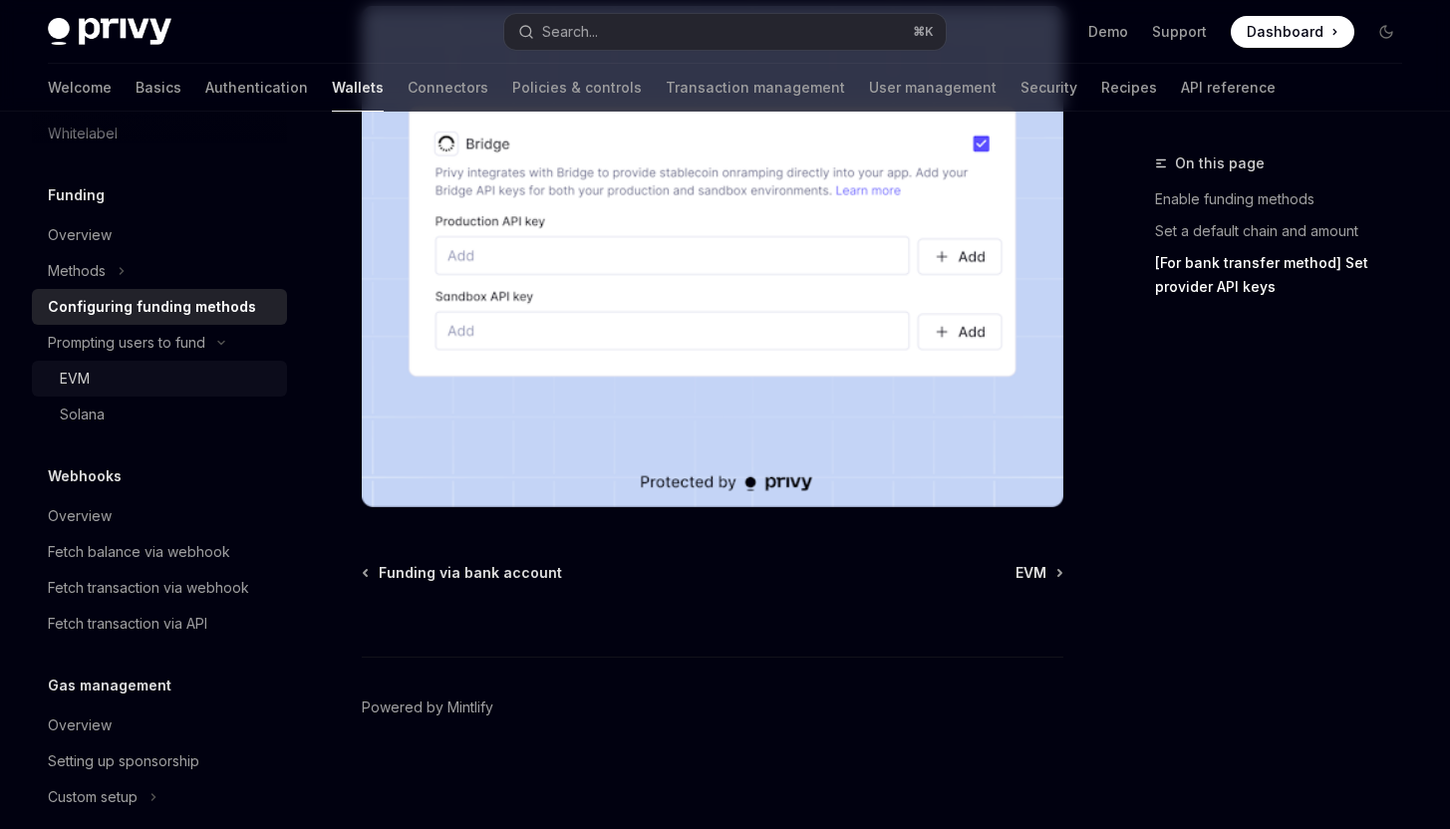
click at [124, 371] on div "EVM" at bounding box center [167, 379] width 215 height 24
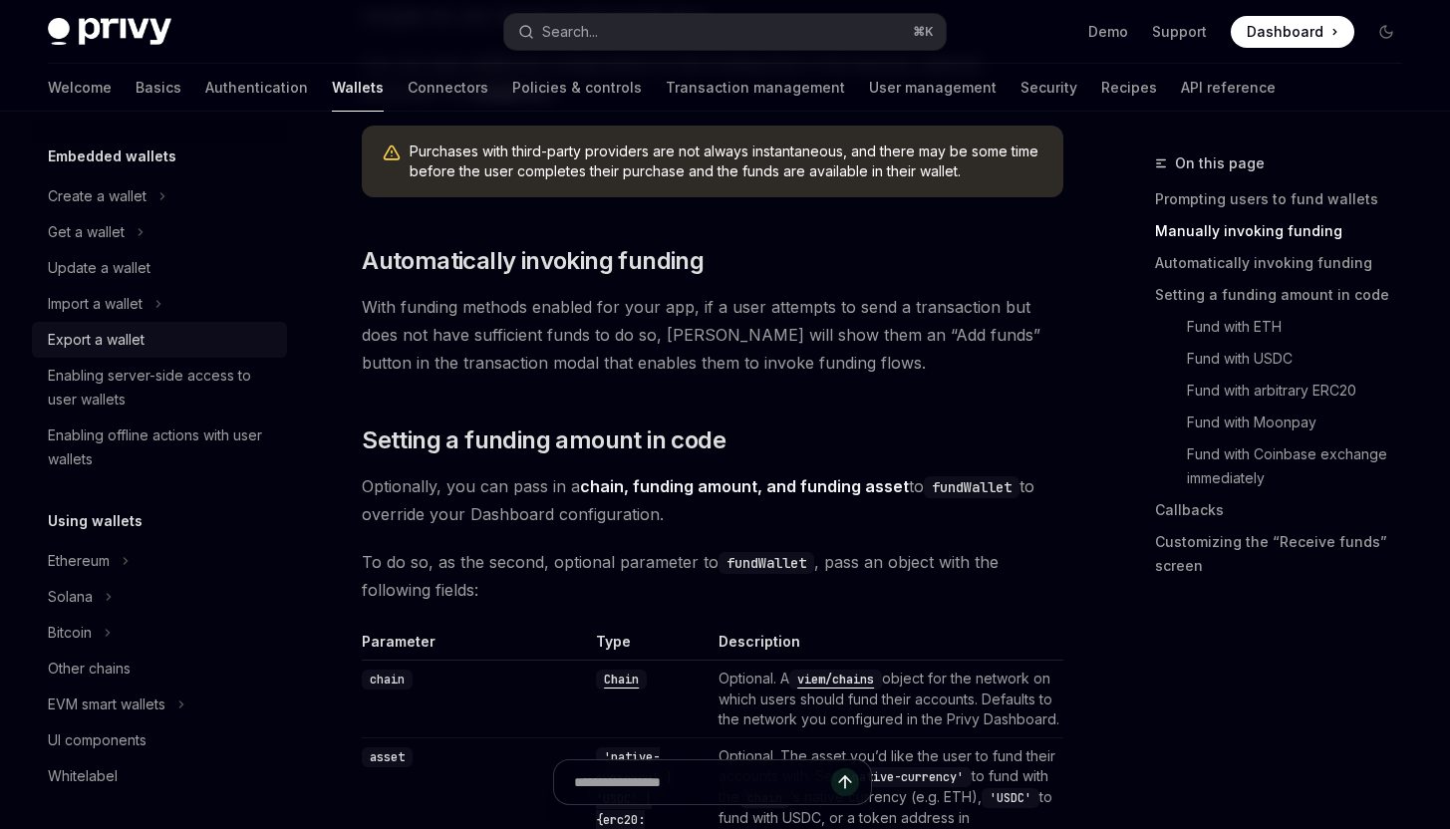
scroll to position [102, 0]
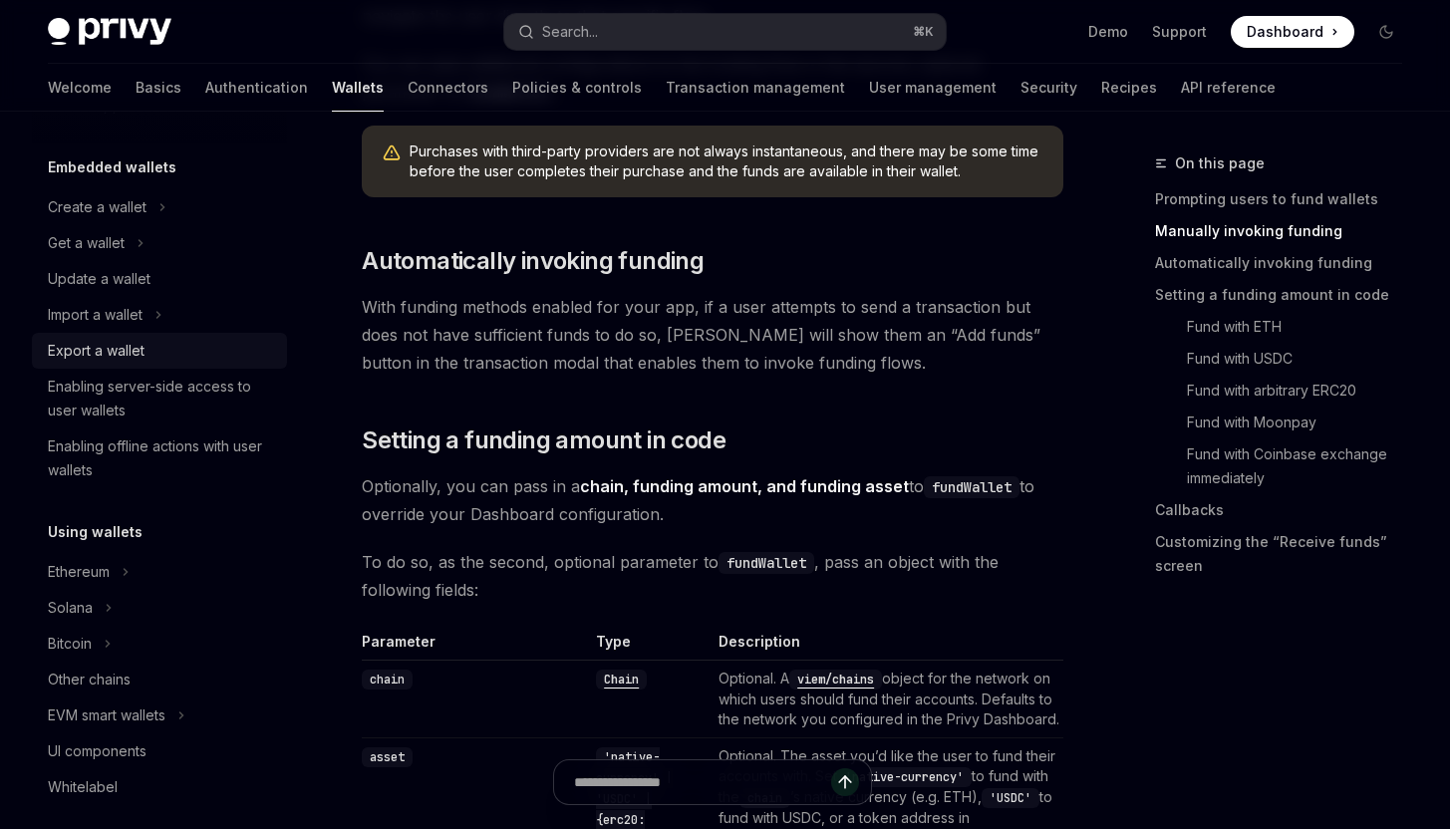
click at [203, 356] on div "Export a wallet" at bounding box center [161, 351] width 227 height 24
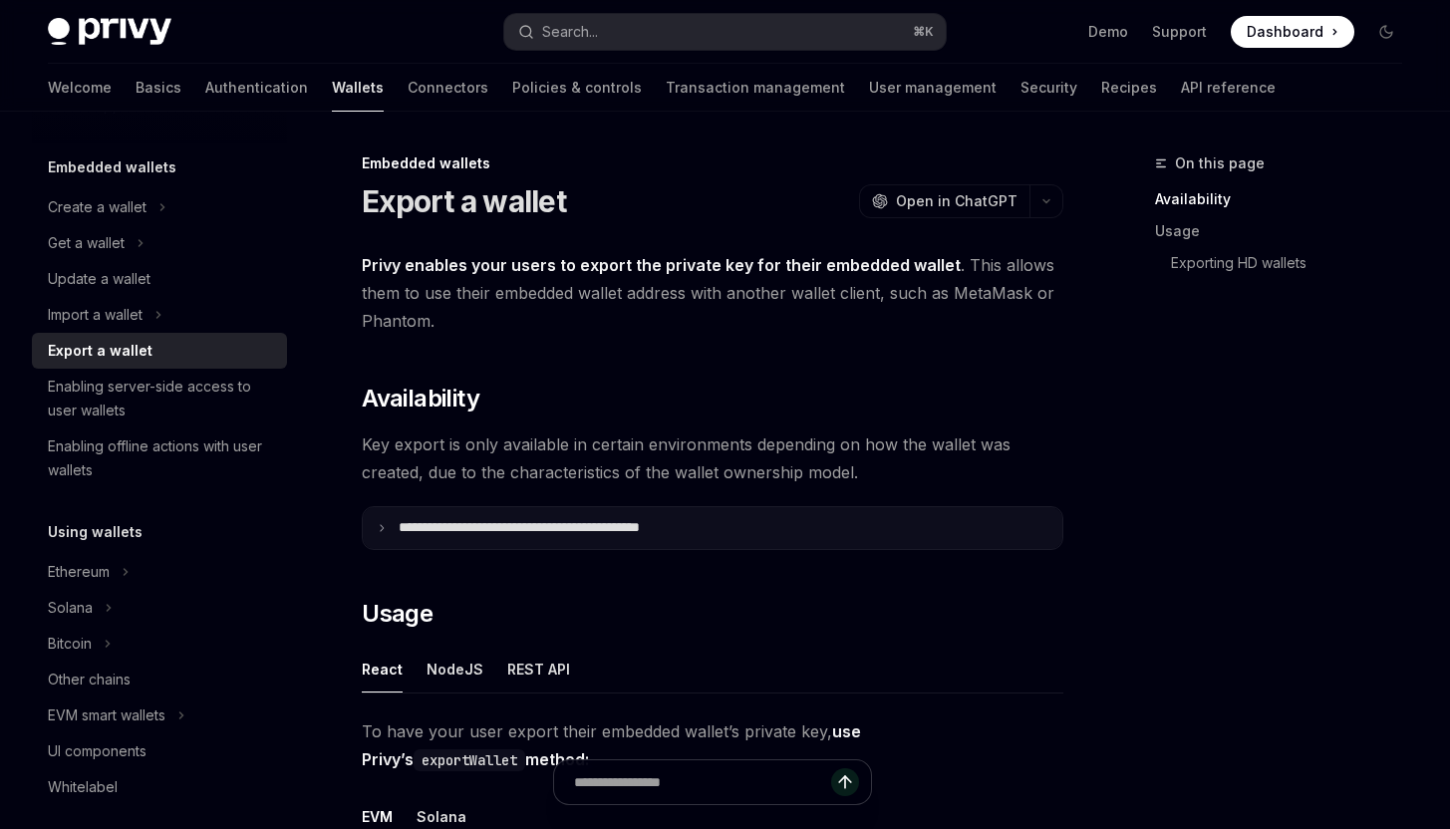
click at [617, 528] on p "**********" at bounding box center [563, 528] width 329 height 18
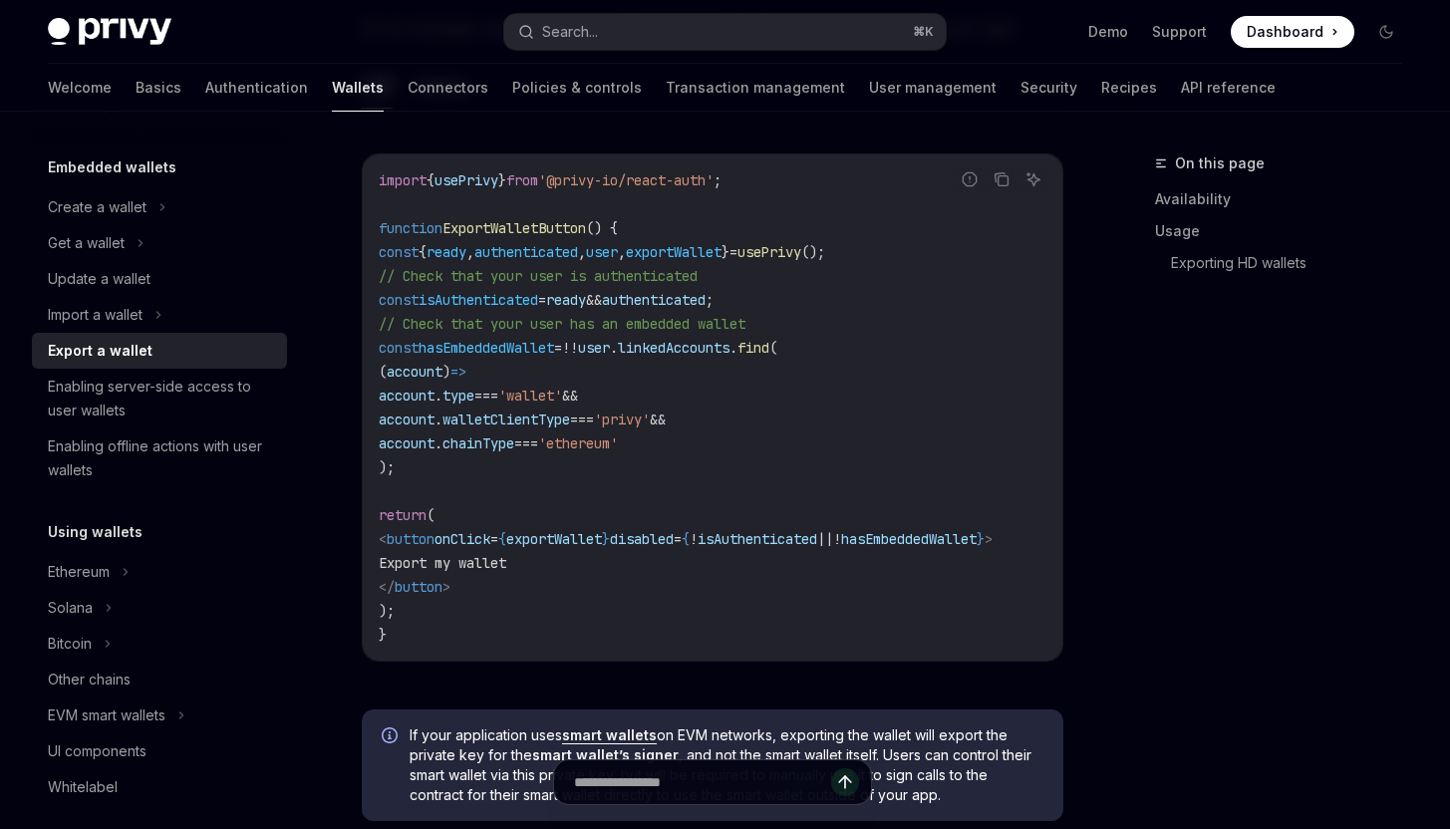
scroll to position [1661, 0]
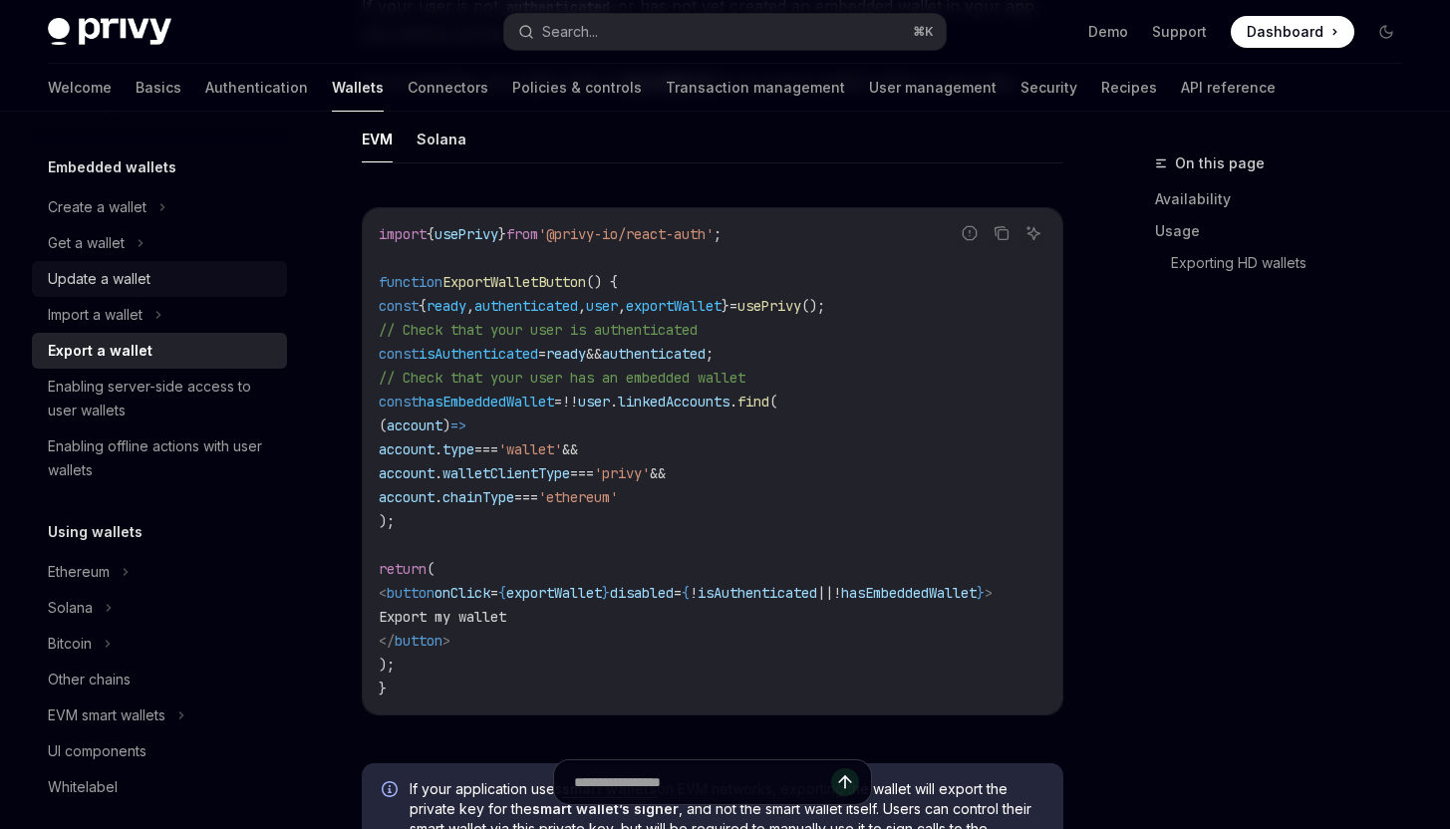
click at [119, 267] on div "Update a wallet" at bounding box center [99, 279] width 103 height 24
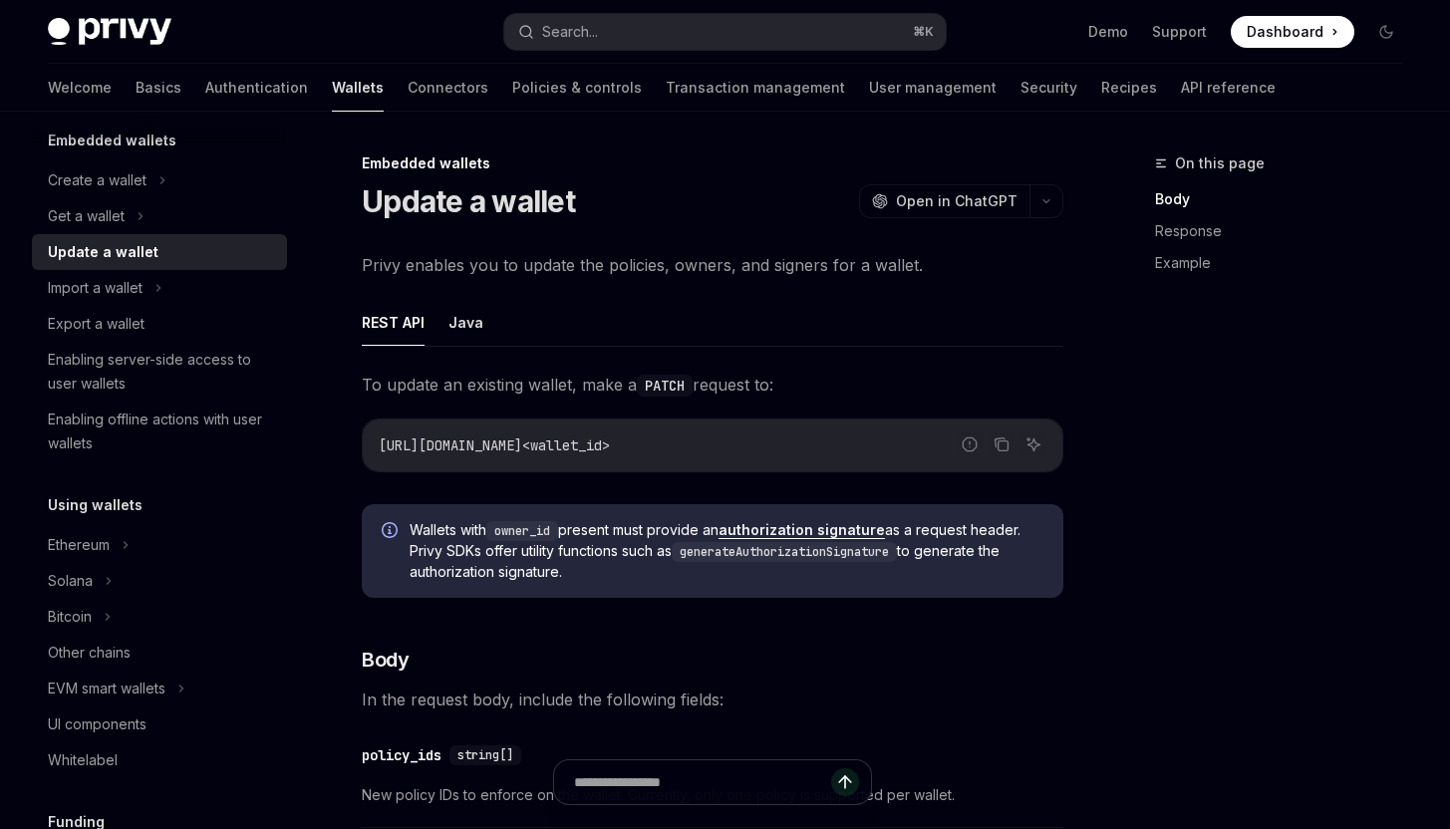
scroll to position [130, 0]
click at [134, 438] on div "Enabling offline actions with user wallets" at bounding box center [161, 430] width 227 height 48
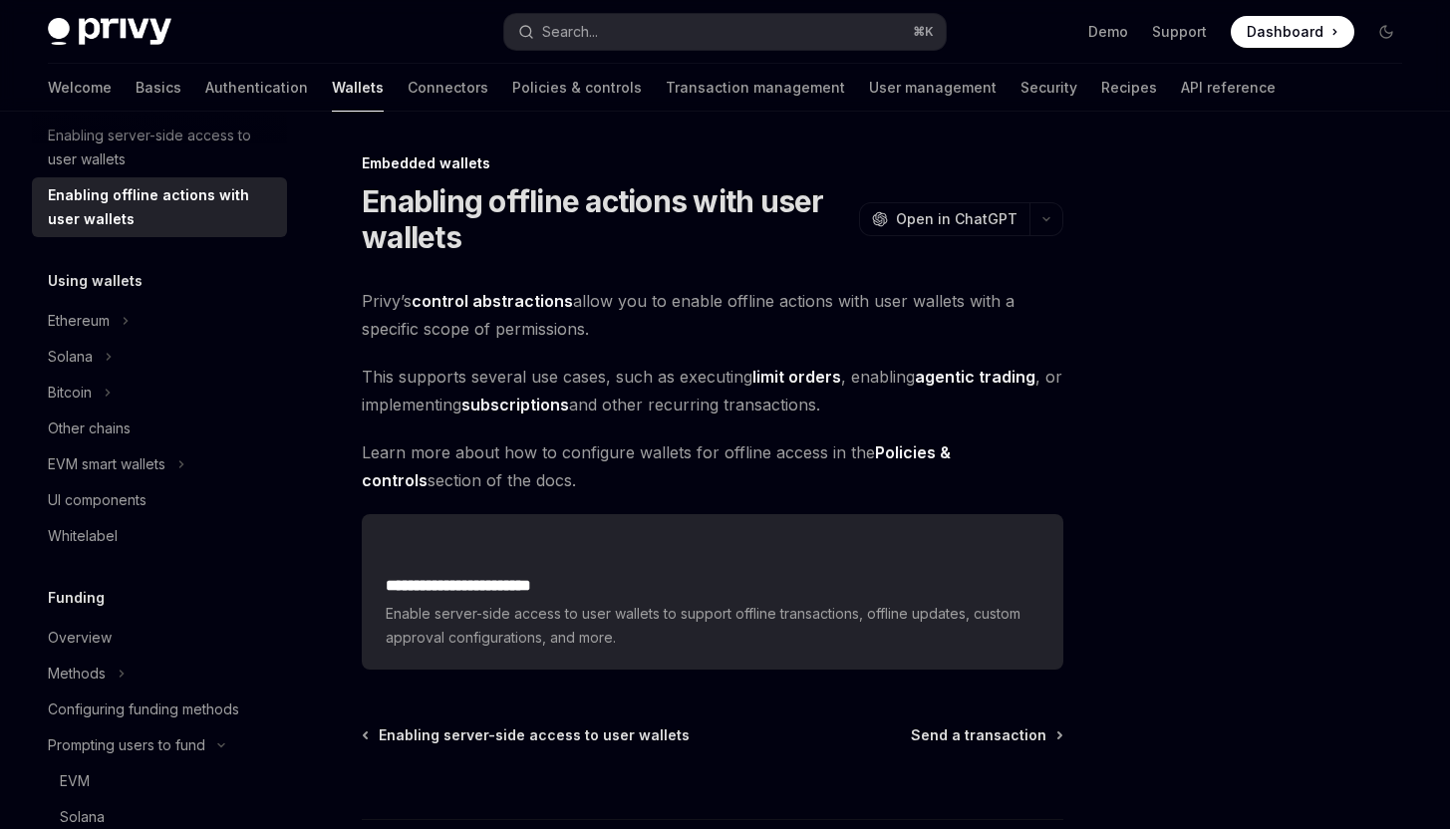
scroll to position [478, 0]
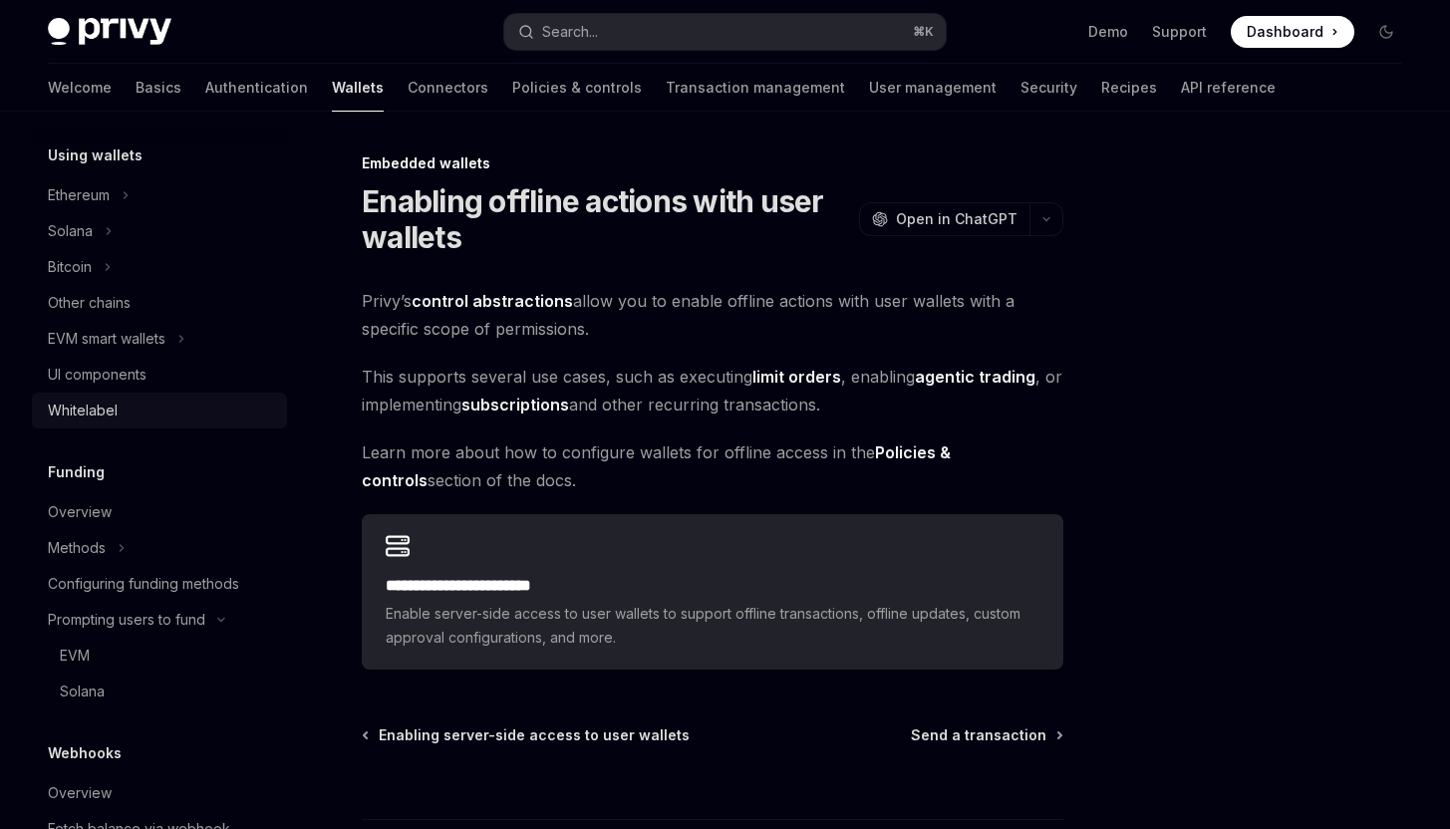
click at [102, 410] on div "Whitelabel" at bounding box center [83, 411] width 70 height 24
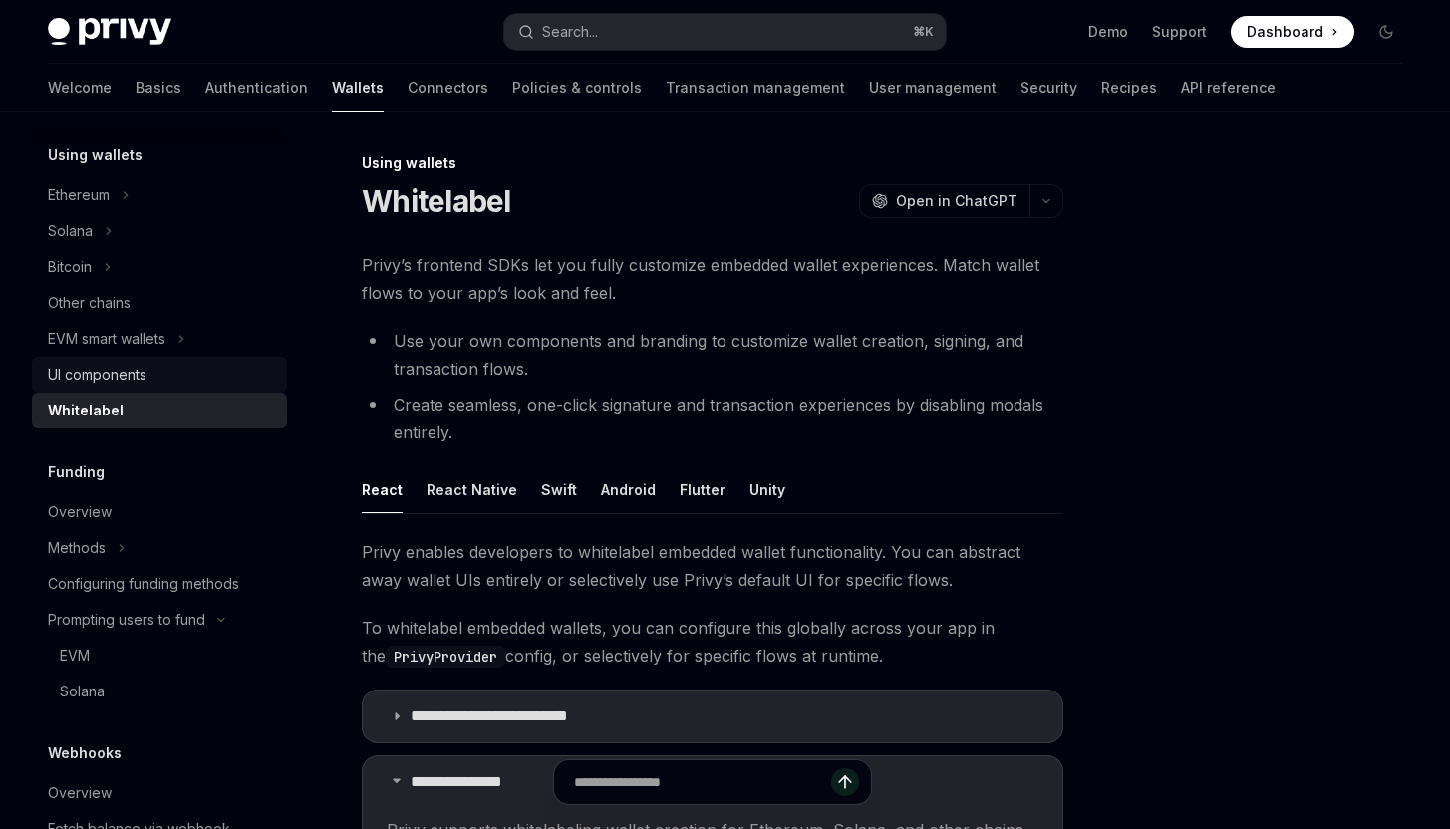
click at [99, 367] on div "UI components" at bounding box center [97, 375] width 99 height 24
type textarea "*"
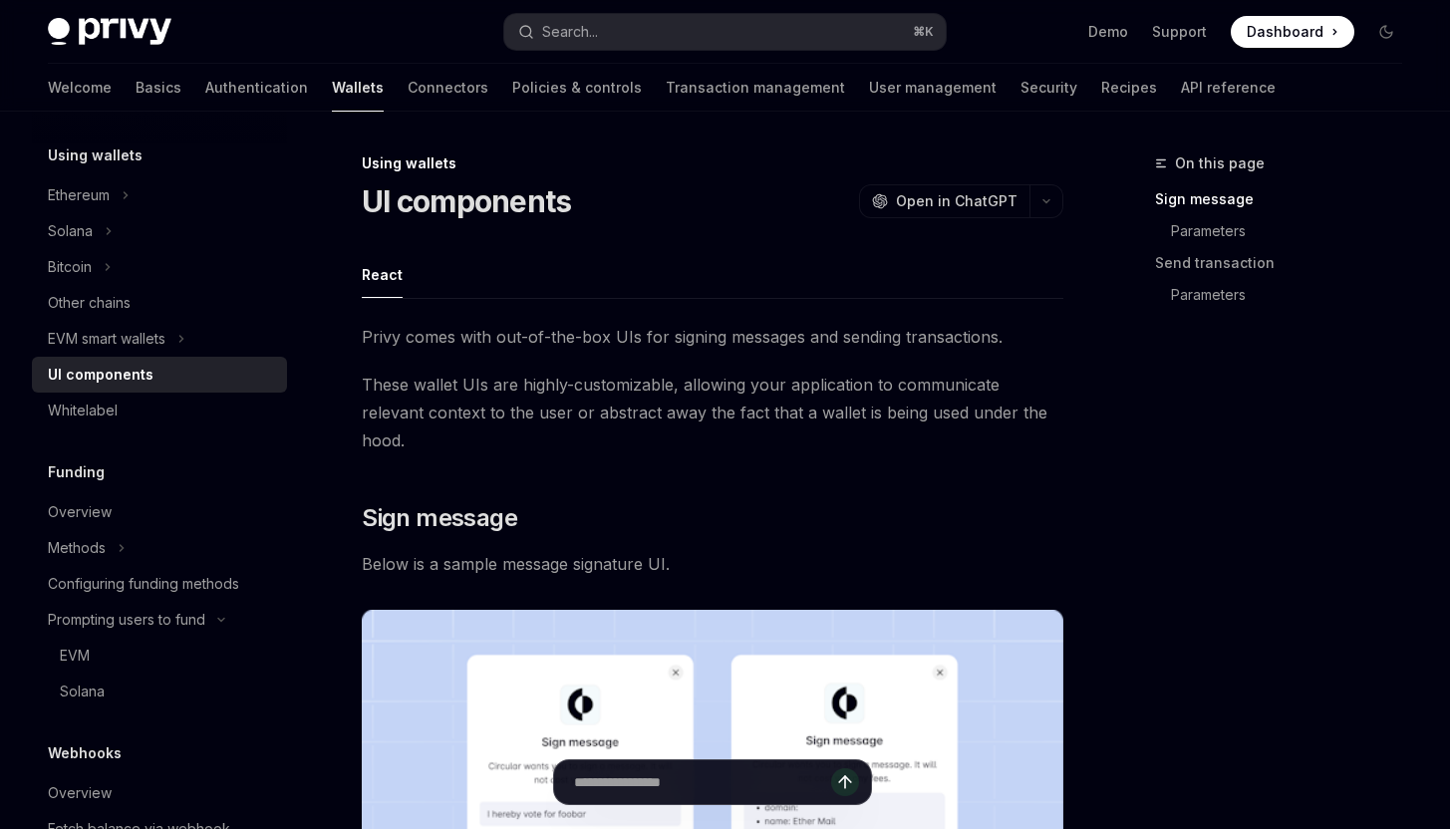
scroll to position [667, 0]
